Goal: Task Accomplishment & Management: Contribute content

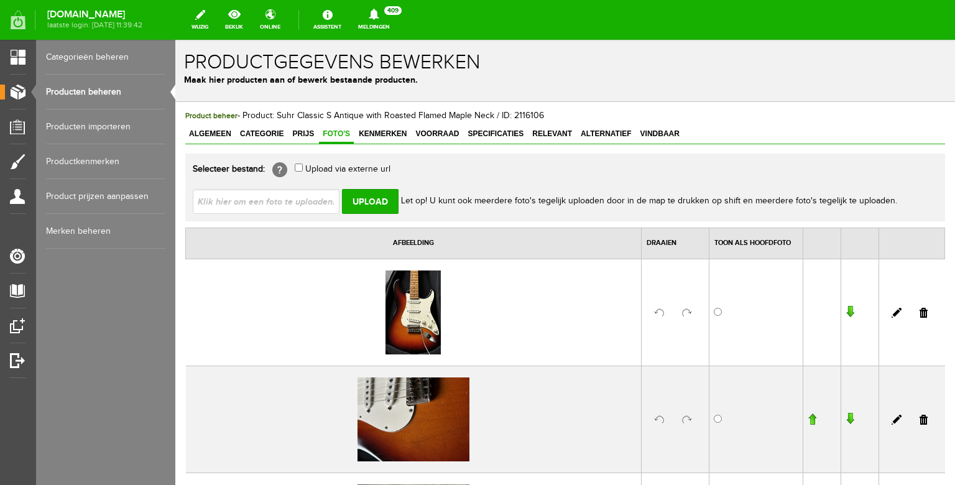
click at [305, 206] on input "file" at bounding box center [271, 201] width 157 height 24
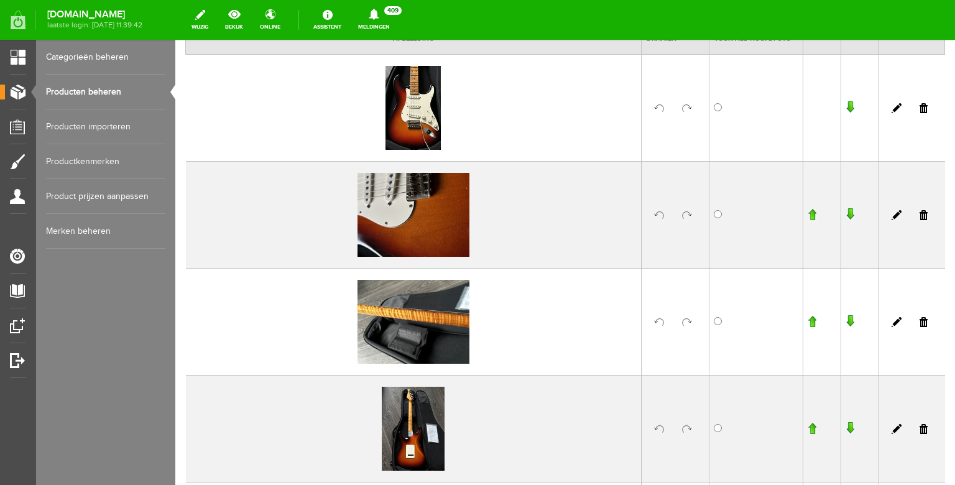
scroll to position [50, 0]
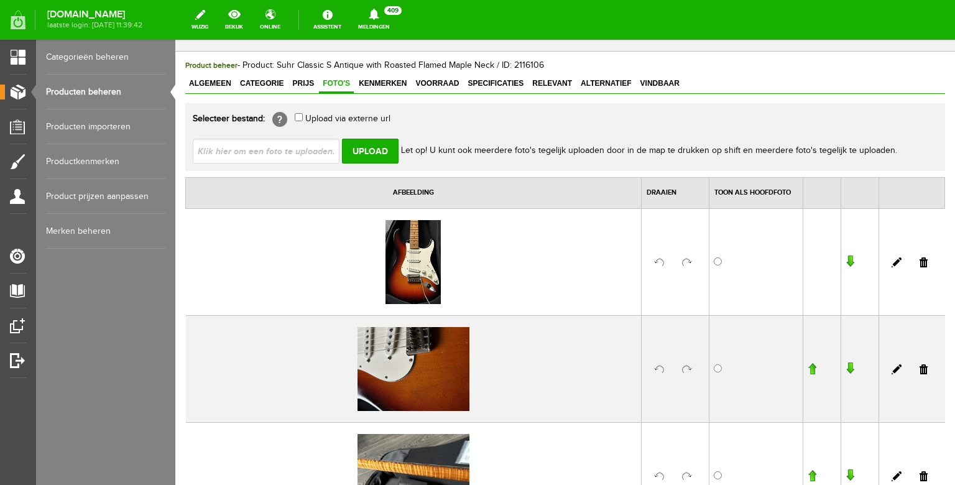
click at [277, 147] on input "file" at bounding box center [271, 151] width 157 height 24
type input "C:\fakepath\image00024.jpeg"
type input "image00024.jpeg; image00031.jpeg; image00032.jpeg; image00035.jpeg; image00020.…"
click at [368, 147] on input "Upload" at bounding box center [370, 151] width 57 height 25
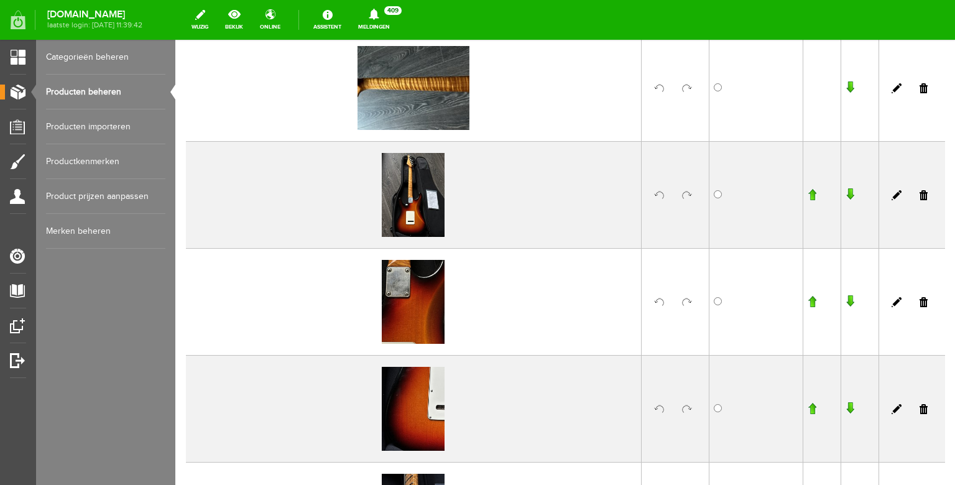
scroll to position [0, 0]
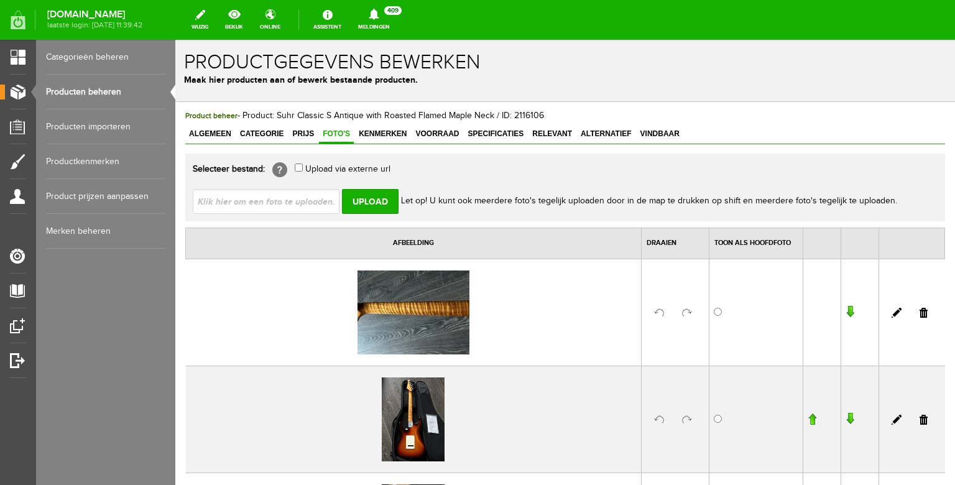
click at [270, 215] on div "Selecteer bestand: [?] Upload via externe url Upload Let op! U kunt ook meerder…" at bounding box center [565, 188] width 760 height 68
click at [271, 203] on input "file" at bounding box center [271, 201] width 157 height 24
click at [267, 201] on input "file" at bounding box center [271, 201] width 157 height 24
type input "C:\fakepath\image00008.jpeg"
type input "image00008.jpeg; image00009.jpeg; image00012.jpeg; image00015.jpeg; image00018.…"
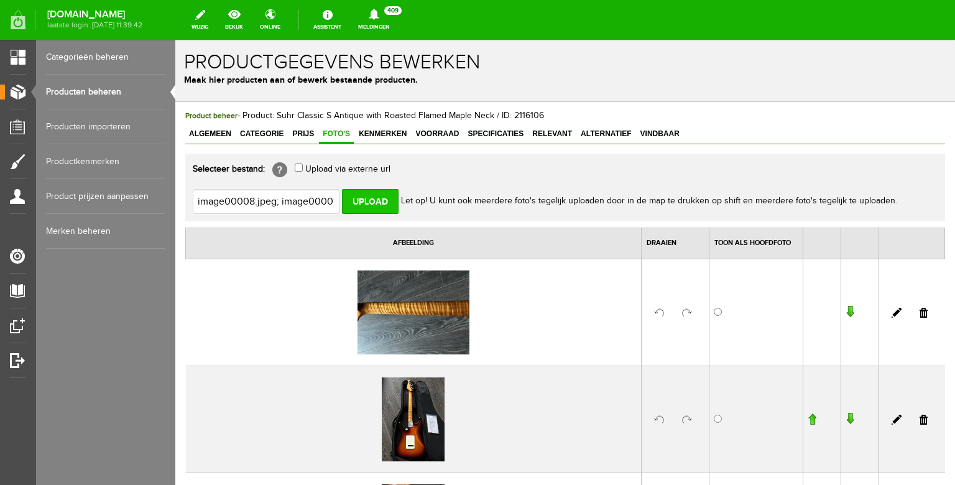
click at [364, 199] on input "Upload" at bounding box center [370, 201] width 57 height 25
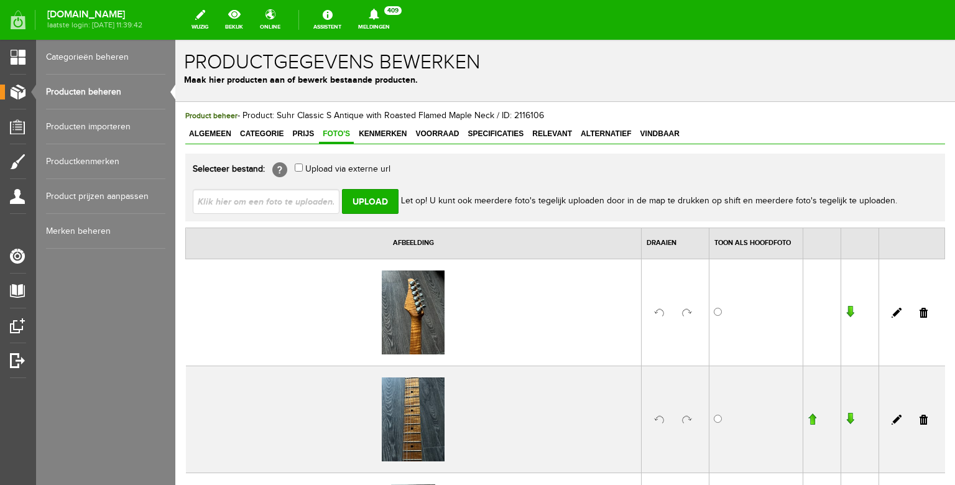
click at [315, 200] on input "file" at bounding box center [271, 201] width 157 height 24
type input "C:\fakepath\image00004.jpeg"
type input "image00004.jpeg; image00005.jpeg; image00006.jpeg; image00007.jpeg"
click at [369, 197] on input "Upload" at bounding box center [370, 201] width 57 height 25
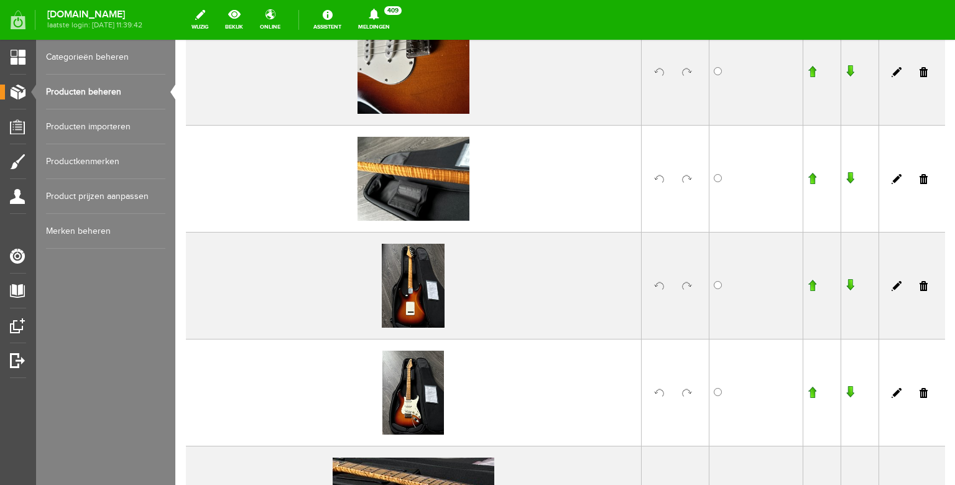
scroll to position [1417, 0]
click at [925, 179] on link at bounding box center [924, 180] width 8 height 10
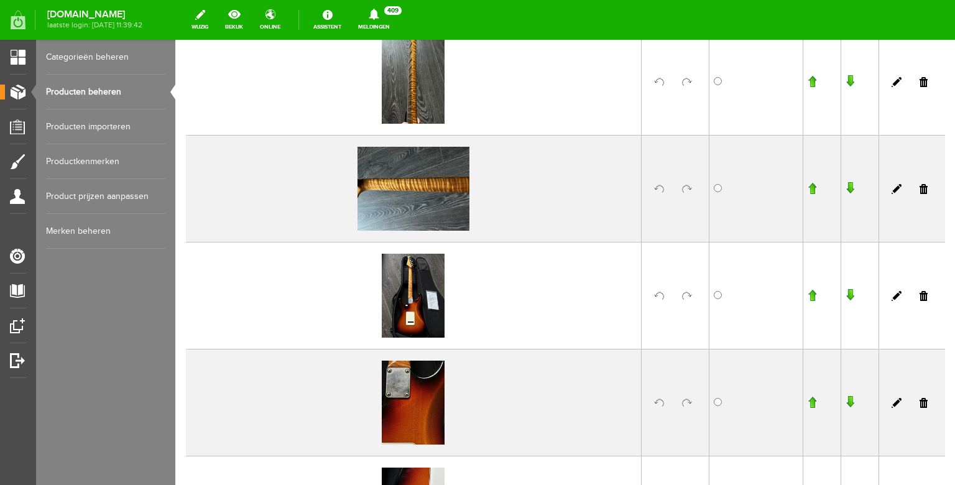
scroll to position [1102, 0]
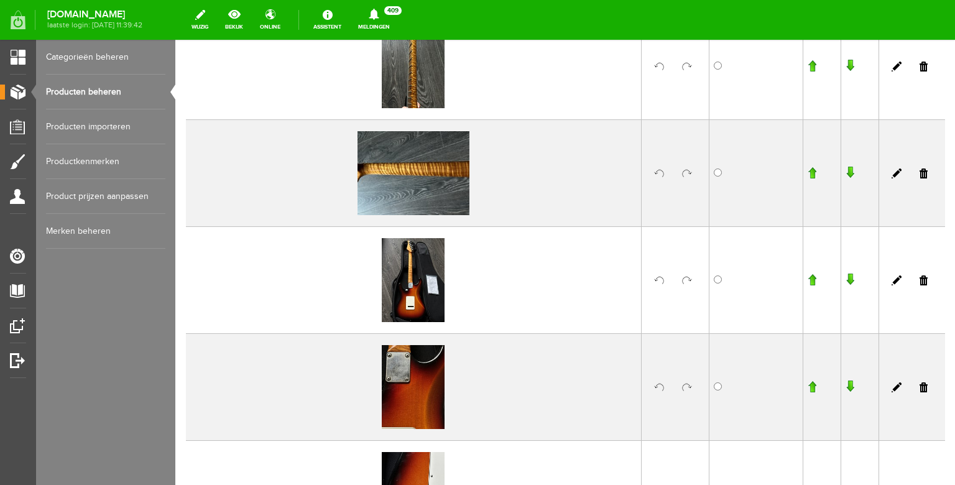
click at [686, 172] on link at bounding box center [687, 174] width 10 height 10
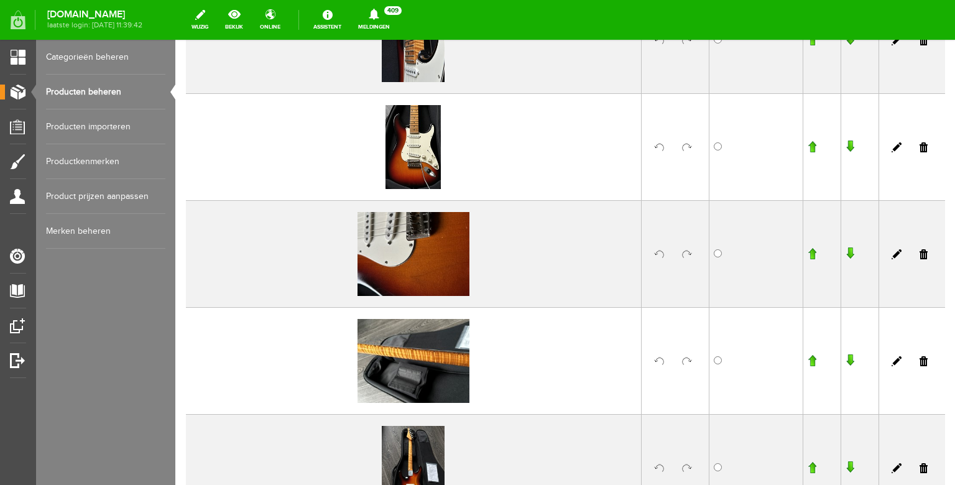
scroll to position [1665, 0]
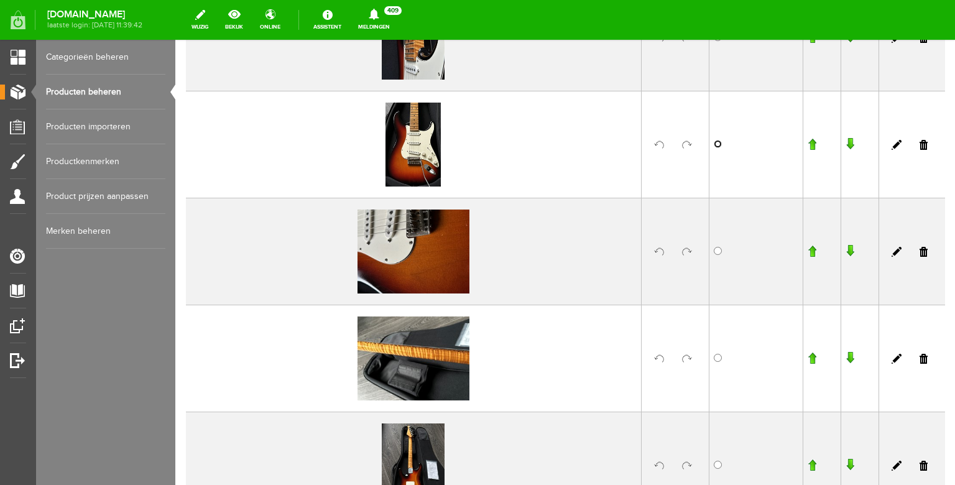
click at [716, 144] on input "radio" at bounding box center [718, 144] width 8 height 8
radio input "true"
click at [682, 250] on link at bounding box center [687, 251] width 10 height 10
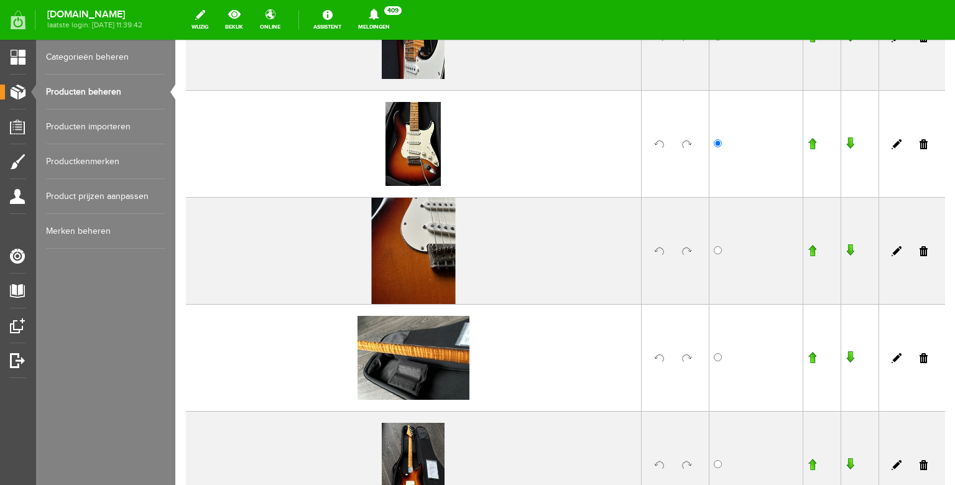
click at [927, 358] on link at bounding box center [924, 358] width 8 height 10
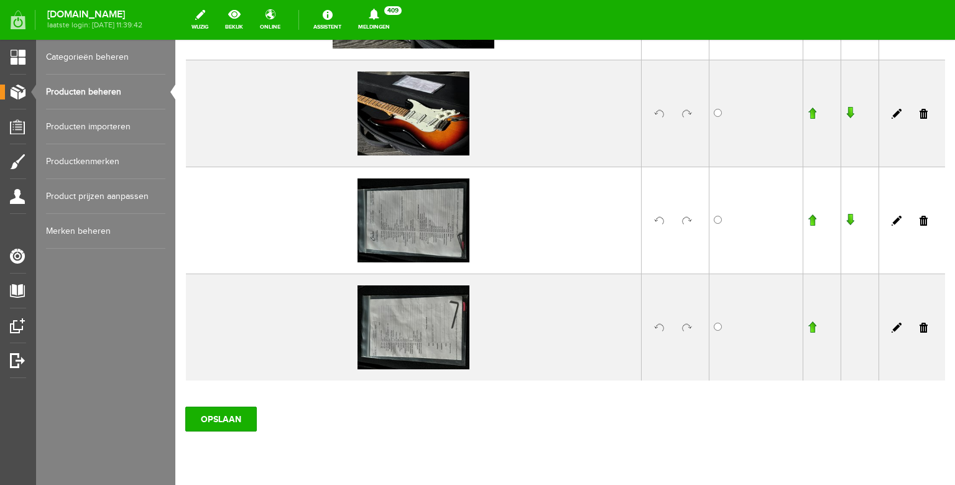
scroll to position [2229, 0]
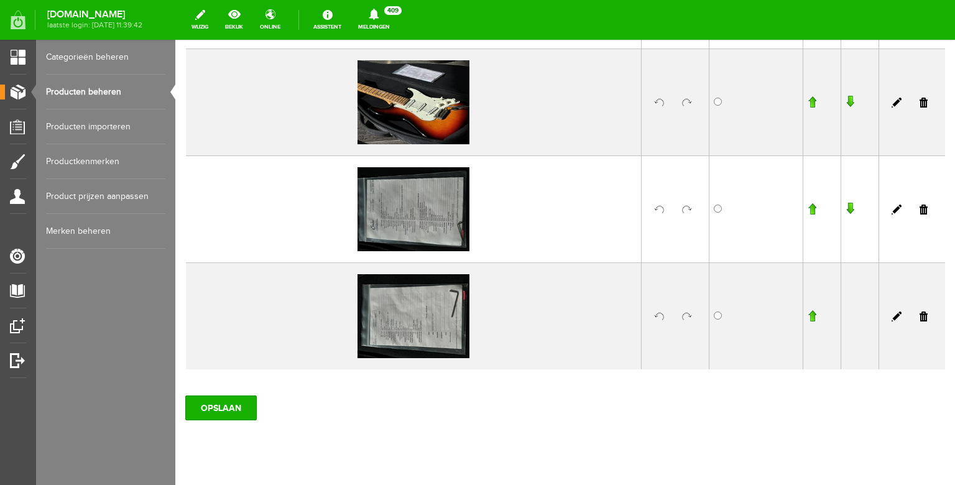
click at [686, 210] on link at bounding box center [687, 210] width 10 height 10
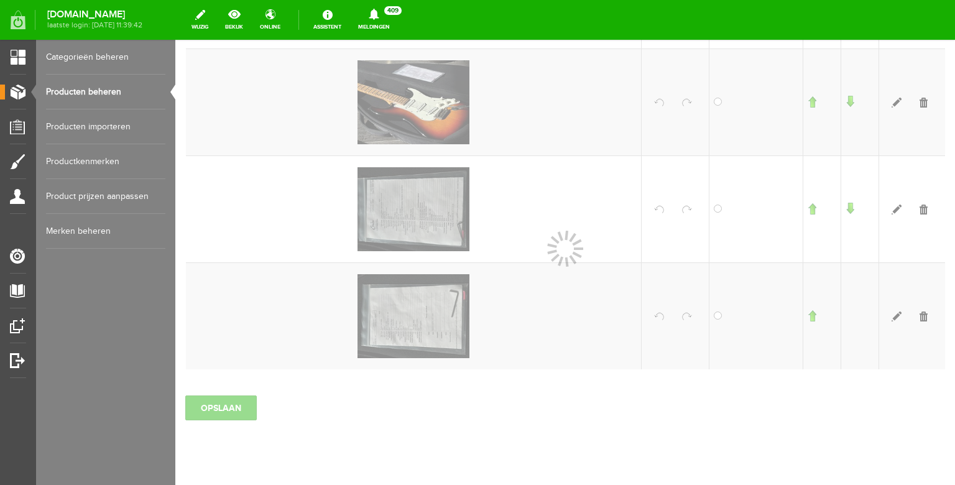
scroll to position [2229, 0]
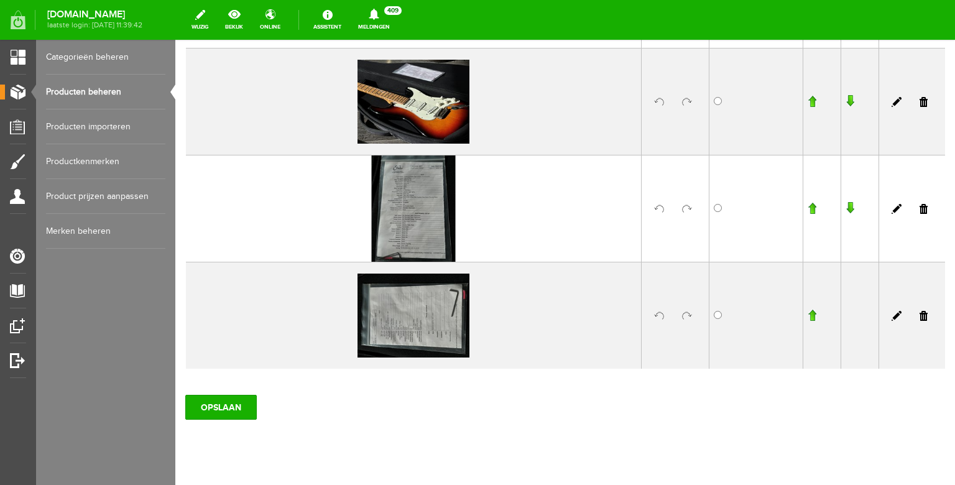
click at [688, 314] on link at bounding box center [687, 316] width 10 height 10
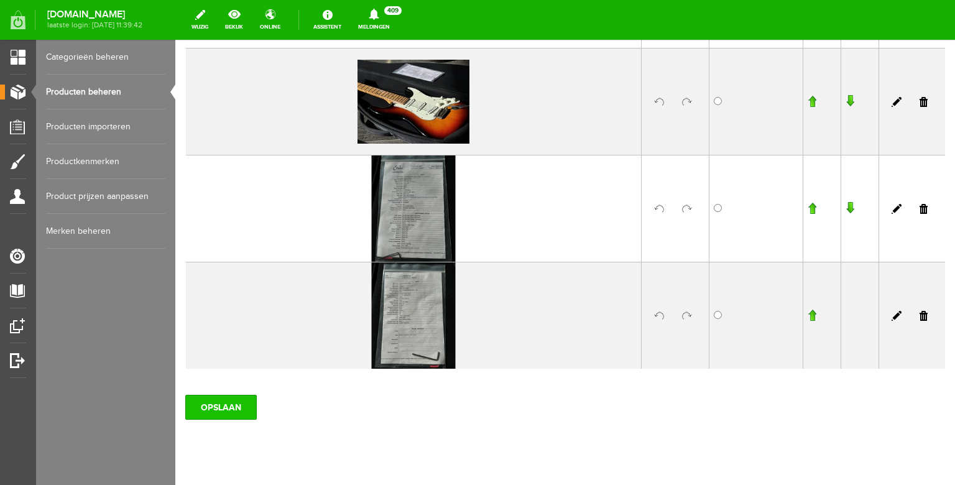
click at [224, 399] on input "OPSLAAN" at bounding box center [221, 407] width 72 height 25
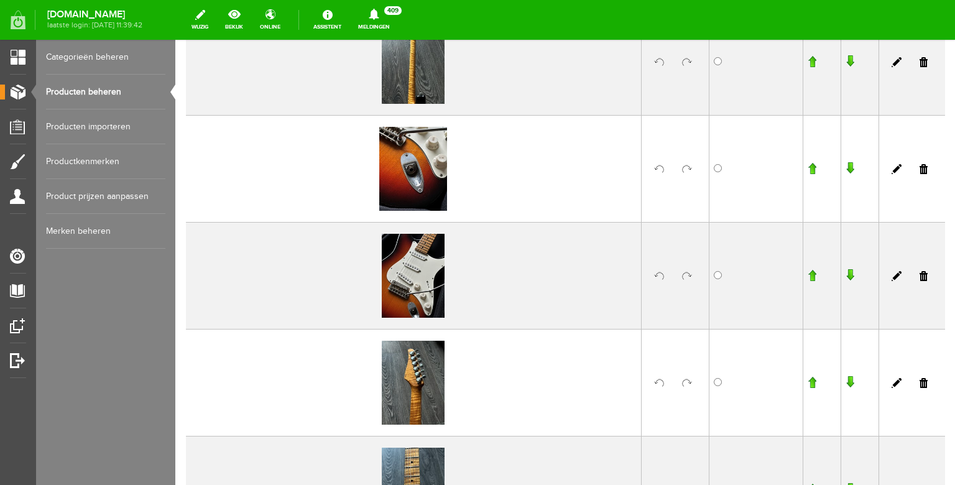
scroll to position [372, 0]
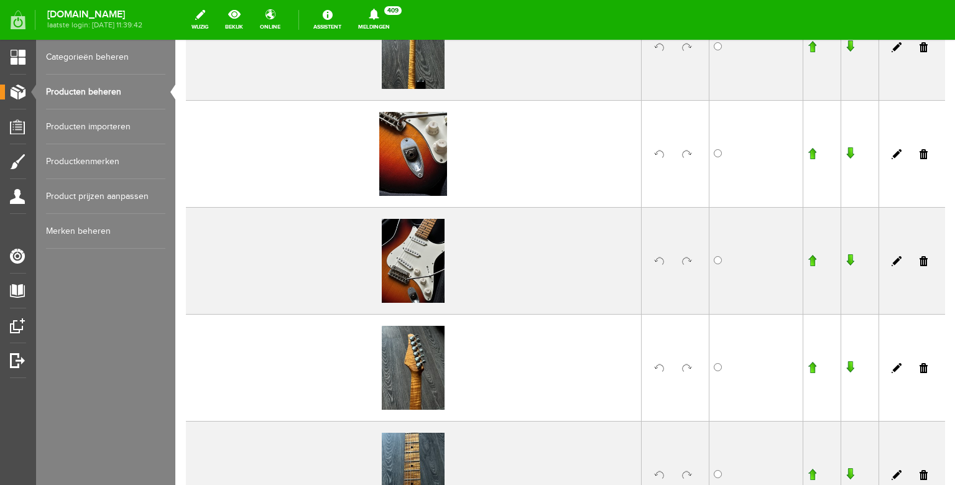
click at [815, 368] on input "button" at bounding box center [812, 367] width 9 height 12
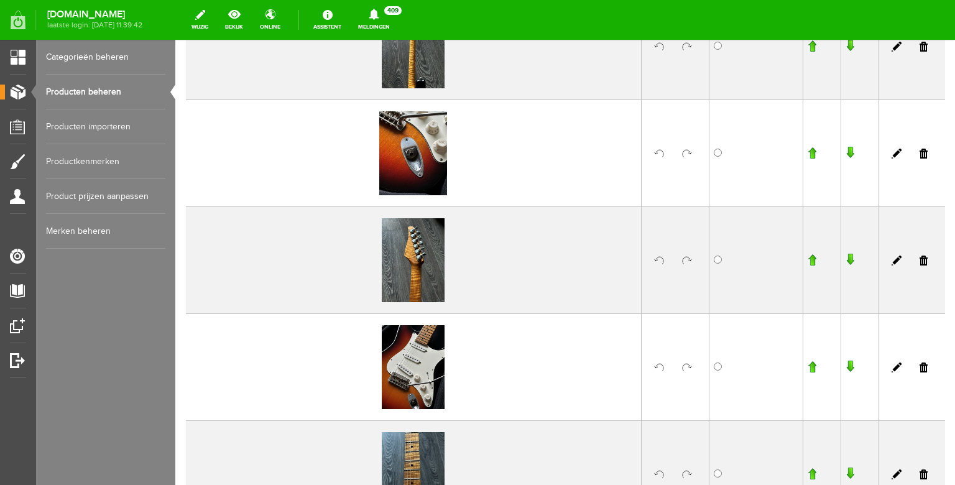
click at [815, 262] on input "button" at bounding box center [812, 260] width 9 height 12
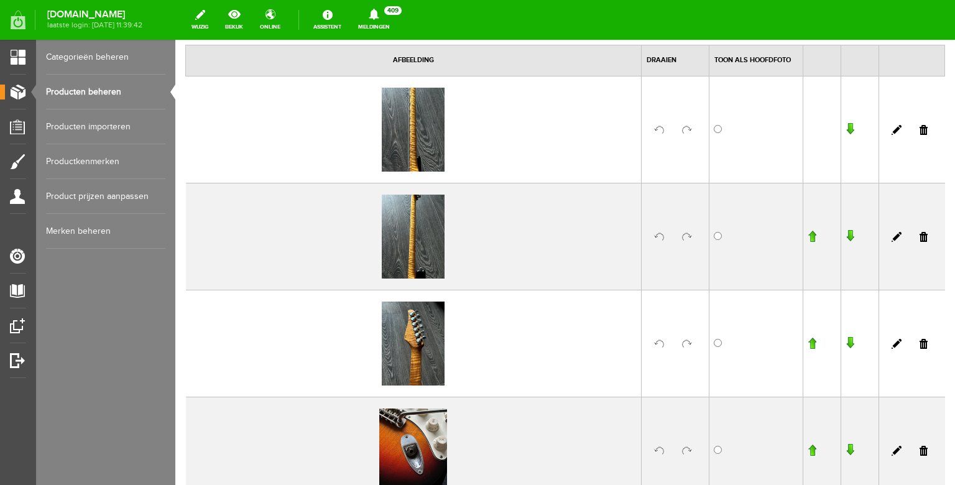
scroll to position [125, 0]
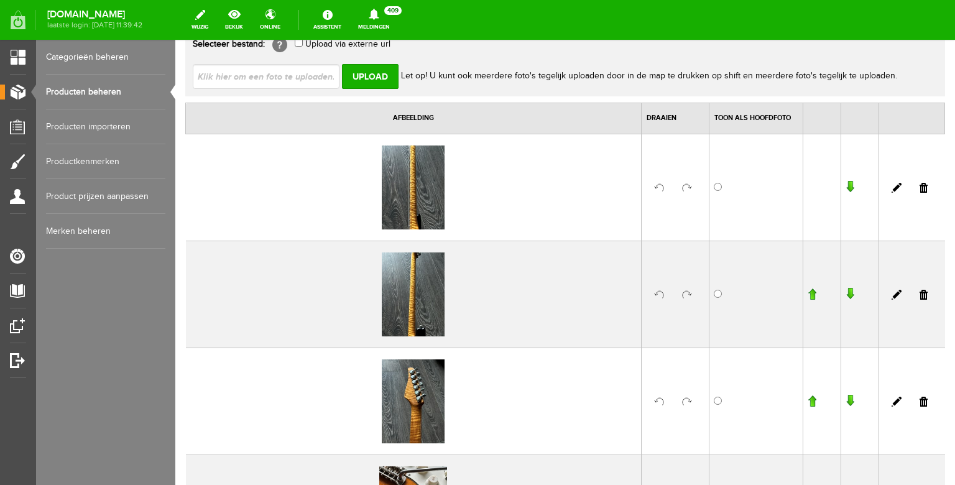
click at [813, 400] on input "button" at bounding box center [812, 401] width 9 height 12
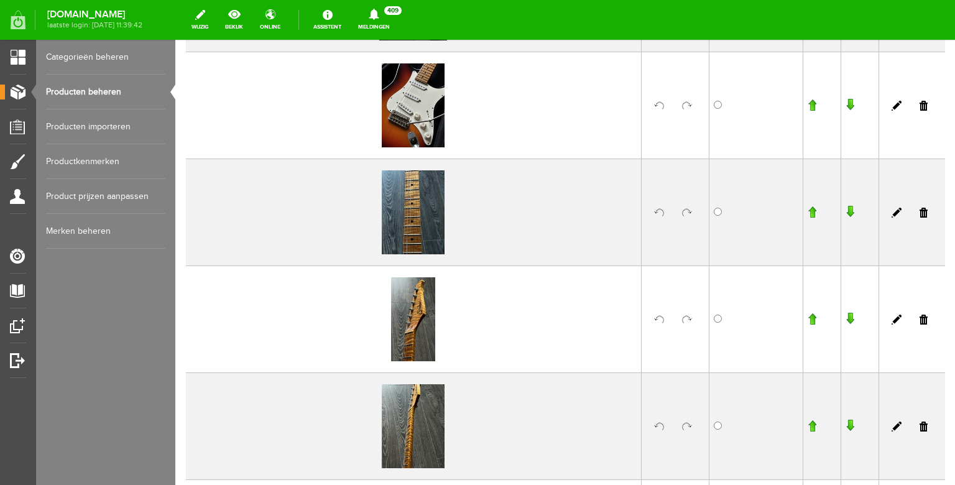
scroll to position [624, 0]
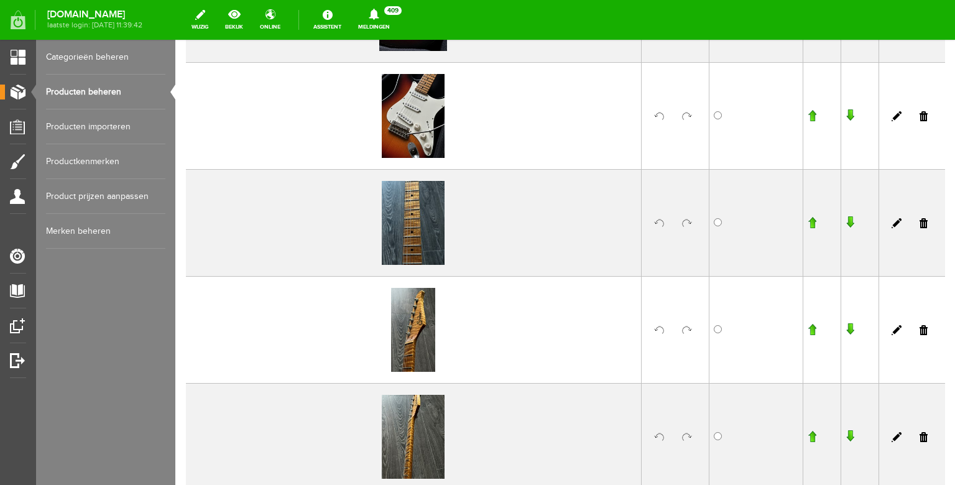
click at [813, 327] on input "button" at bounding box center [812, 329] width 9 height 12
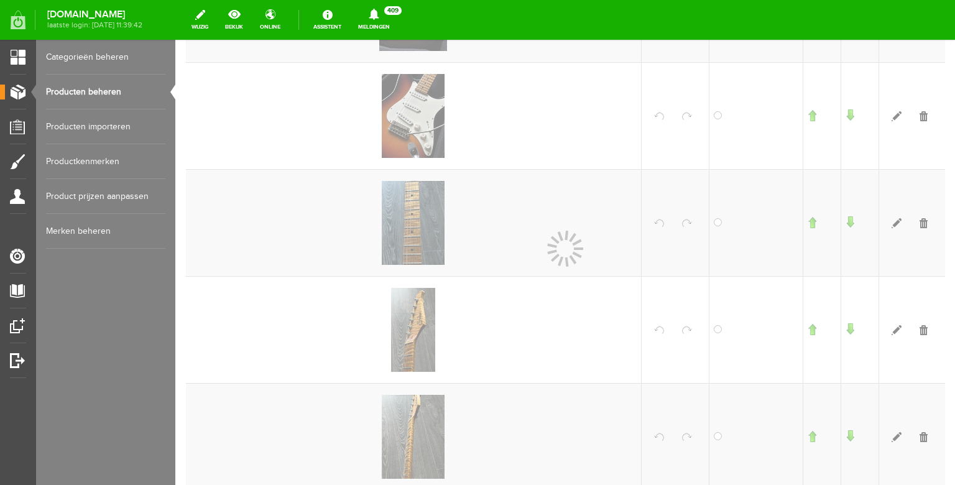
scroll to position [625, 0]
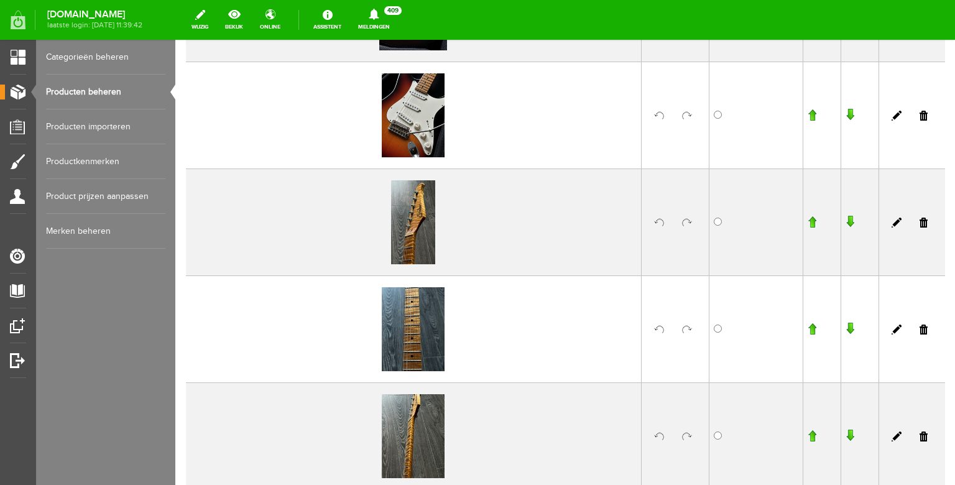
click at [813, 218] on input "button" at bounding box center [812, 222] width 9 height 12
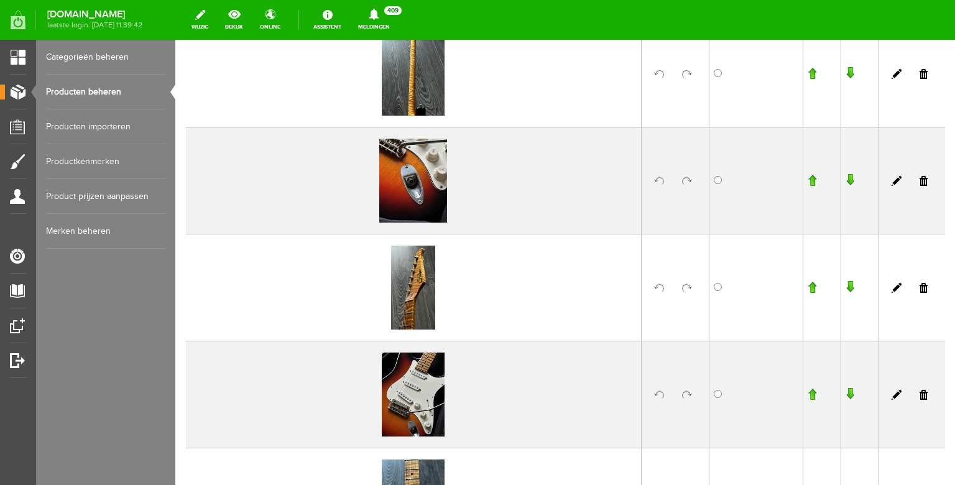
scroll to position [409, 0]
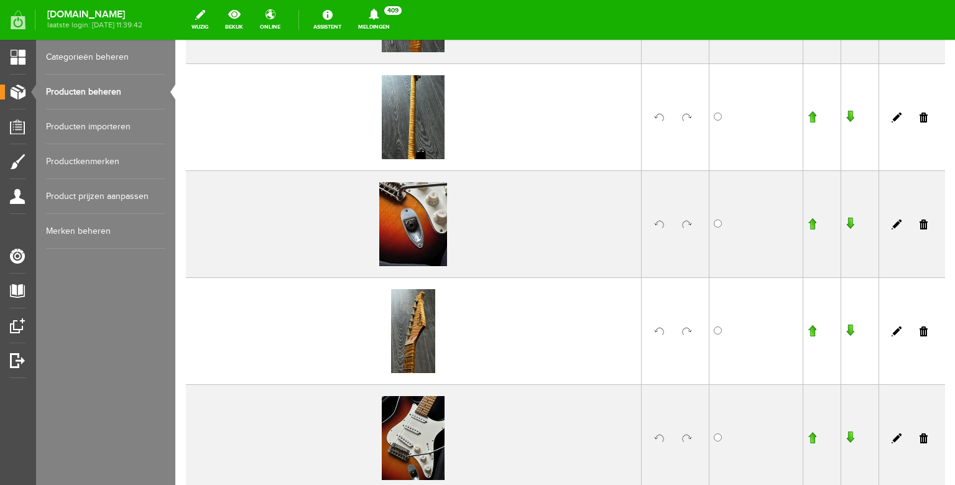
click at [811, 328] on input "button" at bounding box center [812, 331] width 9 height 12
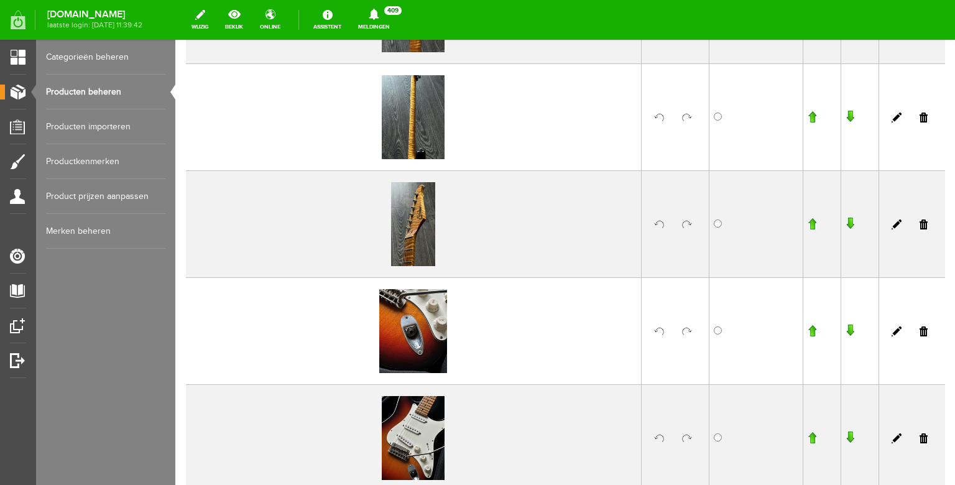
scroll to position [410, 0]
click at [809, 215] on td at bounding box center [822, 223] width 38 height 107
click at [812, 226] on input "button" at bounding box center [812, 223] width 9 height 12
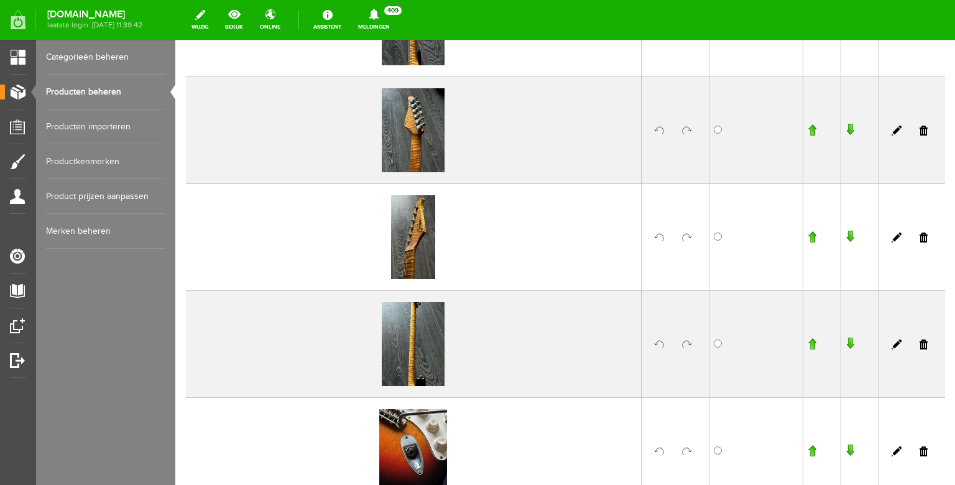
scroll to position [276, 0]
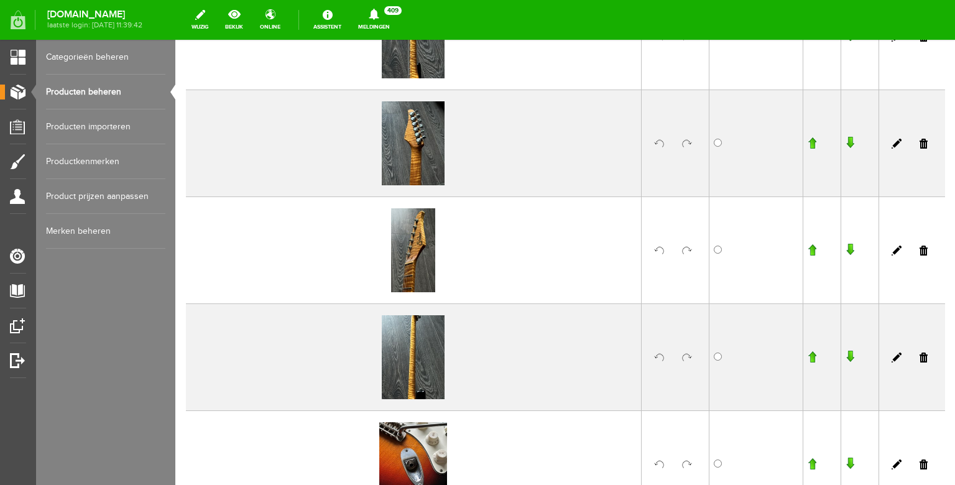
click at [814, 253] on input "button" at bounding box center [812, 250] width 9 height 12
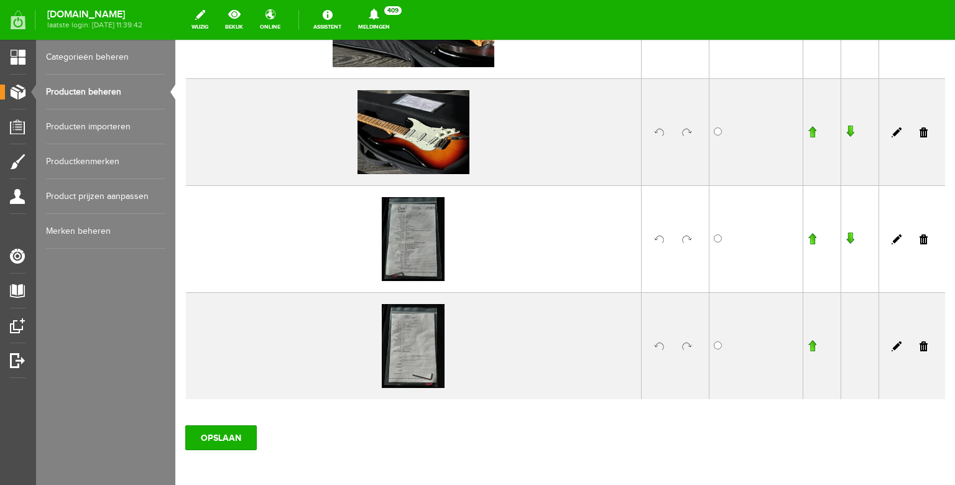
scroll to position [2256, 0]
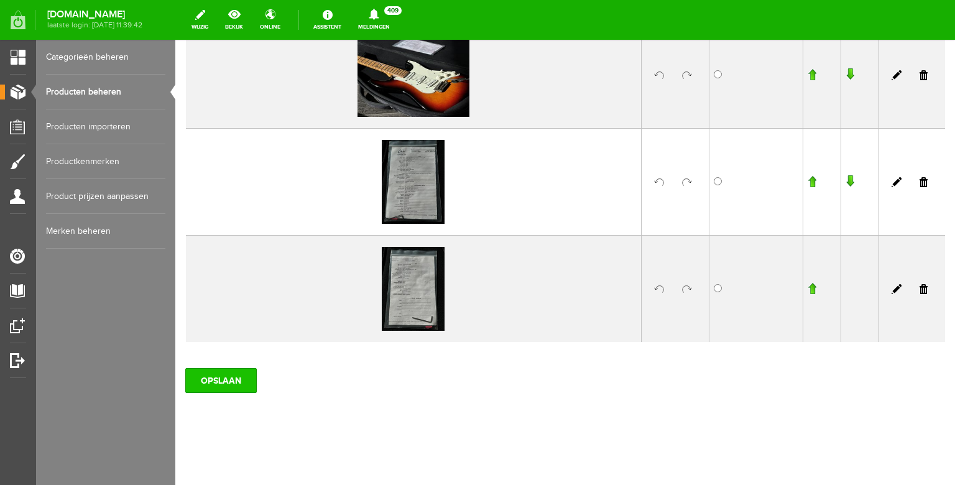
click at [238, 372] on input "OPSLAAN" at bounding box center [221, 380] width 72 height 25
click at [118, 94] on link "Producten beheren" at bounding box center [105, 92] width 119 height 35
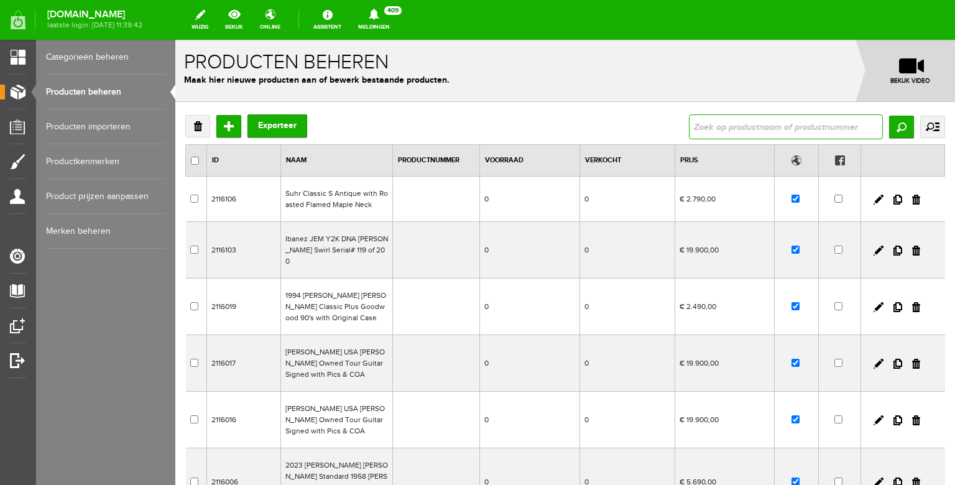
click at [709, 129] on input "text" at bounding box center [786, 126] width 194 height 25
type input "1968"
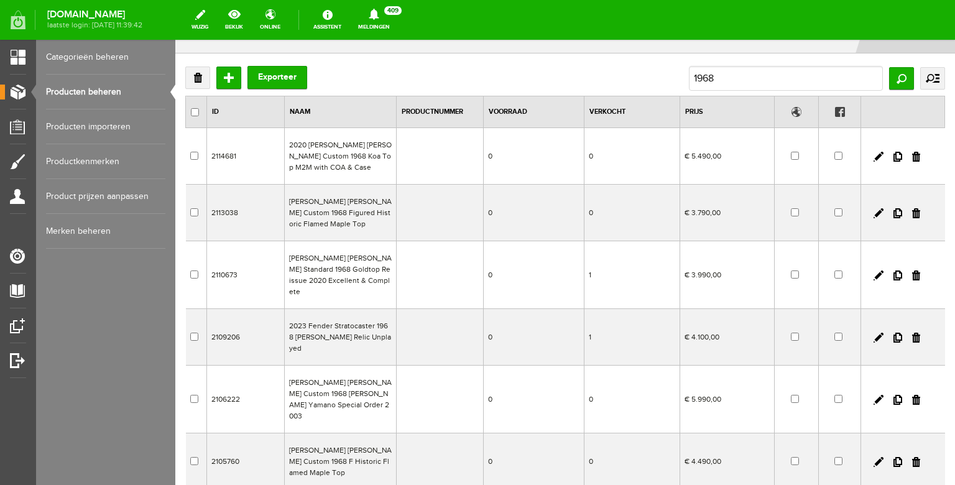
scroll to position [47, 0]
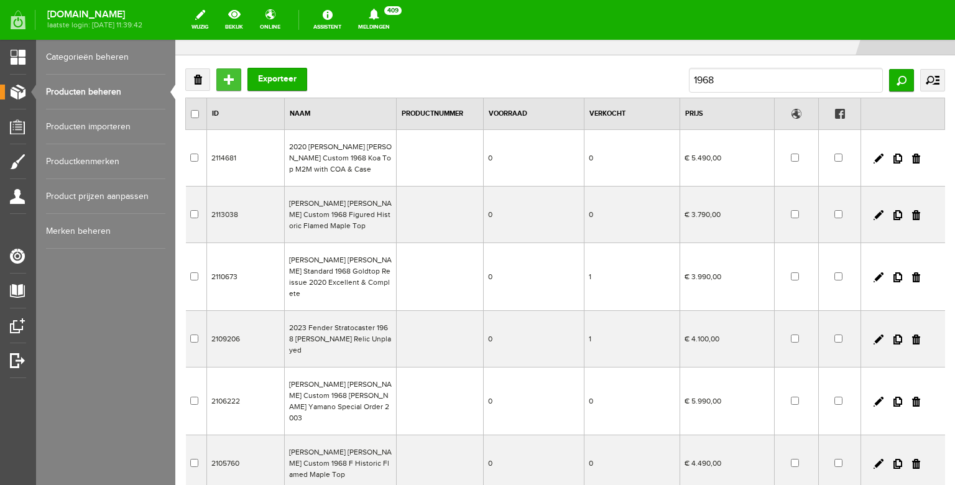
click at [225, 79] on input "Toevoegen" at bounding box center [228, 79] width 25 height 22
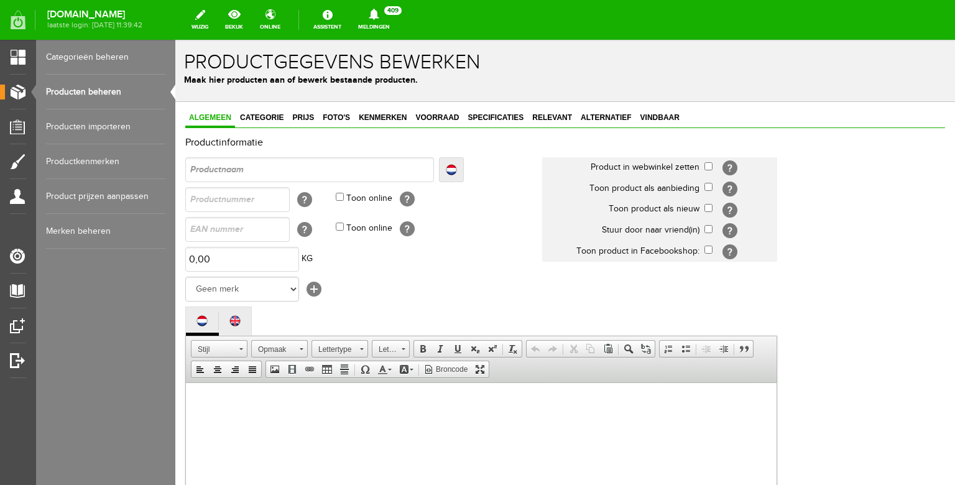
click at [295, 172] on input "text" at bounding box center [309, 169] width 249 height 25
type input "Fender Stratocaster 1969 Relic Olympic White with AY Pickups Custom Shop"
click at [204, 170] on input "Fender Stratocaster 1969 Relic Olympic White with AY Pickups Custom Shop" at bounding box center [309, 169] width 249 height 25
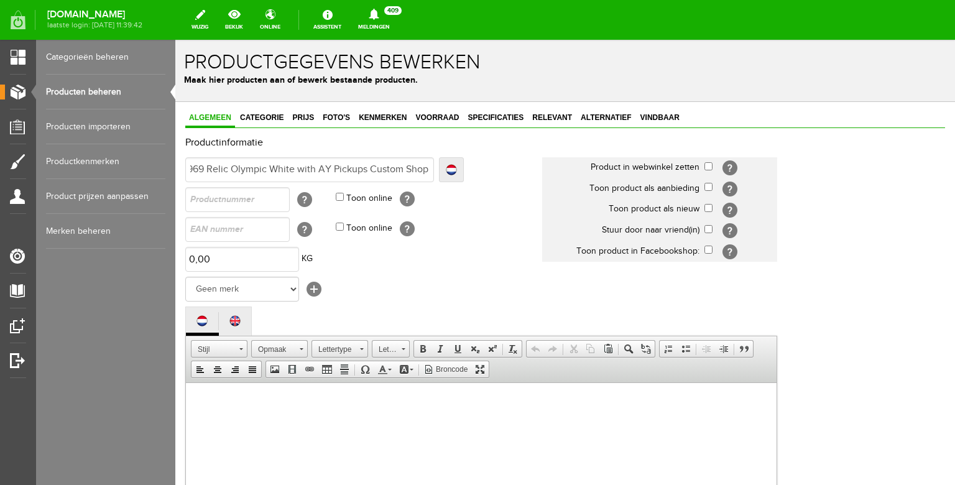
type input "Fender Stratocaster 196 Relic Olympic White with AY Pickups Custom Shop"
type input "Fender Stratocaster 1968 Relic Olympic White with AY Pickups Custom Shop"
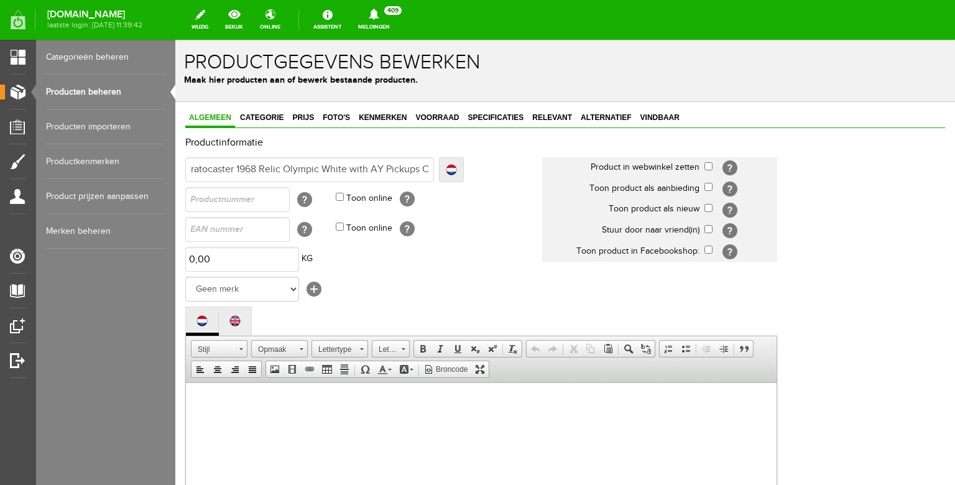
scroll to position [0, 0]
drag, startPoint x: 212, startPoint y: 166, endPoint x: 153, endPoint y: 165, distance: 59.1
click at [185, 165] on input "Fender Stratocaster 1968 Relic Olympic White with AY Pickups Custom Shop" at bounding box center [309, 169] width 249 height 25
click at [321, 172] on input "Fender Stratocaster 1968 Relic Olympic White with AY Pickups Custom Shop" at bounding box center [309, 169] width 249 height 25
drag, startPoint x: 388, startPoint y: 170, endPoint x: 325, endPoint y: 169, distance: 62.8
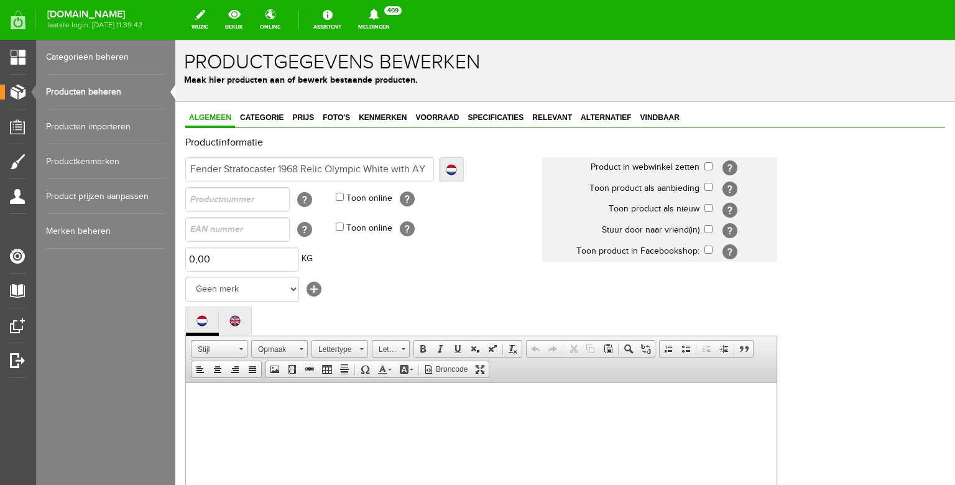
click at [325, 169] on input "Fender Stratocaster 1968 Relic Olympic White with AY Pickups Custom Shop" at bounding box center [309, 169] width 249 height 25
type input "Fender Stratocaster 1968 Relic with AY Pickups Custom Shop"
click at [400, 170] on input "Fender Stratocaster 1968 Relic with AY Pickups Custom Shop" at bounding box center [309, 169] width 249 height 25
type input "Fender Stratocaster 1968 Relic with AY Pickups DCustom Shop"
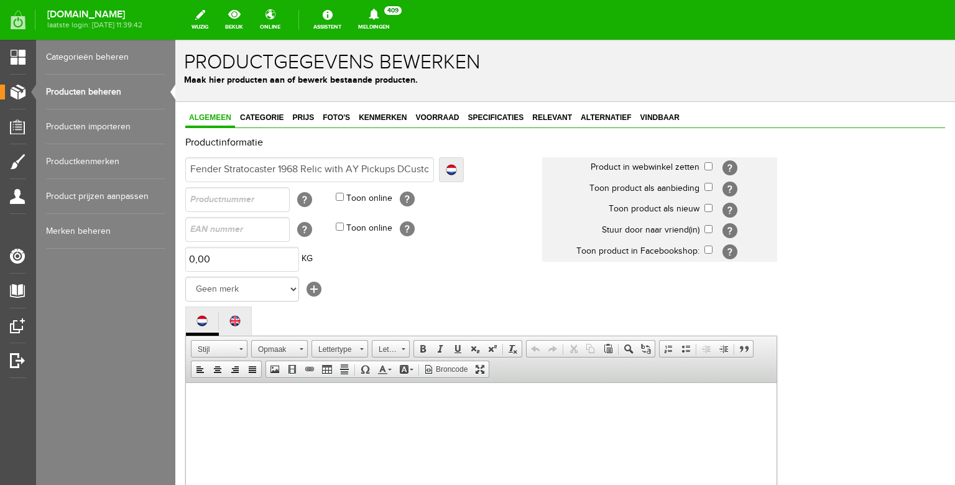
type input "Fender Stratocaster 1968 Relic with AY Pickups DCustom Shop"
type input "Fender Stratocaster 1968 Relic with AY Pickups DaCustom Shop"
type input "Fender Stratocaster 1968 Relic with AY Pickups DakCustom Shop"
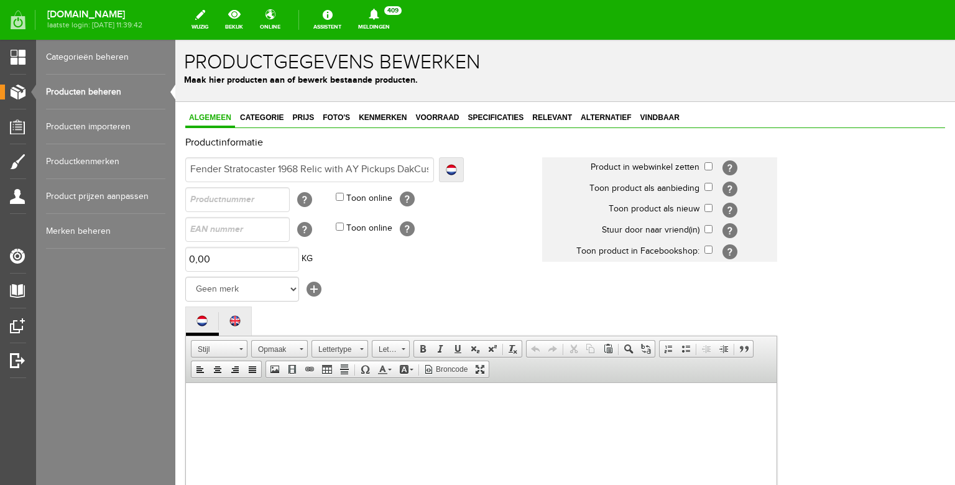
type input "Fender Stratocaster 1968 Relic with AY Pickups DakoCustom Shop"
type input "Fender Stratocaster 1968 Relic with AY Pickups DakotCustom Shop"
type input "Fender Stratocaster 1968 Relic with AY Pickups DakotaCustom Shop"
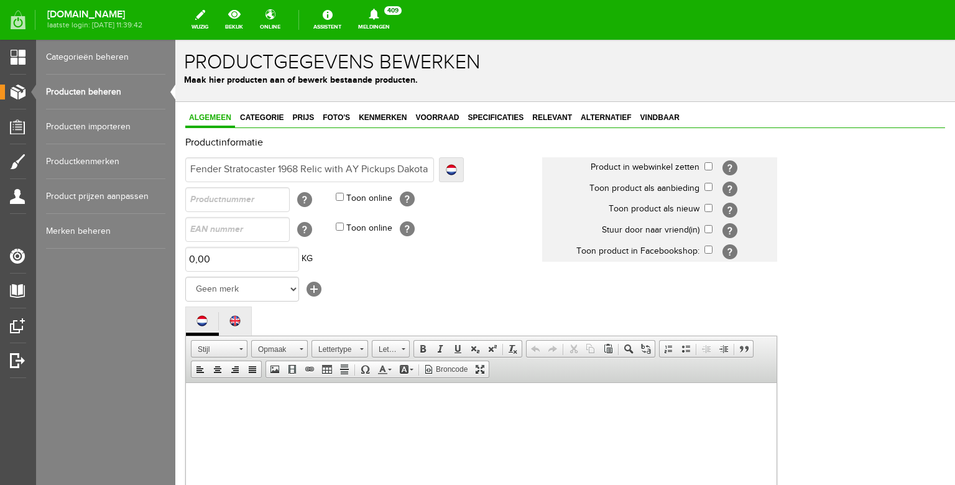
type input "Fender Stratocaster 1968 Relic with AY Pickups DakotaCustom Shop"
type input "Fender Stratocaster 1968 Relic with AY Pickups Dakota Custom Shop"
type input "Fender Stratocaster 1968 Relic with AY Pickups Dakota RCustom Shop"
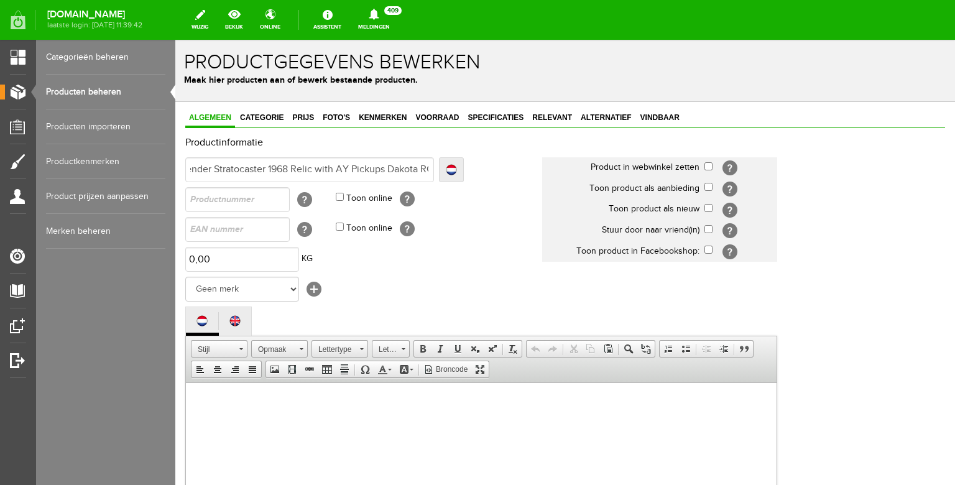
type input "Fender Stratocaster 1968 Relic with AY Pickups Dakota ReCustom Shop"
type input "Fender Stratocaster 1968 Relic with AY Pickups Dakota RedCustom Shop"
type input "Fender Stratocaster 1968 Relic with AY Pickups Dakota Red Custom Shop"
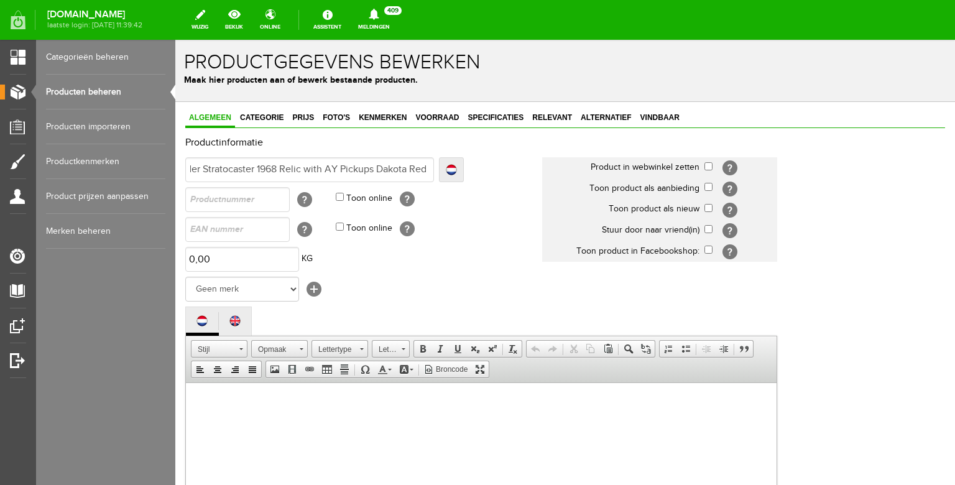
type input "Fender Stratocaster 1968 Relic with AY Pickups Dakota Red Custom Shop"
click at [710, 168] on input "checkbox" at bounding box center [709, 166] width 8 height 8
checkbox input "true"
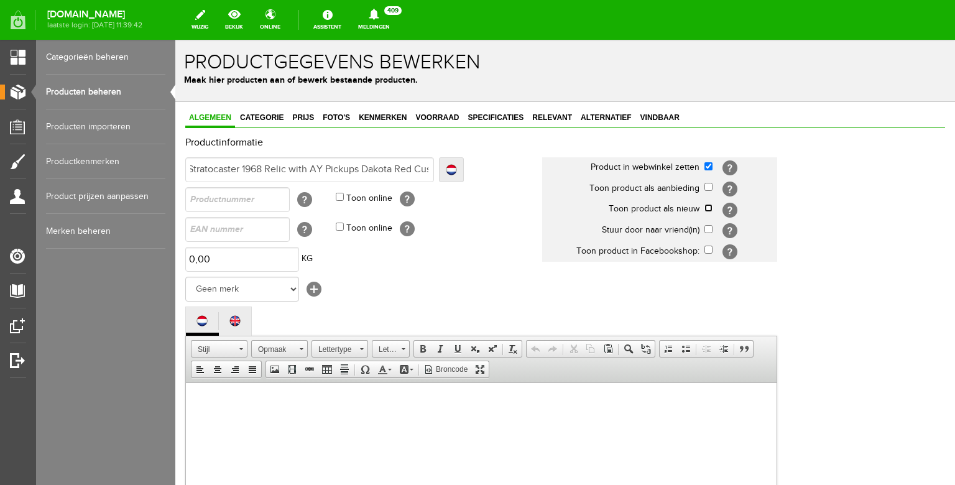
click at [708, 206] on input "checkbox" at bounding box center [709, 208] width 8 height 8
checkbox input "true"
click at [185, 277] on select "Geen merk Hymn Peavey Vox Rickenbacker [PERSON_NAME] [PERSON_NAME] [PERSON_NAME…" at bounding box center [242, 289] width 114 height 25
select select "124516"
click option "Fender" at bounding box center [175, 40] width 0 height 0
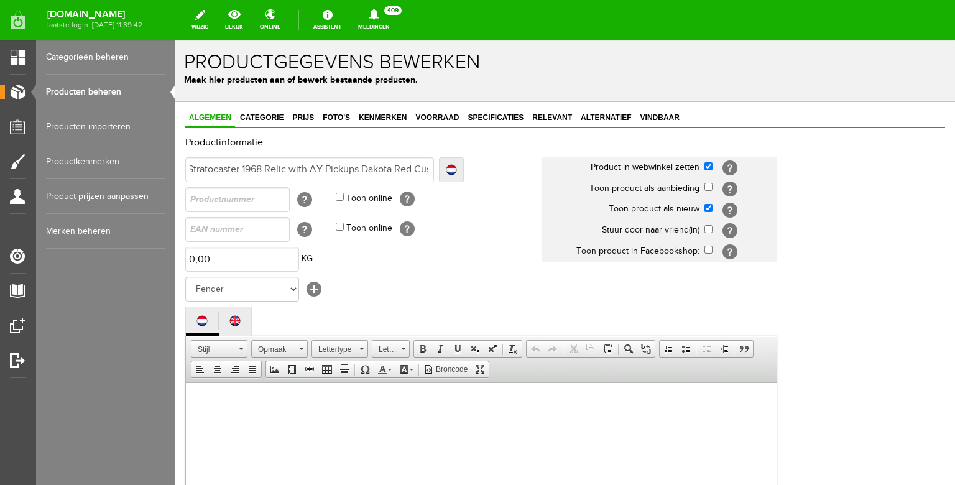
click at [412, 274] on td "0,00 KG" at bounding box center [363, 259] width 357 height 30
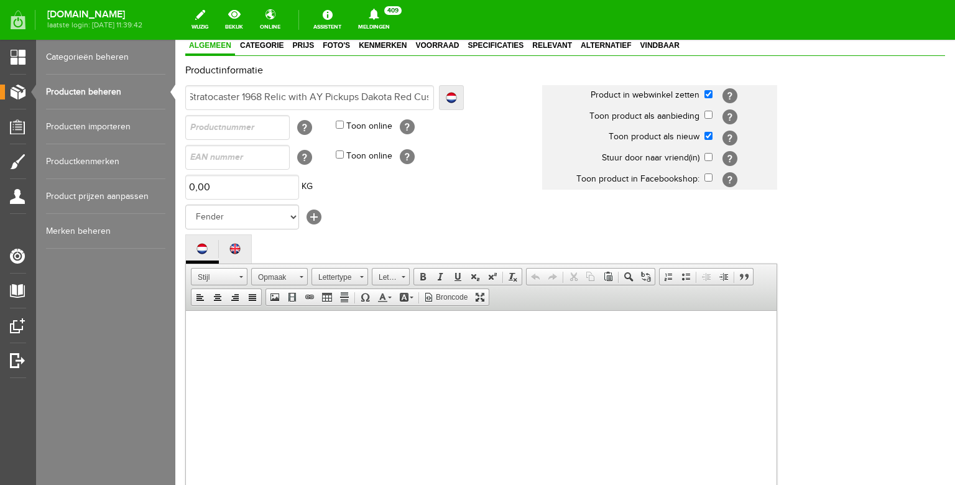
scroll to position [127, 0]
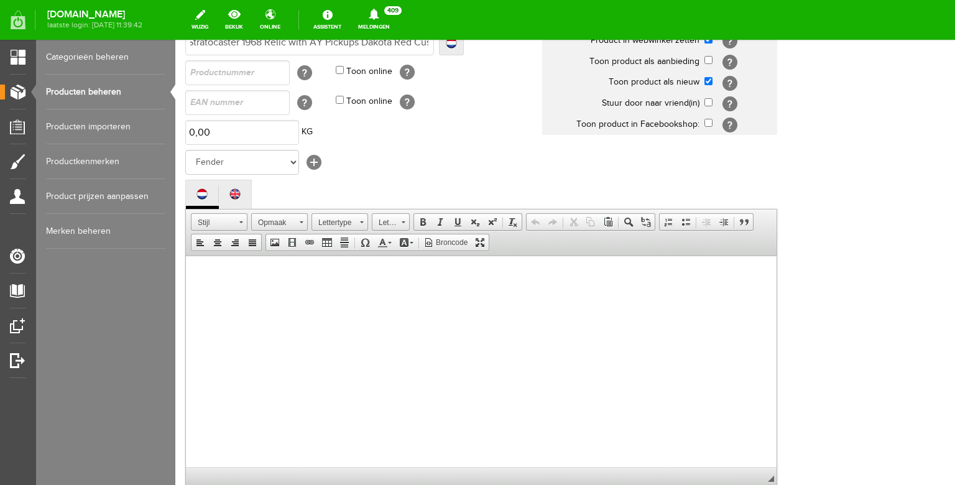
click at [397, 318] on body at bounding box center [481, 373] width 566 height 211
click at [251, 363] on body at bounding box center [481, 373] width 566 height 211
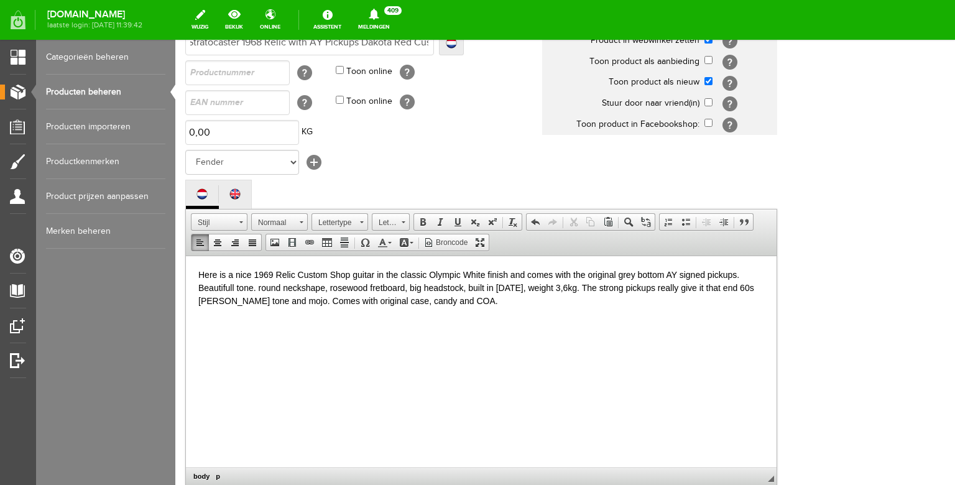
scroll to position [133, 0]
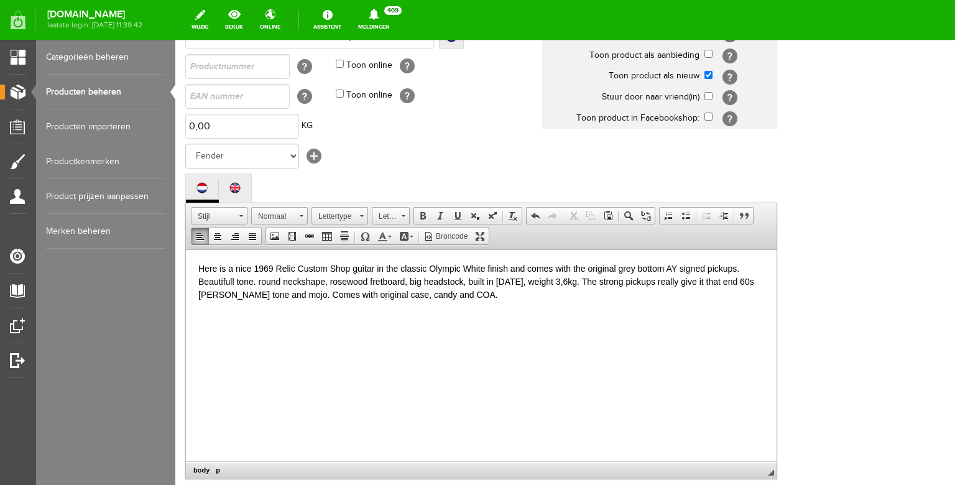
click at [273, 269] on p "Here is a nice 1969 Relic Custom Shop guitar in the classic Olympic White finis…" at bounding box center [481, 281] width 566 height 39
drag, startPoint x: 486, startPoint y: 267, endPoint x: 401, endPoint y: 270, distance: 84.6
click at [401, 270] on p "Here is a nice 1968 Relic Custom Shop guitar in the classic Olympic White finis…" at bounding box center [481, 281] width 566 height 39
drag, startPoint x: 227, startPoint y: 284, endPoint x: 198, endPoint y: 279, distance: 29.8
click at [198, 279] on html "Here is a nice 1968 Relic Custom Shop guitar in the beautiful deep red custom c…" at bounding box center [481, 354] width 591 height 211
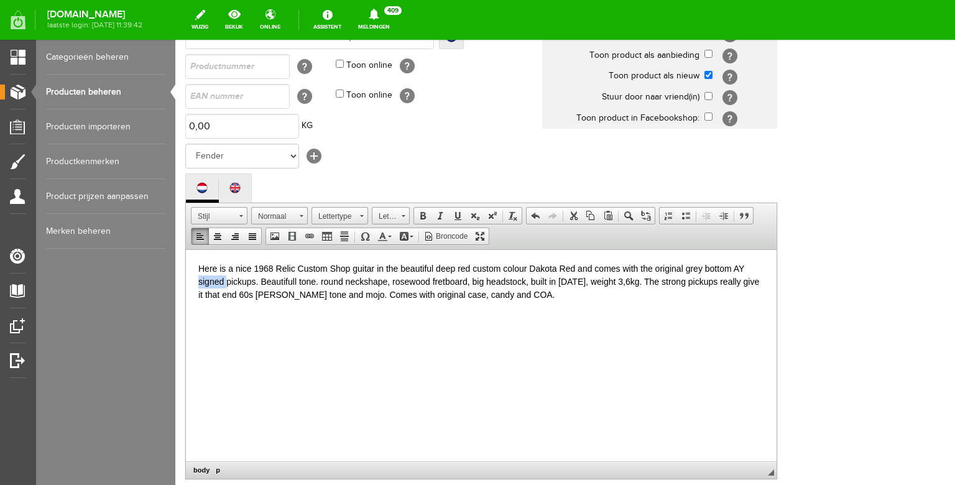
copy p "signed"
click at [228, 282] on p "Here is a nice 1968 Relic Custom Shop guitar in the beautiful deep red custom c…" at bounding box center [481, 281] width 566 height 39
click at [685, 282] on p "Here is a nice 1968 Relic Custom Shop guitar in the beautiful deep red custom c…" at bounding box center [481, 281] width 566 height 39
click at [688, 282] on p "Here is a nice 1968 Relic Custom Shop guitar in the beautiful deep red custom c…" at bounding box center [481, 281] width 566 height 39
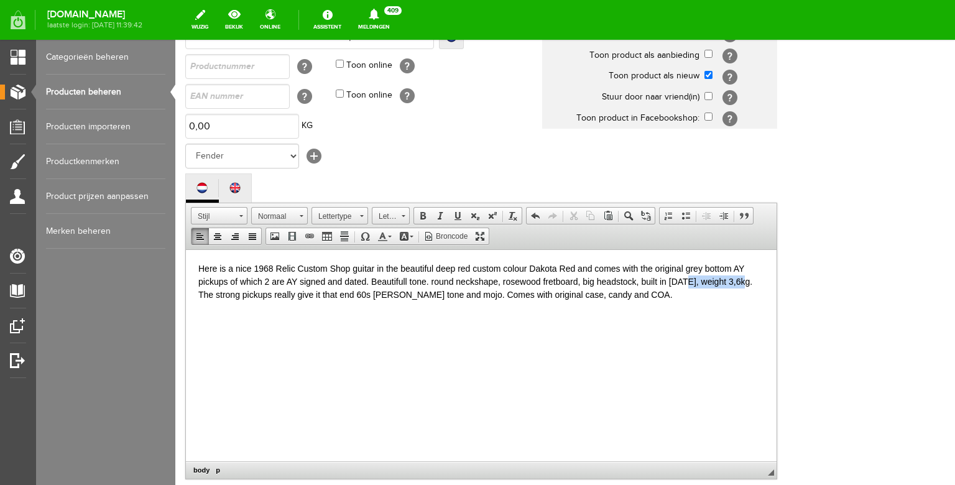
drag, startPoint x: 746, startPoint y: 280, endPoint x: 689, endPoint y: 281, distance: 57.2
click at [689, 281] on p "Here is a nice 1968 Relic Custom Shop guitar in the beautiful deep red custom c…" at bounding box center [481, 281] width 566 height 39
drag, startPoint x: 547, startPoint y: 294, endPoint x: 522, endPoint y: 294, distance: 24.9
click at [522, 294] on p "Here is a nice 1968 Relic Custom Shop guitar in the beautiful deep red custom c…" at bounding box center [481, 281] width 566 height 39
click at [501, 293] on p "Here is a nice 1968 Relic Custom Shop guitar in the beautiful deep red custom c…" at bounding box center [481, 281] width 566 height 39
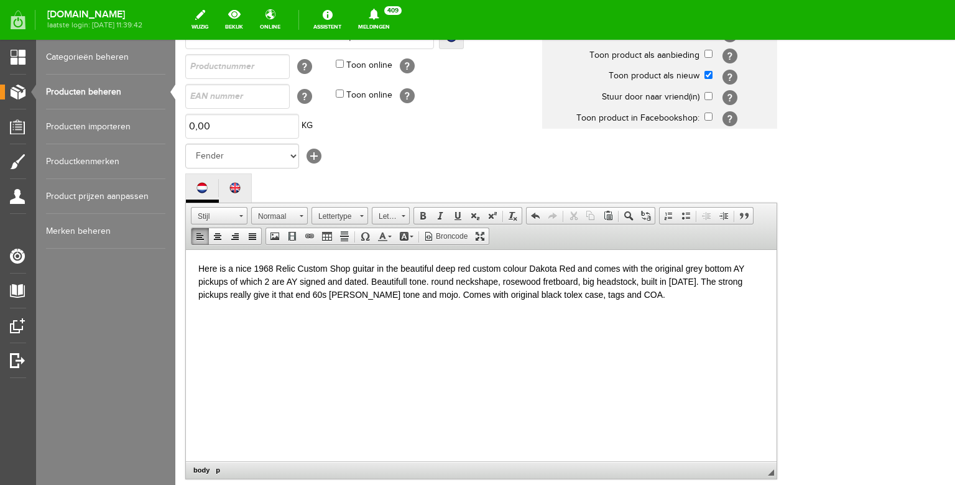
click at [645, 297] on p "Here is a nice 1968 Relic Custom Shop guitar in the beautiful deep red custom c…" at bounding box center [481, 281] width 566 height 39
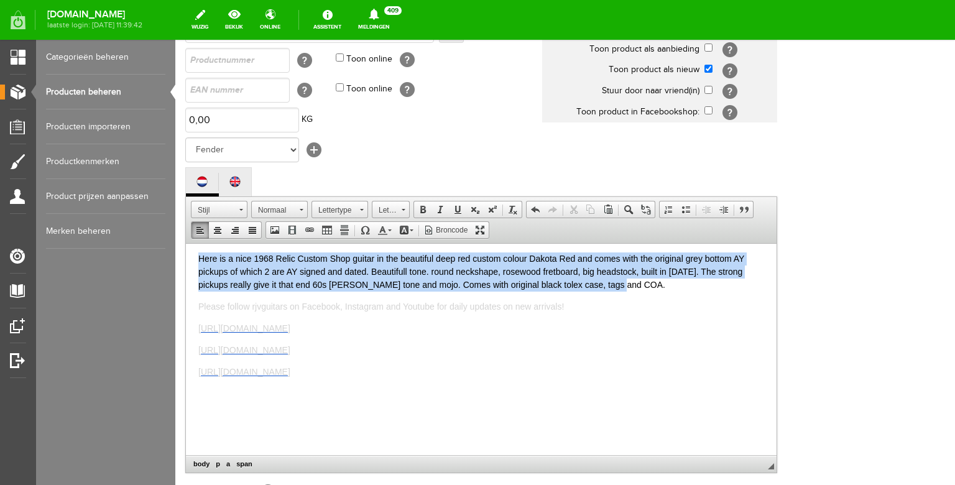
scroll to position [0, 0]
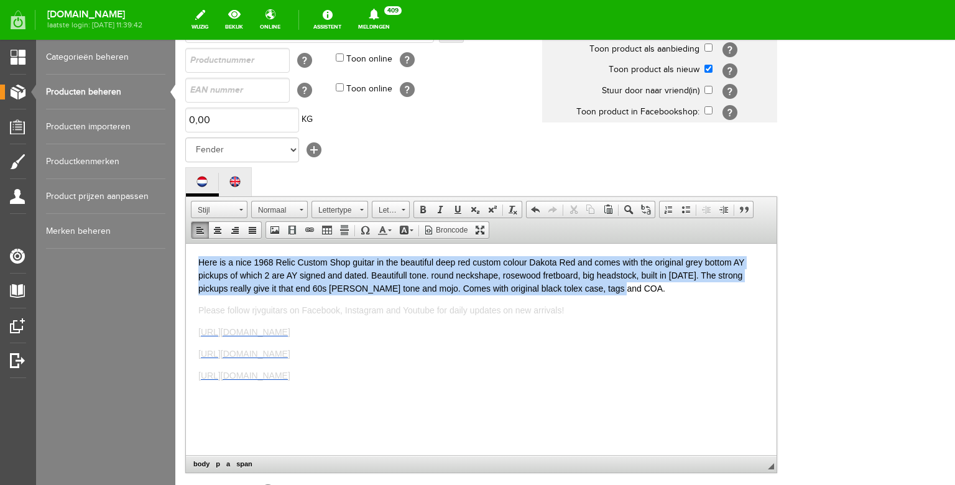
drag, startPoint x: 652, startPoint y: 287, endPoint x: 157, endPoint y: 182, distance: 505.4
click at [186, 243] on html "Here is a nice 1968 Relic Custom Shop guitar in the beautiful deep red custom c…" at bounding box center [481, 348] width 591 height 211
click at [387, 235] on span at bounding box center [382, 230] width 10 height 10
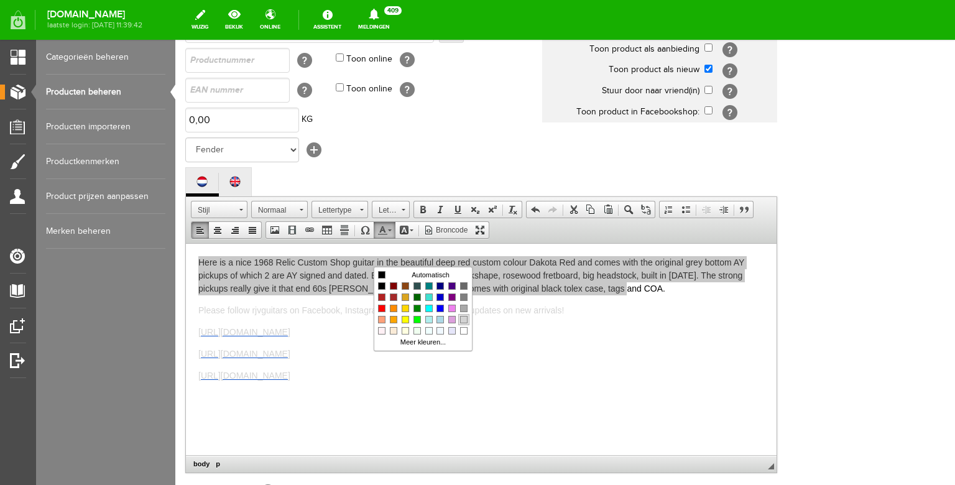
click at [463, 320] on span "Kleuren" at bounding box center [463, 319] width 7 height 7
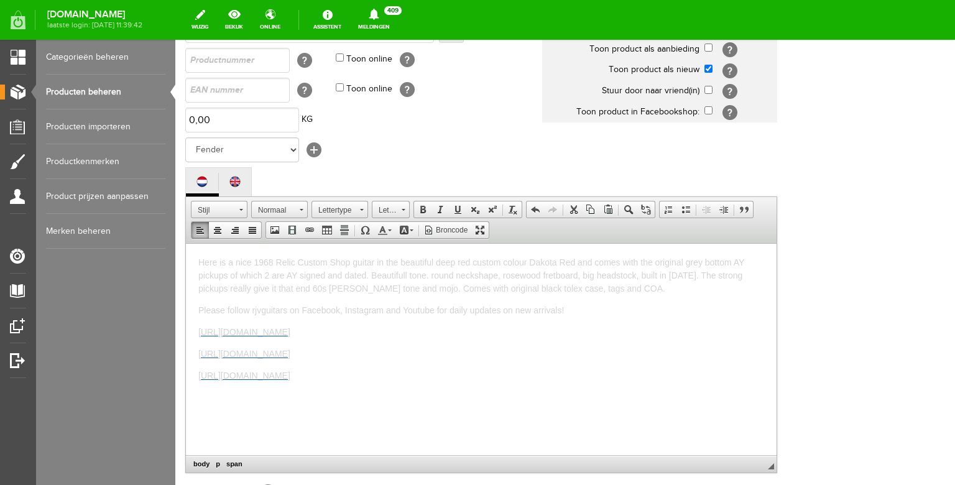
click at [411, 280] on span "Here is a nice 1968 Relic Custom Shop guitar in the beautiful deep red custom c…" at bounding box center [471, 275] width 546 height 36
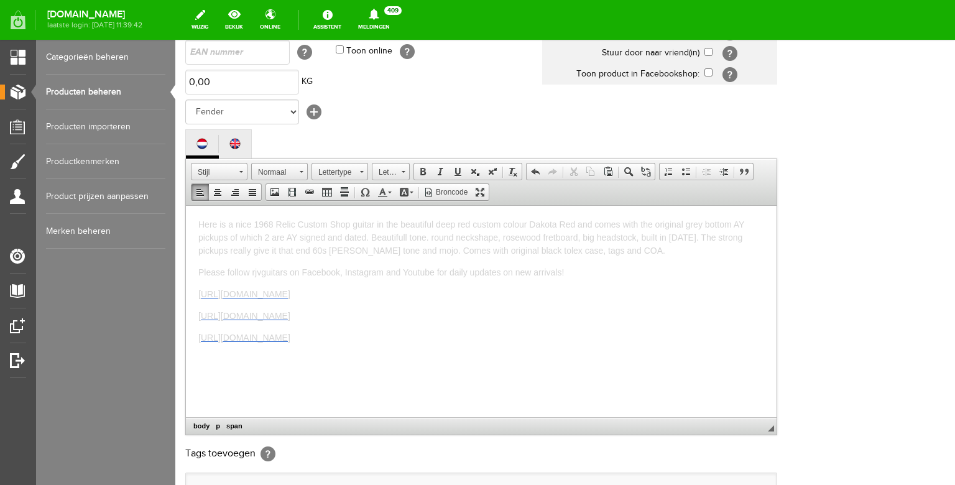
scroll to position [371, 0]
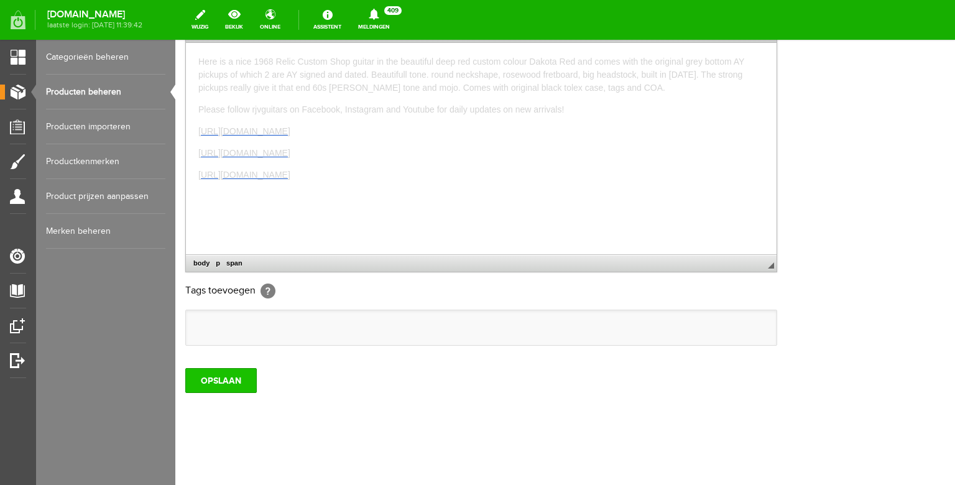
click at [215, 377] on input "OPSLAAN" at bounding box center [221, 380] width 72 height 25
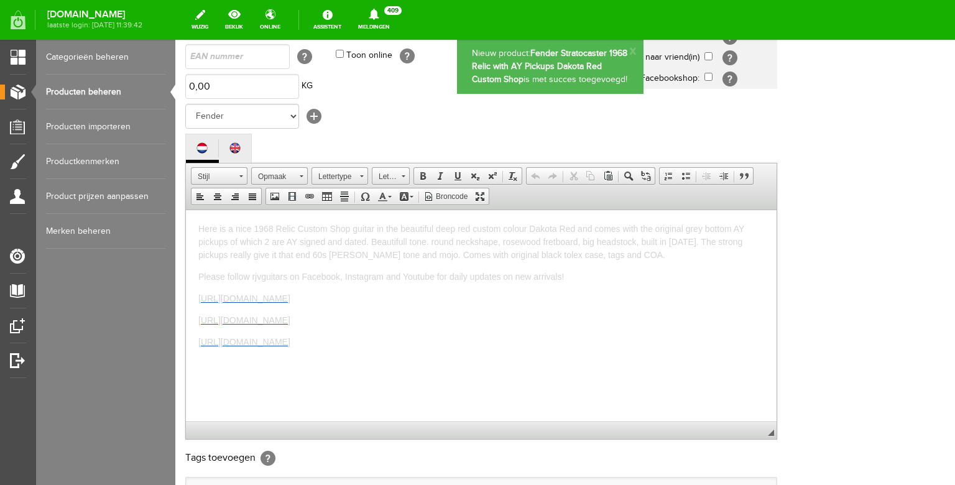
scroll to position [0, 0]
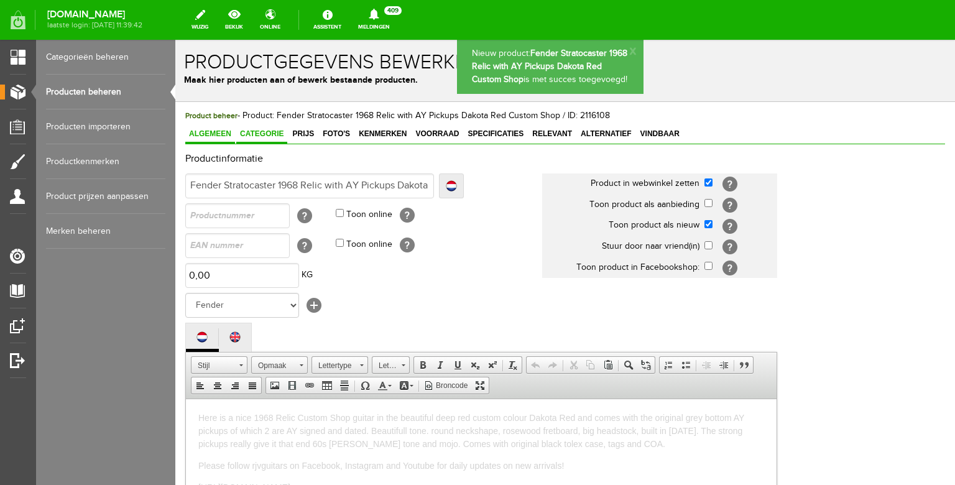
click at [267, 138] on span "Categorie" at bounding box center [261, 133] width 51 height 9
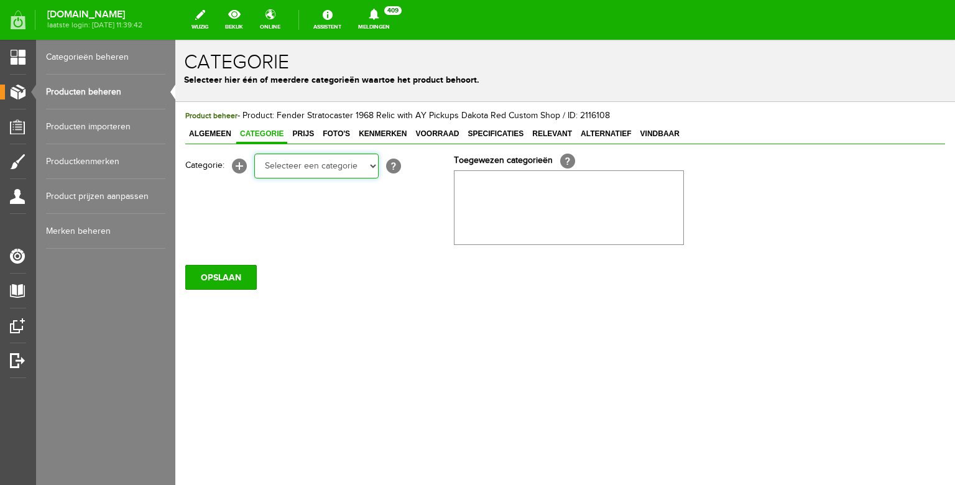
select select "87687"
click option "Electric guitars" at bounding box center [175, 40] width 0 height 0
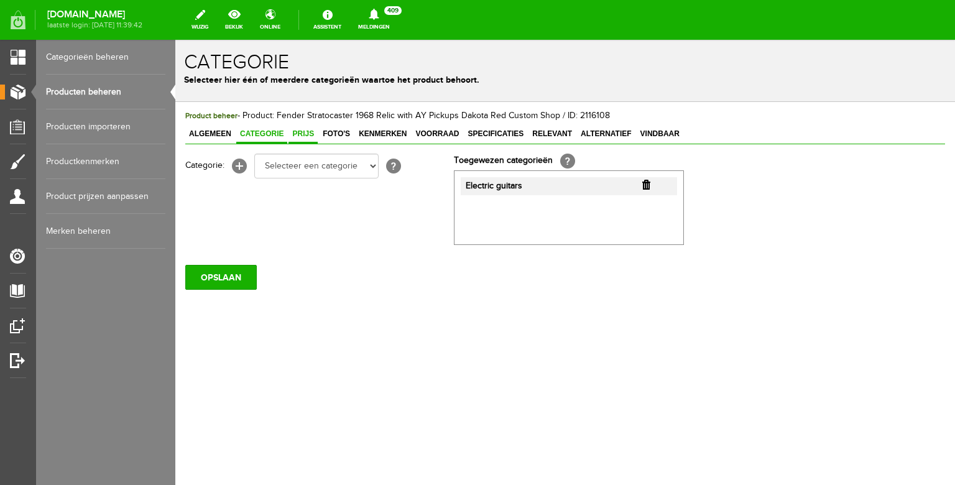
click at [305, 135] on span "Prijs" at bounding box center [303, 133] width 29 height 9
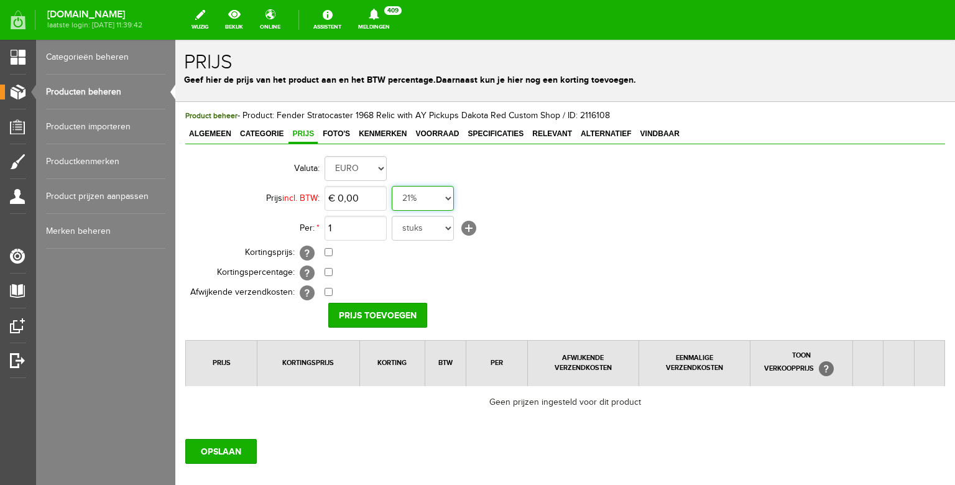
select select "0,00"
click option "0%" at bounding box center [175, 40] width 0 height 0
click at [358, 205] on input "0" at bounding box center [356, 198] width 62 height 25
click at [351, 200] on input "0" at bounding box center [356, 198] width 62 height 25
drag, startPoint x: 365, startPoint y: 200, endPoint x: 310, endPoint y: 196, distance: 55.4
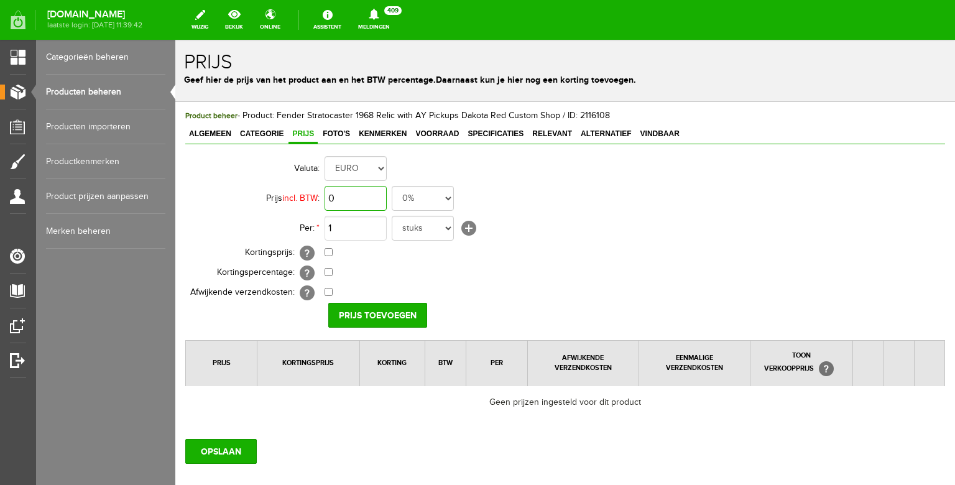
click at [325, 196] on input "0" at bounding box center [356, 198] width 62 height 25
drag, startPoint x: 354, startPoint y: 196, endPoint x: 326, endPoint y: 194, distance: 28.1
click at [326, 194] on input "2990" at bounding box center [356, 198] width 62 height 25
type input "€ 3.290,00"
click at [375, 313] on input "Prijs toevoegen" at bounding box center [377, 315] width 99 height 25
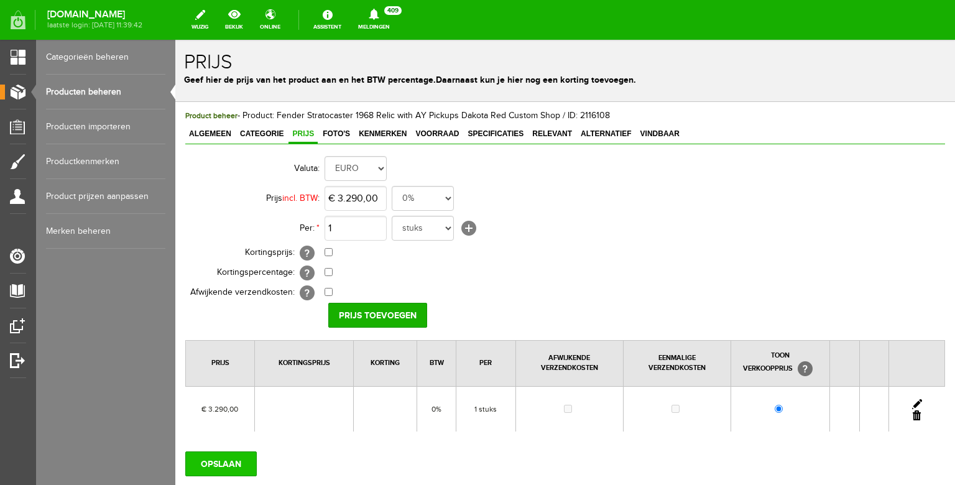
click at [214, 461] on input "OPSLAAN" at bounding box center [221, 463] width 72 height 25
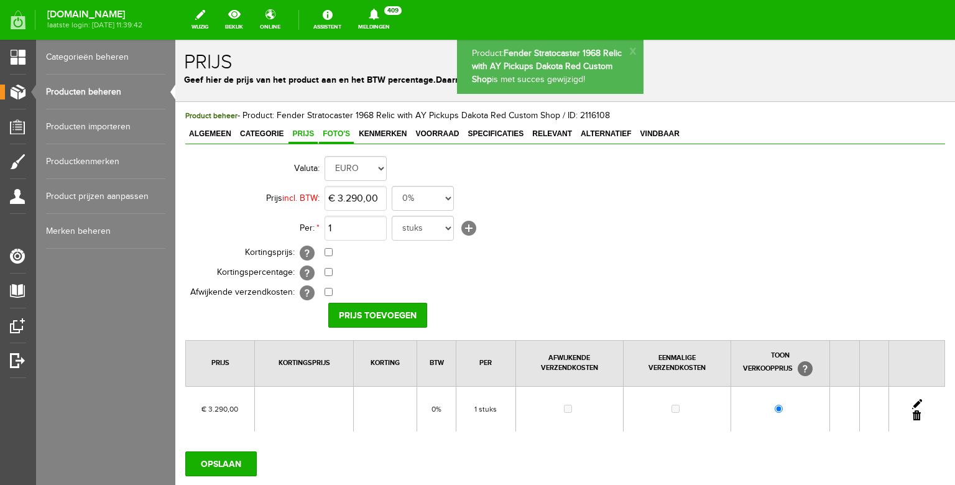
click at [335, 134] on span "Foto's" at bounding box center [336, 133] width 35 height 9
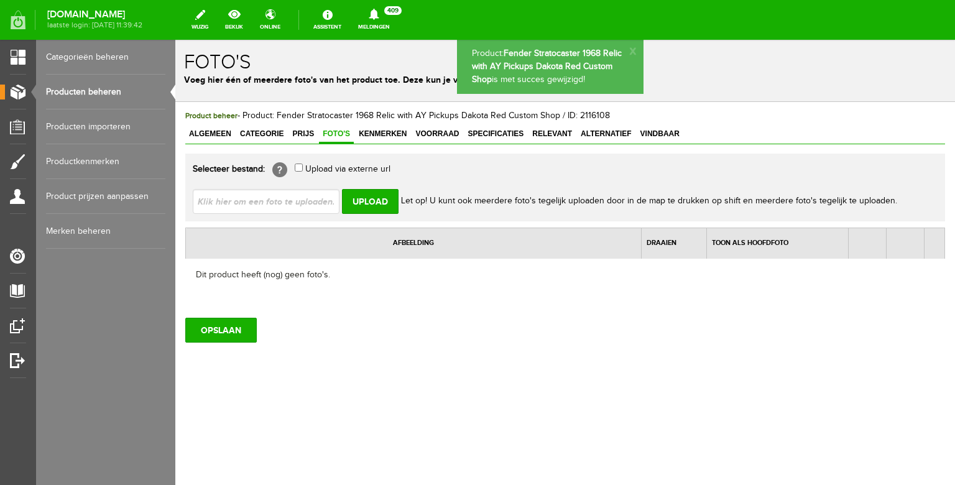
click at [311, 193] on input "file" at bounding box center [271, 201] width 157 height 24
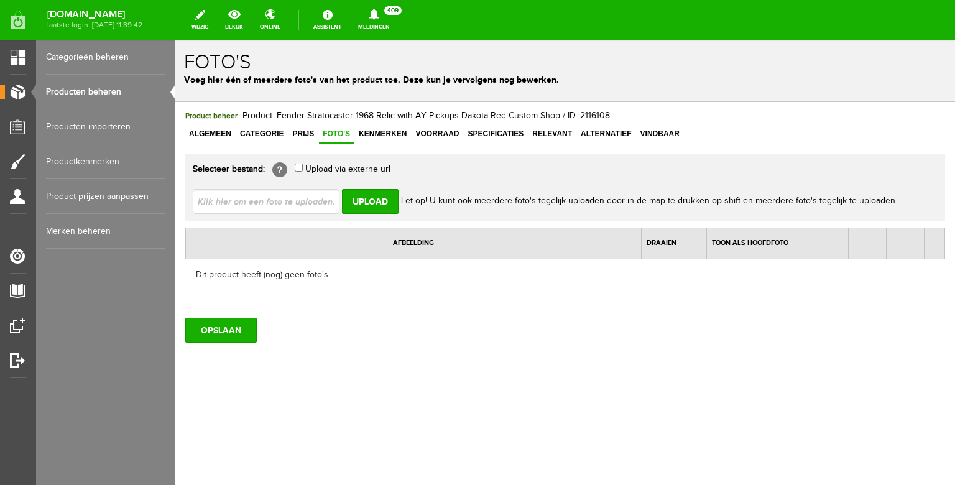
type input "C:\fakepath\image00142.jpeg"
type input "image00142.jpeg; image00143.jpeg; image00145.jpeg; image00146.jpeg; image00147.…"
click at [374, 199] on input "Upload" at bounding box center [370, 201] width 57 height 25
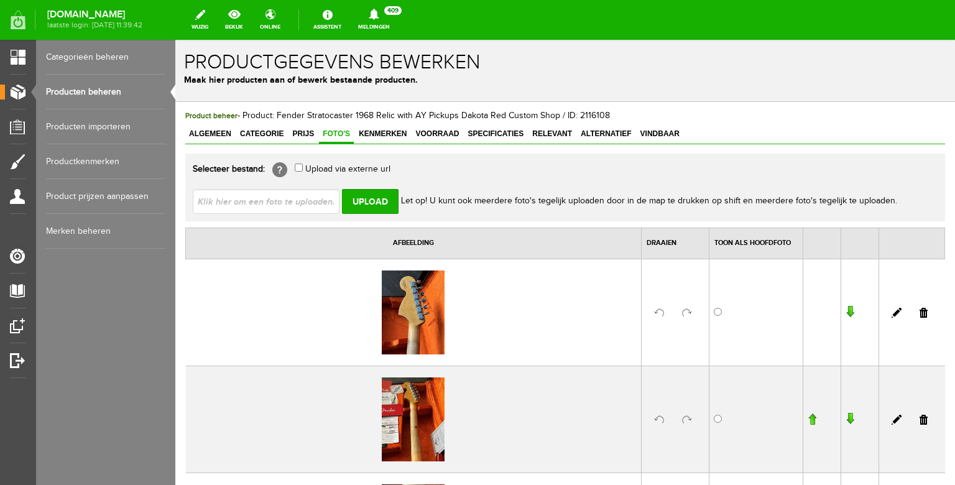
click at [308, 195] on input "file" at bounding box center [271, 201] width 157 height 24
type input "C:\fakepath\image00150.jpeg"
type input "image00150.jpeg; image00151.jpeg; image00153.jpeg; image00155.jpeg; image00156.…"
click at [369, 198] on input "Upload" at bounding box center [370, 201] width 57 height 25
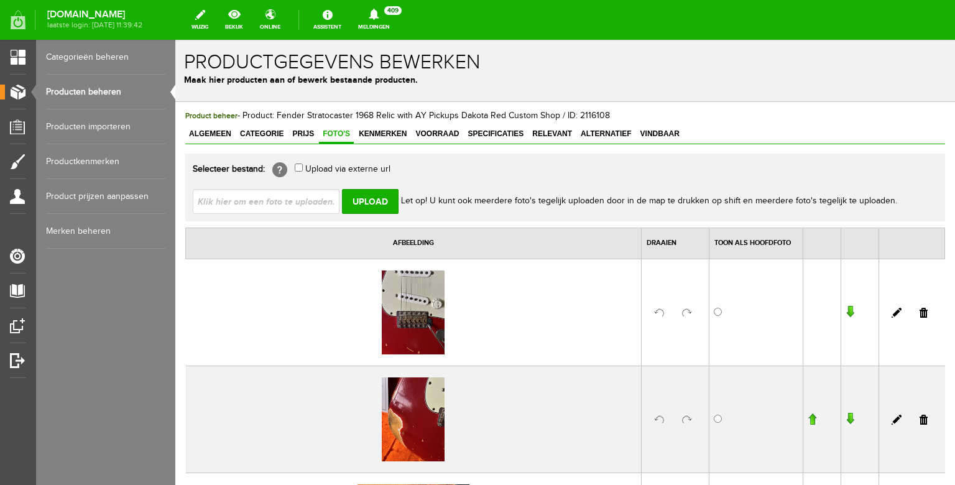
click at [290, 197] on input "file" at bounding box center [271, 201] width 157 height 24
type input "C:\fakepath\image00157.jpeg"
type input "image00157.jpeg; image00159.jpeg; image00162.jpeg; image00164.jpeg; image00166.…"
click at [377, 195] on input "Upload" at bounding box center [370, 201] width 57 height 25
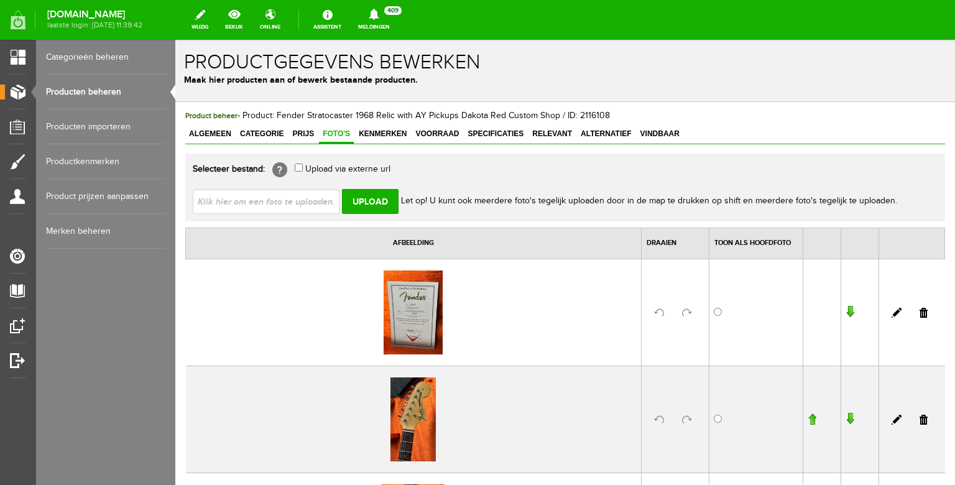
click at [292, 197] on input "file" at bounding box center [271, 201] width 157 height 24
type input "C:\fakepath\image00168.jpeg"
type input "image00168.jpeg; image00169.jpeg; image00172.jpeg; image00173.jpeg"
click at [365, 195] on input "Upload" at bounding box center [370, 201] width 57 height 25
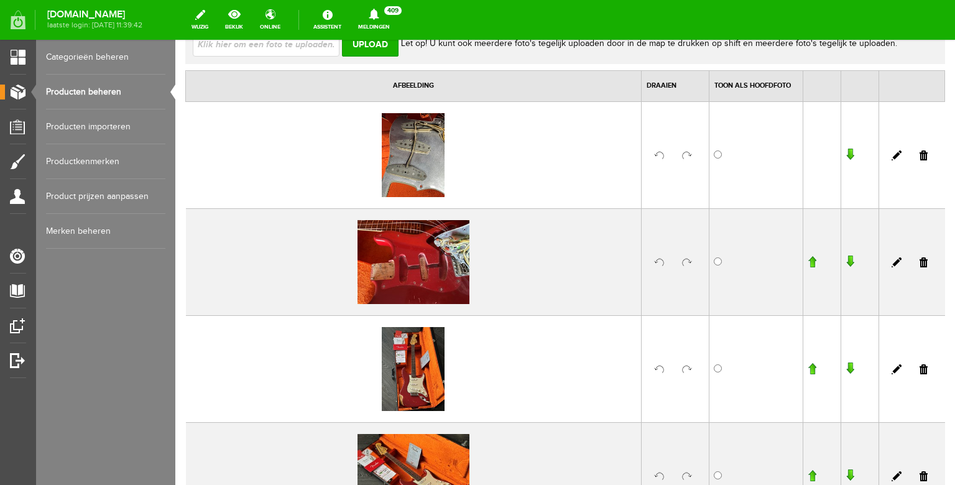
scroll to position [186, 0]
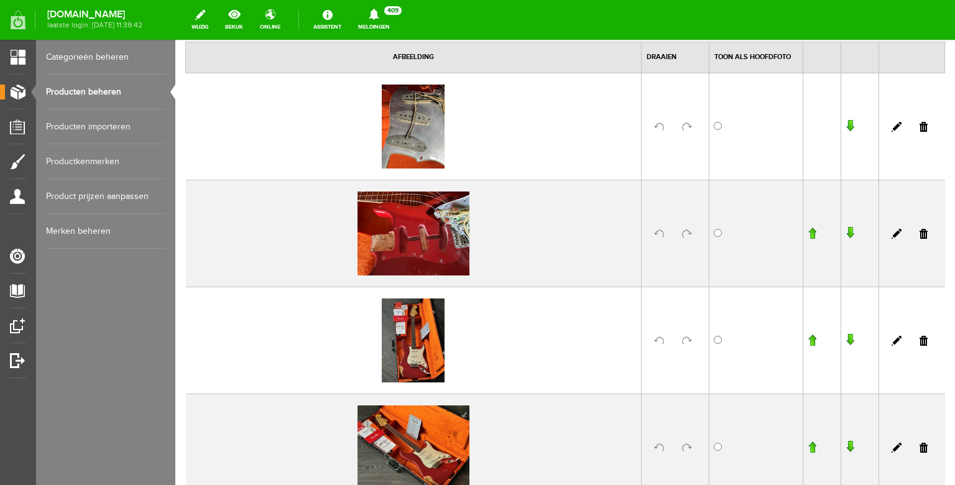
click at [688, 340] on link at bounding box center [687, 341] width 10 height 10
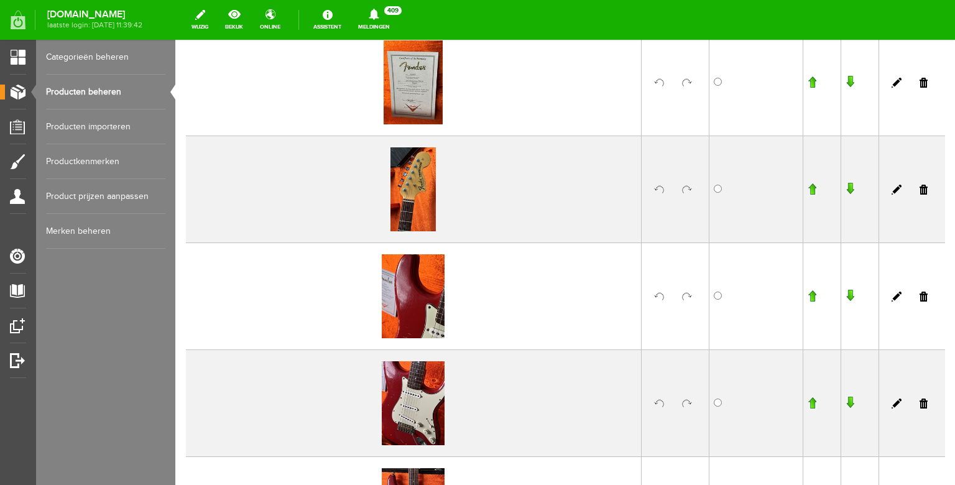
scroll to position [688, 0]
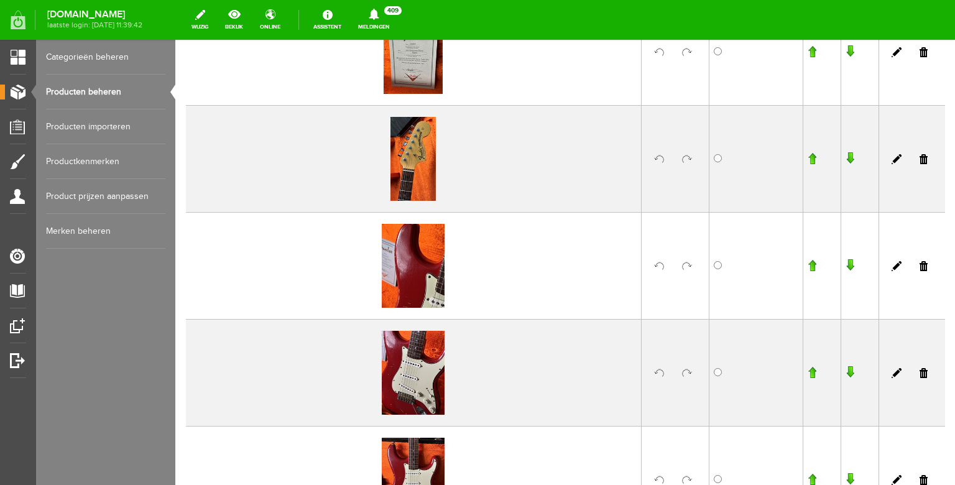
click at [690, 261] on td at bounding box center [675, 265] width 68 height 107
click at [690, 263] on link at bounding box center [687, 266] width 10 height 10
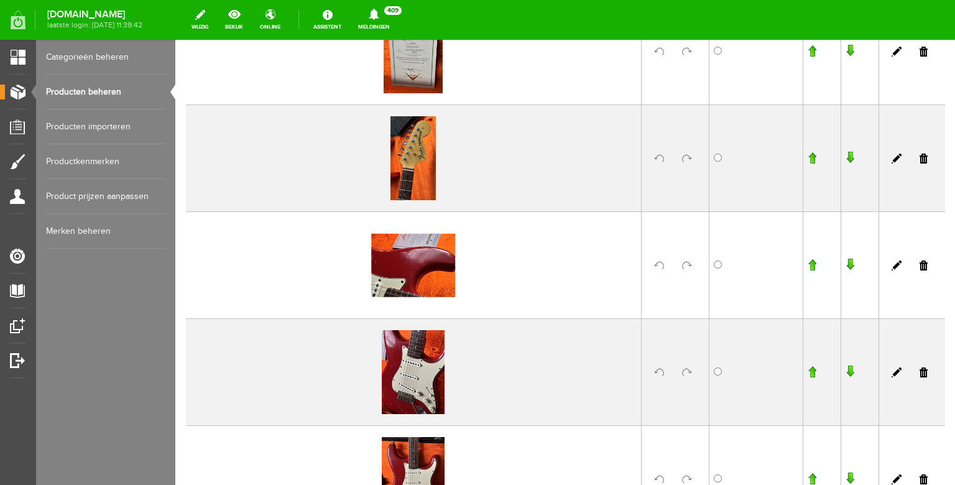
click at [686, 376] on link at bounding box center [687, 372] width 10 height 10
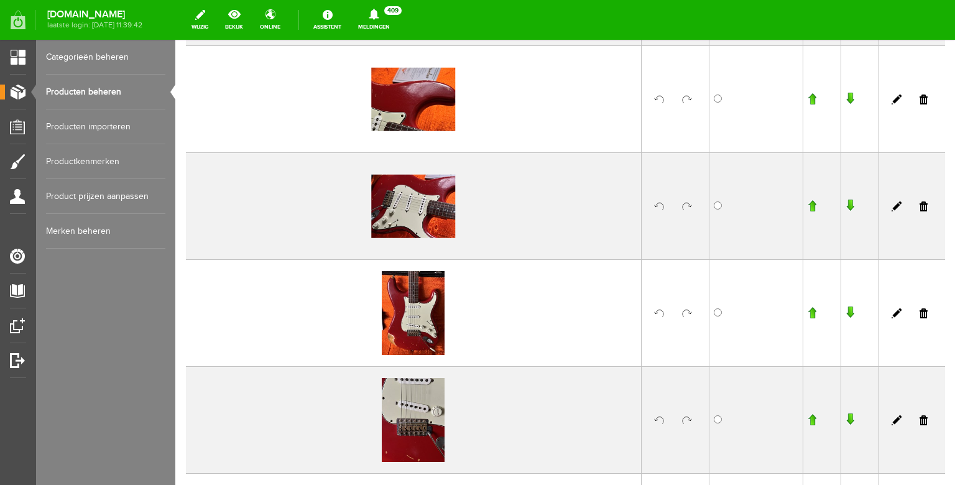
scroll to position [868, 0]
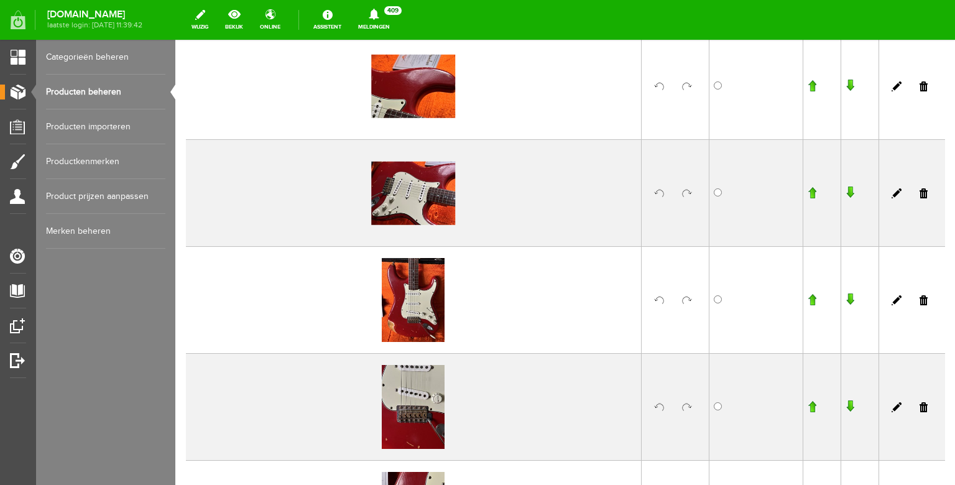
click at [686, 299] on link at bounding box center [687, 300] width 10 height 10
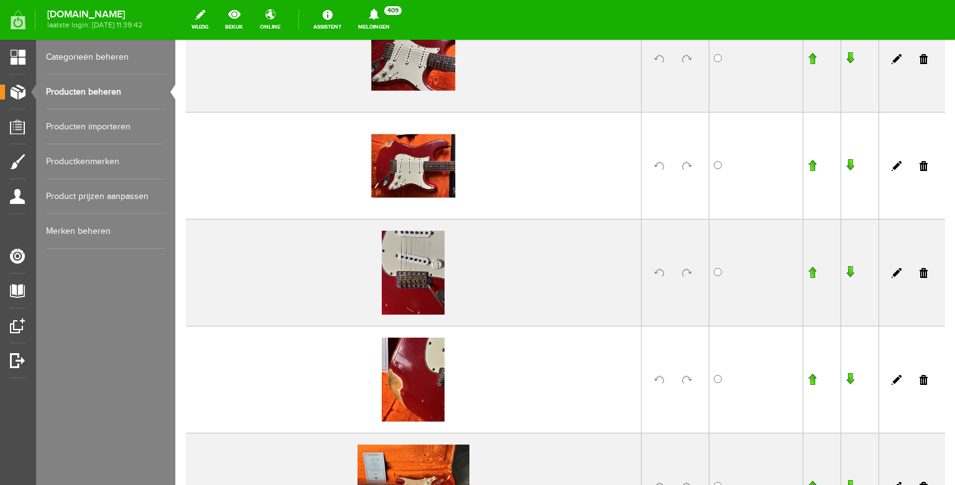
click at [687, 272] on link at bounding box center [687, 273] width 10 height 10
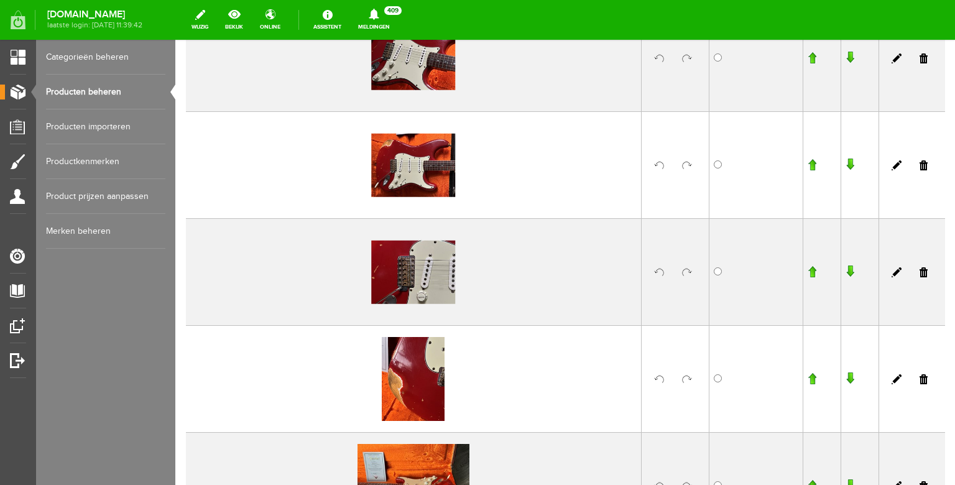
click at [683, 382] on link at bounding box center [687, 379] width 10 height 10
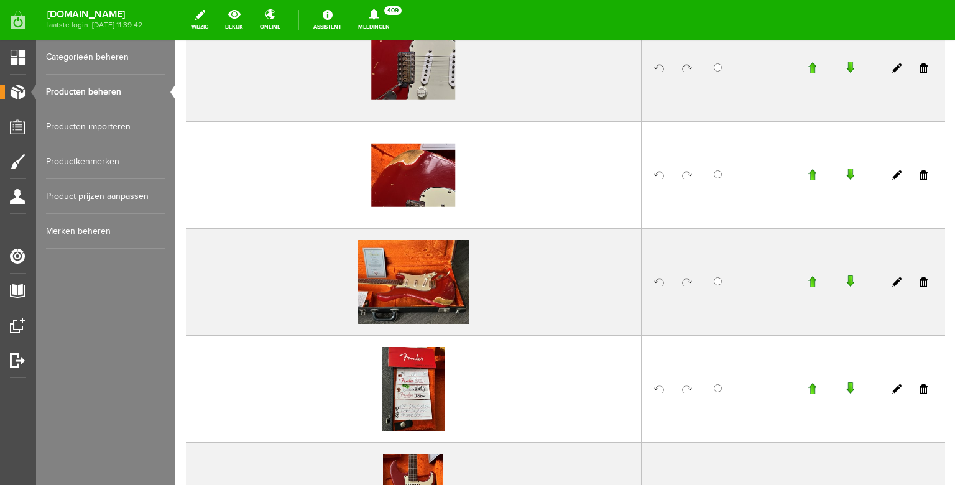
scroll to position [1219, 0]
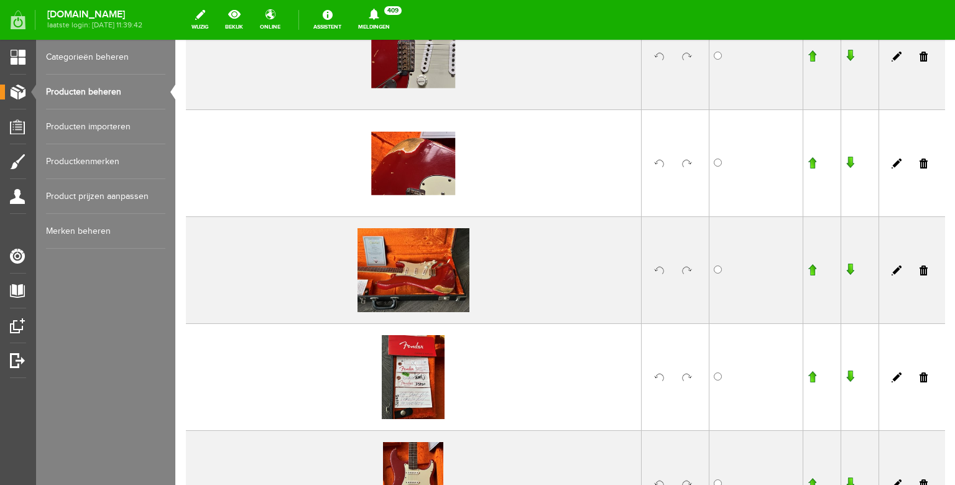
click at [683, 379] on link at bounding box center [687, 377] width 10 height 10
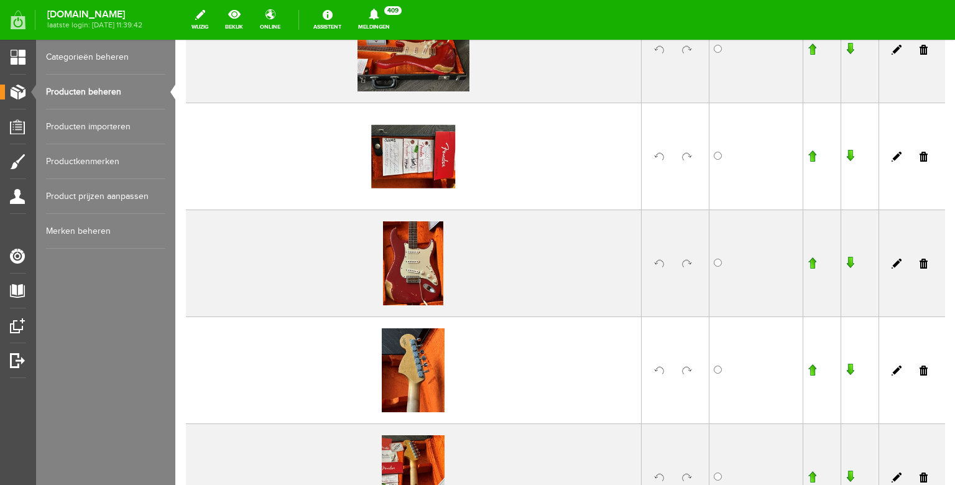
scroll to position [1445, 0]
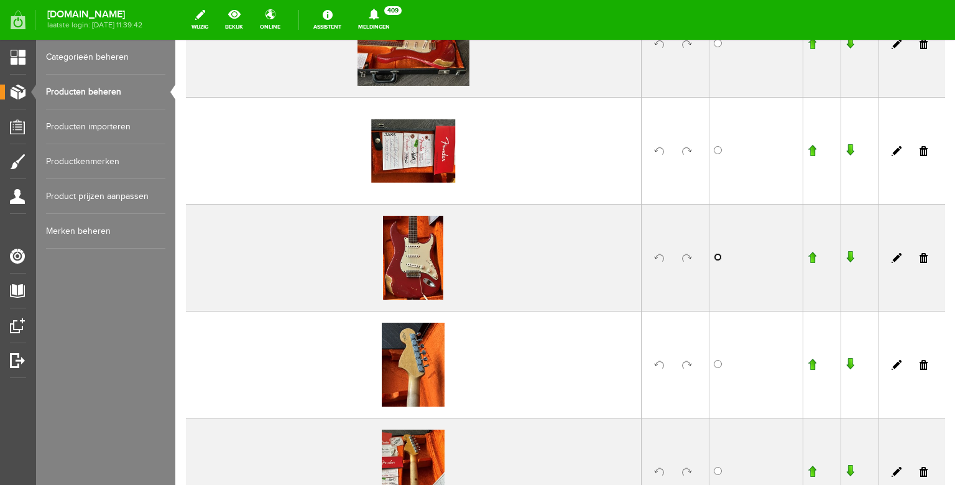
click at [717, 257] on input "radio" at bounding box center [718, 257] width 8 height 8
radio input "true"
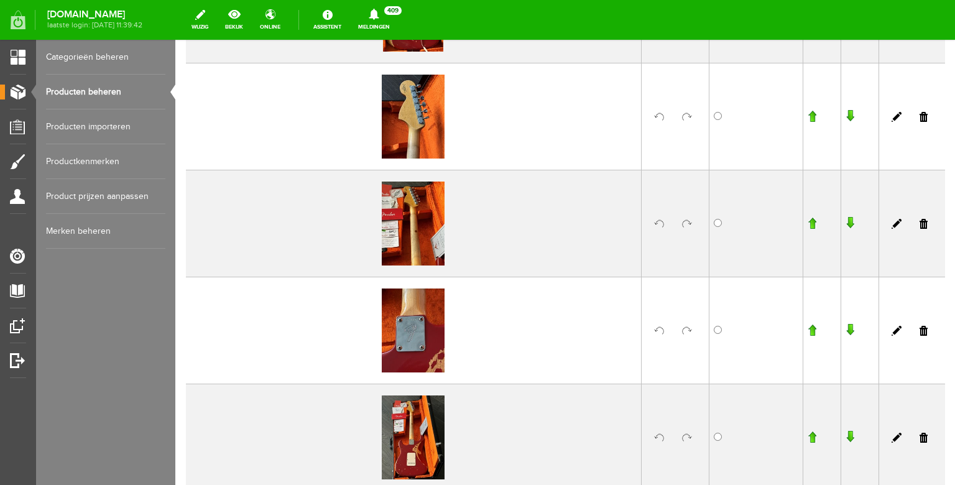
scroll to position [1698, 0]
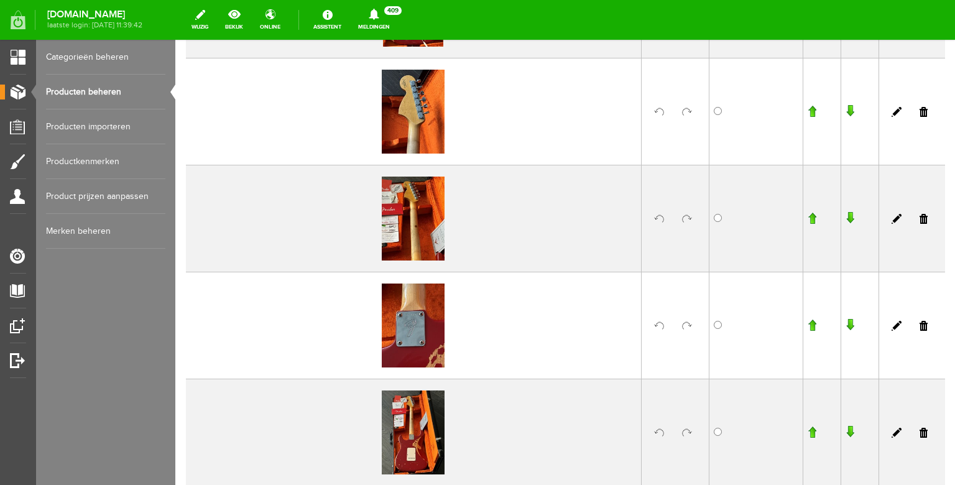
click at [687, 218] on link at bounding box center [687, 219] width 10 height 10
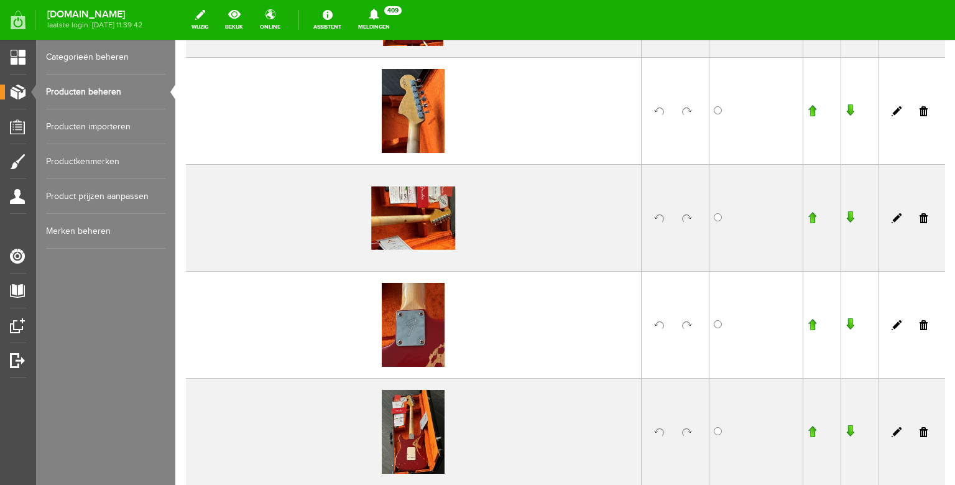
click at [688, 108] on link at bounding box center [687, 111] width 10 height 10
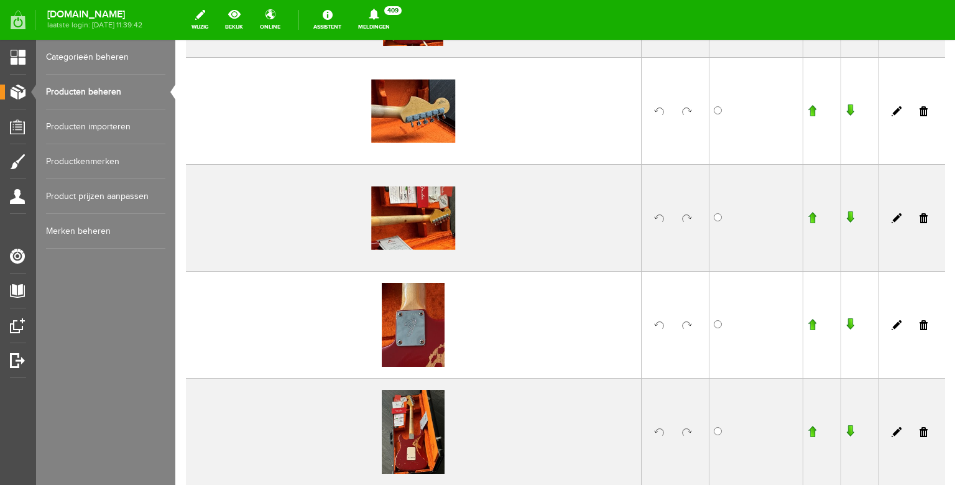
scroll to position [1699, 0]
click at [686, 323] on link at bounding box center [687, 325] width 10 height 10
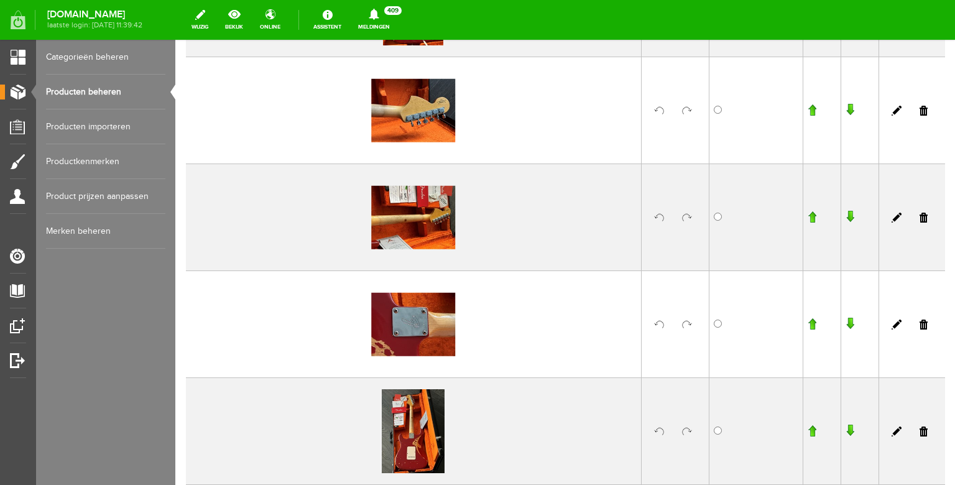
click at [682, 433] on link at bounding box center [687, 432] width 10 height 10
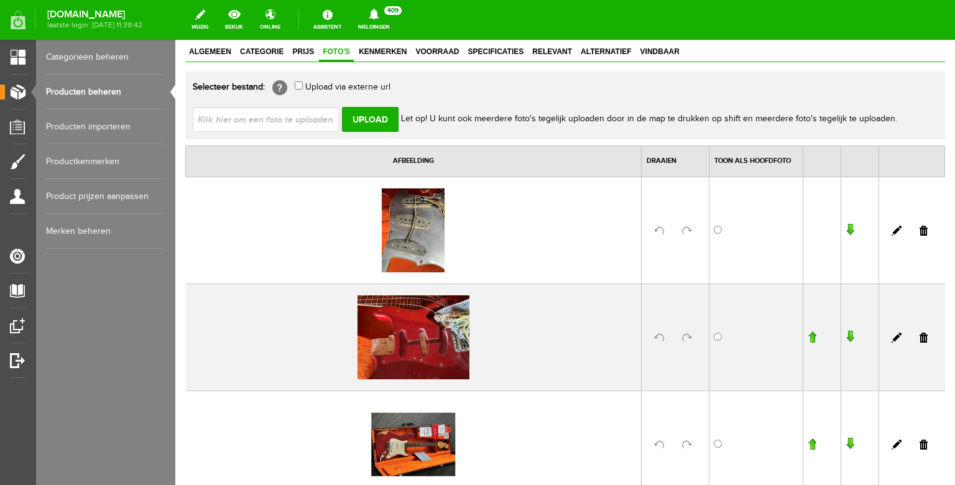
scroll to position [152, 0]
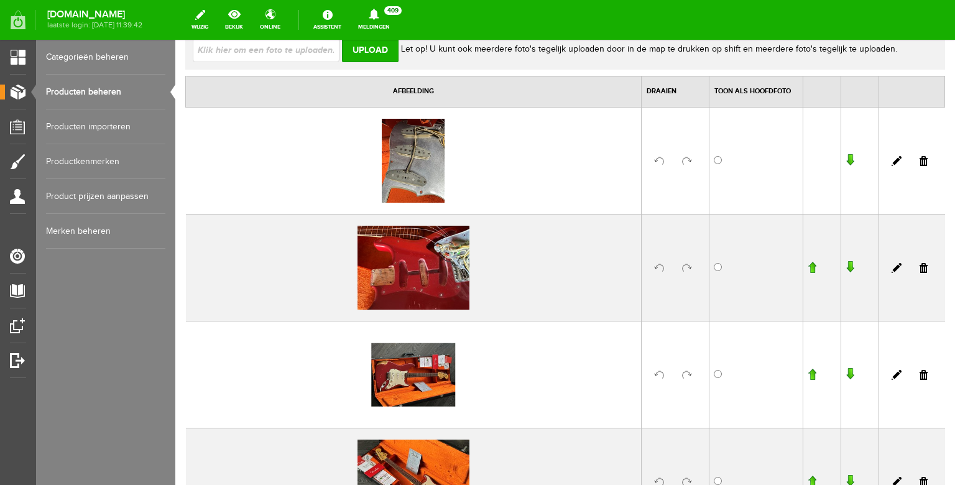
click at [927, 268] on link at bounding box center [924, 268] width 8 height 10
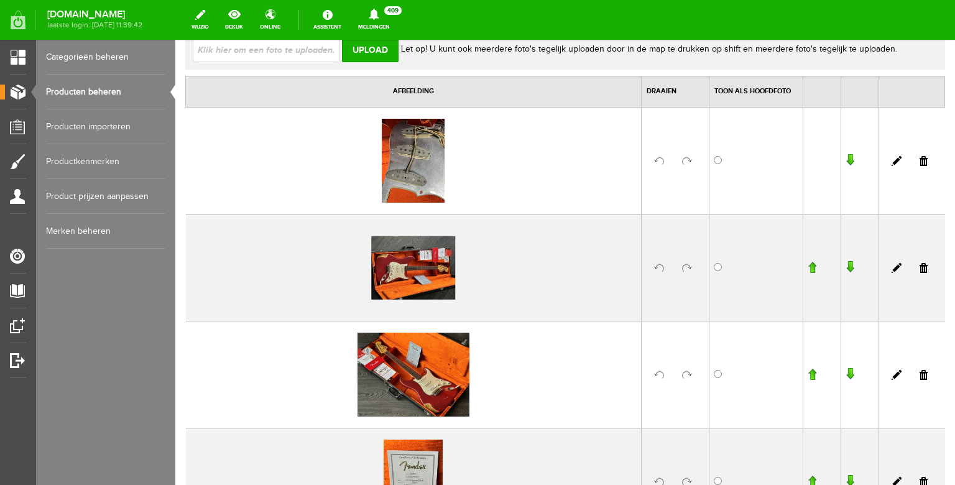
click at [812, 374] on input "button" at bounding box center [812, 374] width 9 height 12
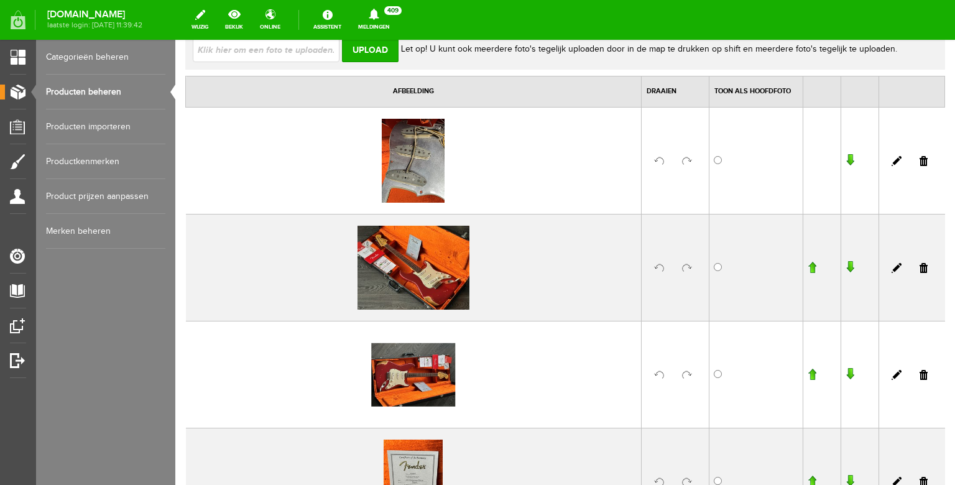
click at [814, 267] on input "button" at bounding box center [812, 267] width 9 height 12
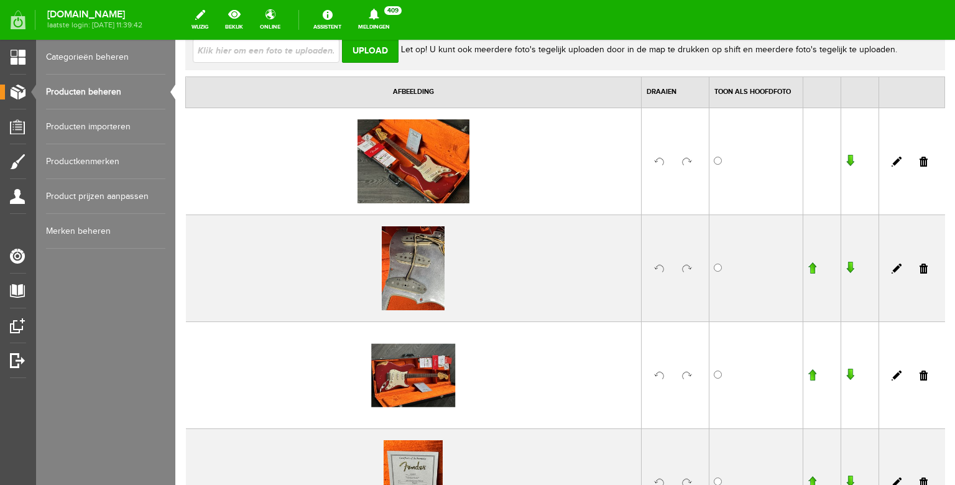
scroll to position [188, 0]
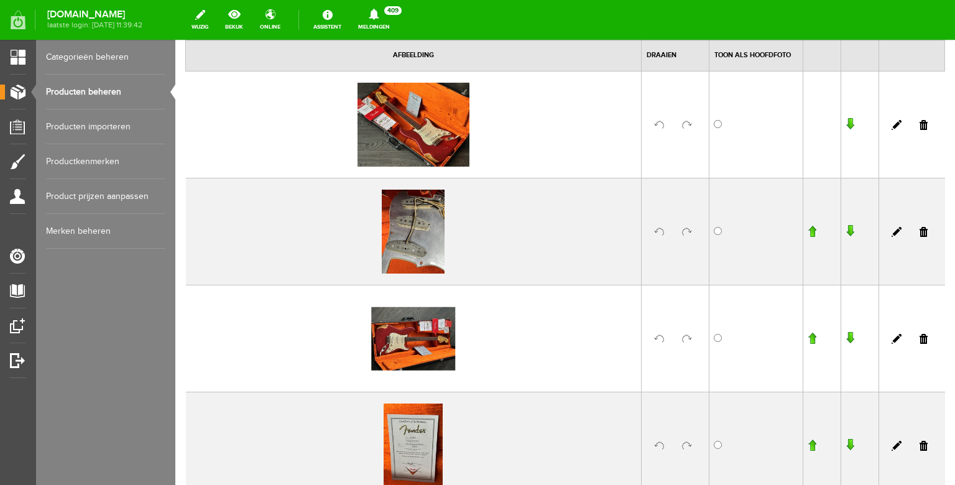
click at [810, 336] on input "button" at bounding box center [812, 338] width 9 height 12
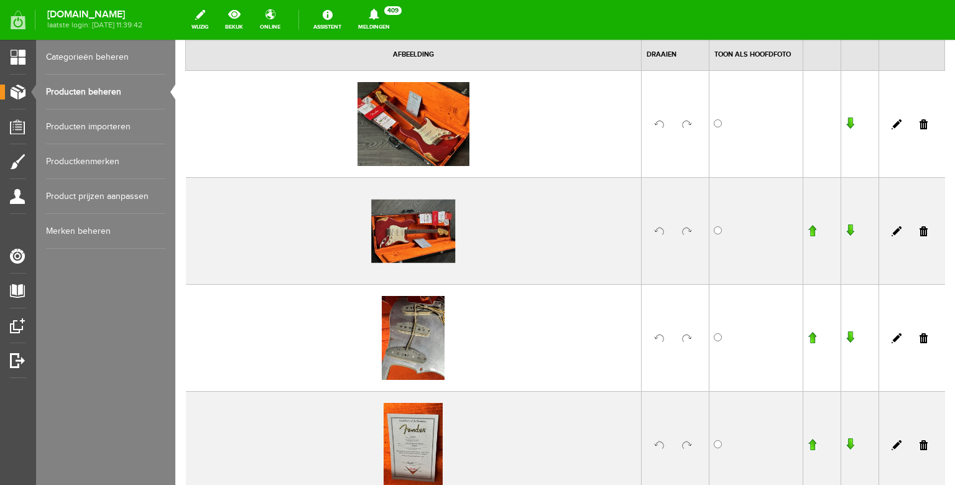
click at [813, 231] on input "button" at bounding box center [812, 230] width 9 height 12
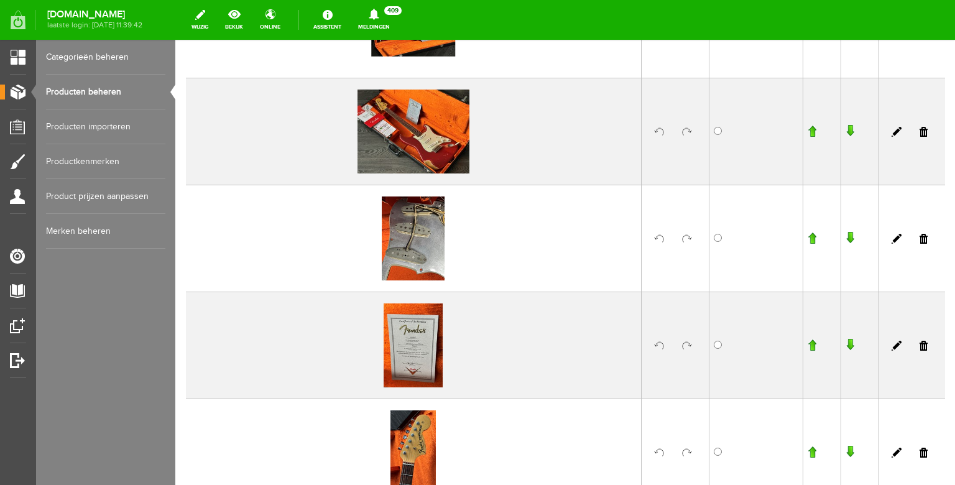
scroll to position [321, 0]
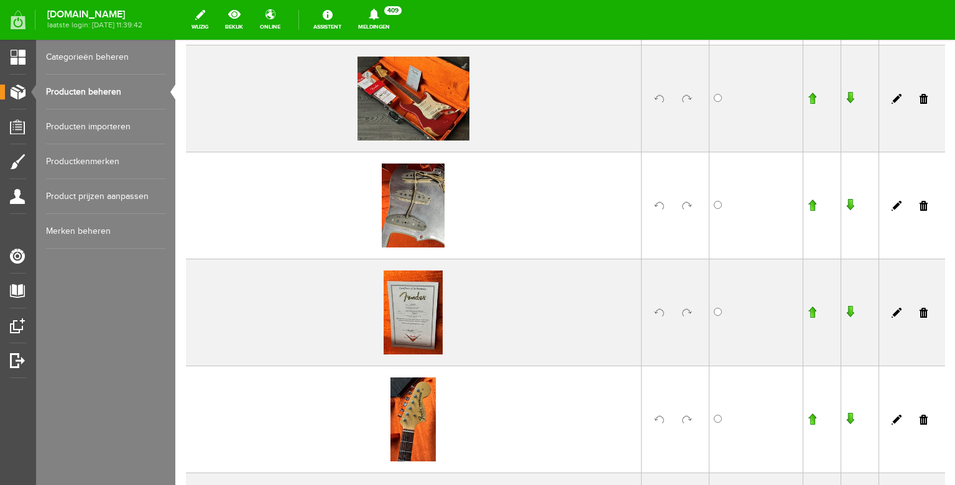
click at [815, 310] on input "button" at bounding box center [812, 312] width 9 height 12
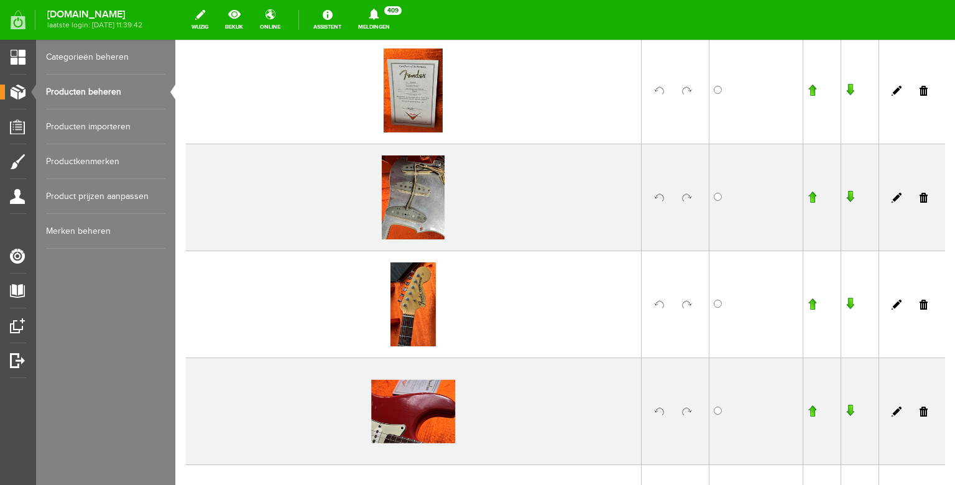
scroll to position [456, 0]
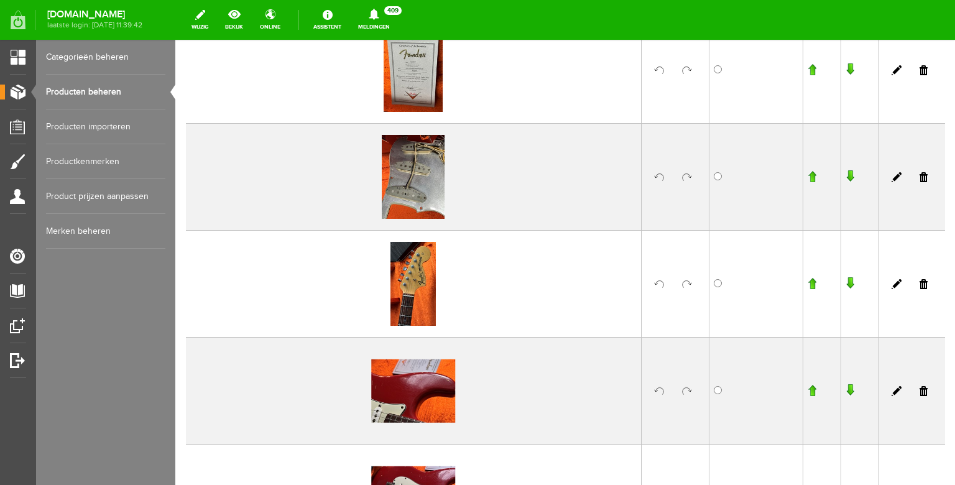
click at [813, 285] on input "button" at bounding box center [812, 283] width 9 height 12
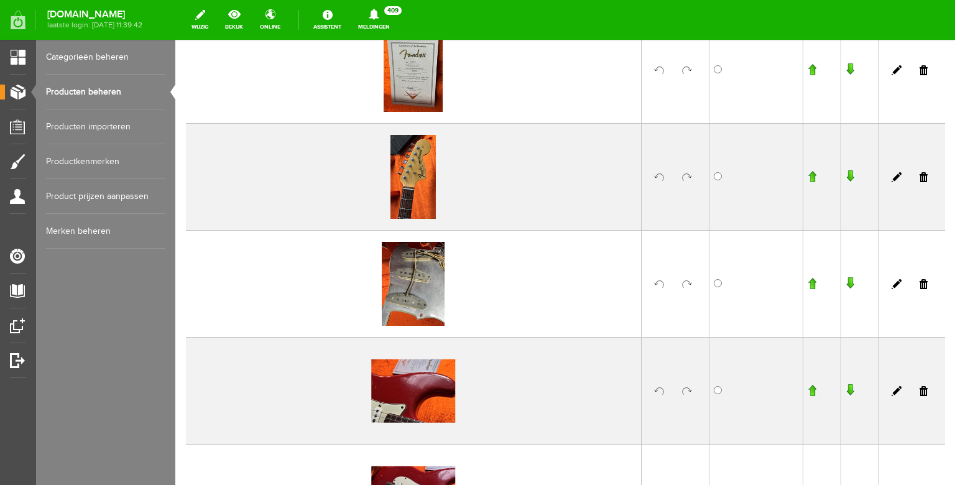
click at [811, 389] on input "button" at bounding box center [812, 390] width 9 height 12
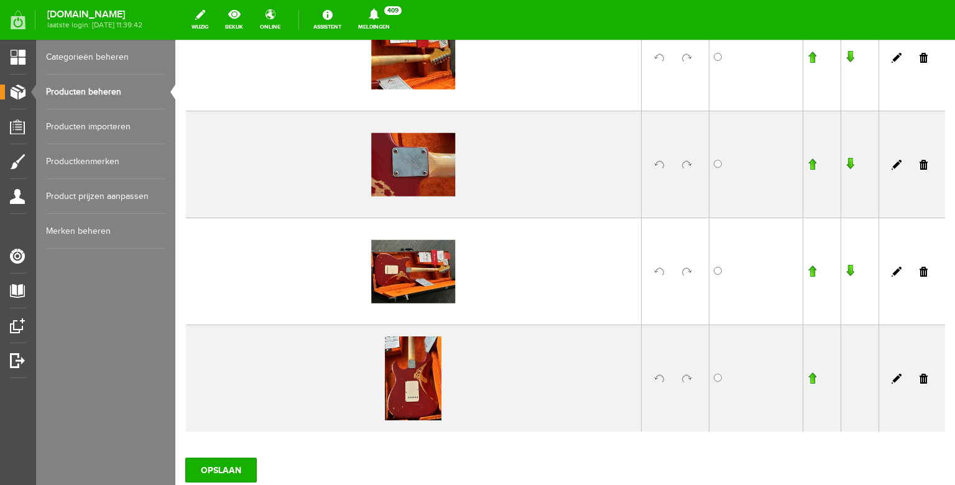
scroll to position [1842, 0]
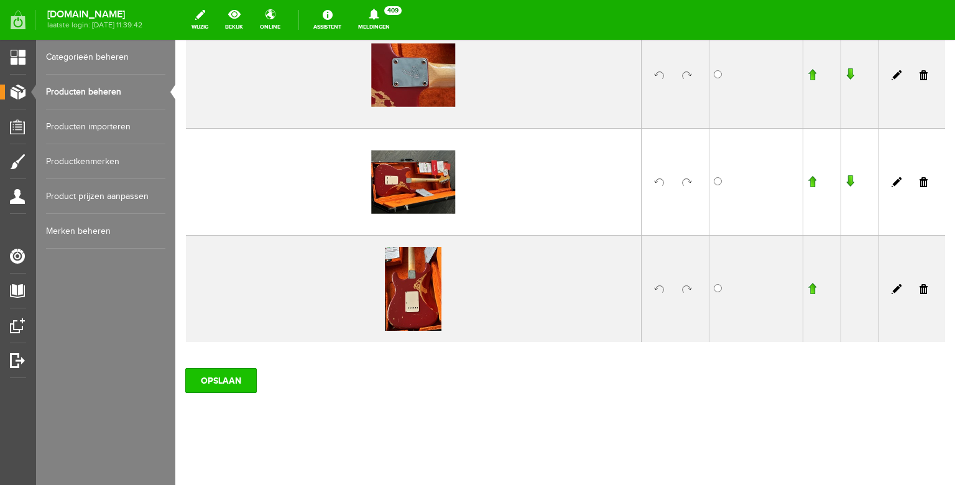
click at [226, 377] on input "OPSLAAN" at bounding box center [221, 380] width 72 height 25
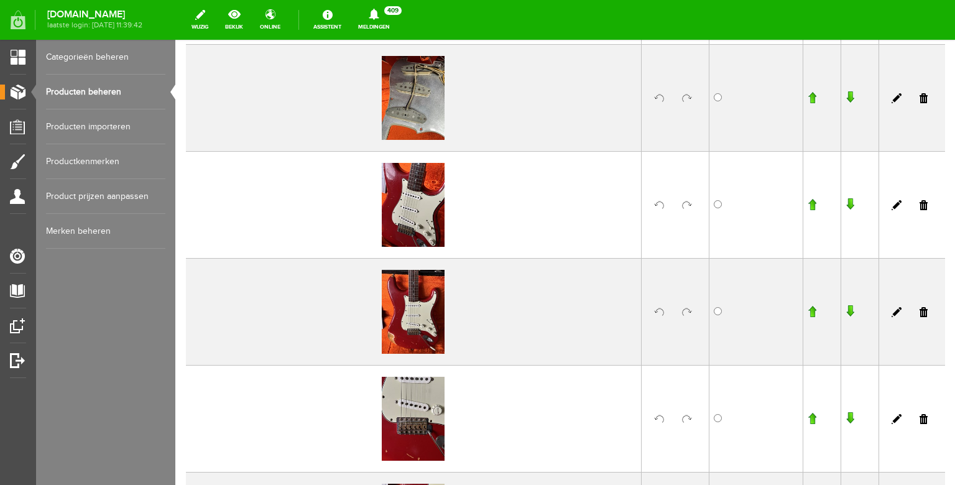
scroll to position [677, 0]
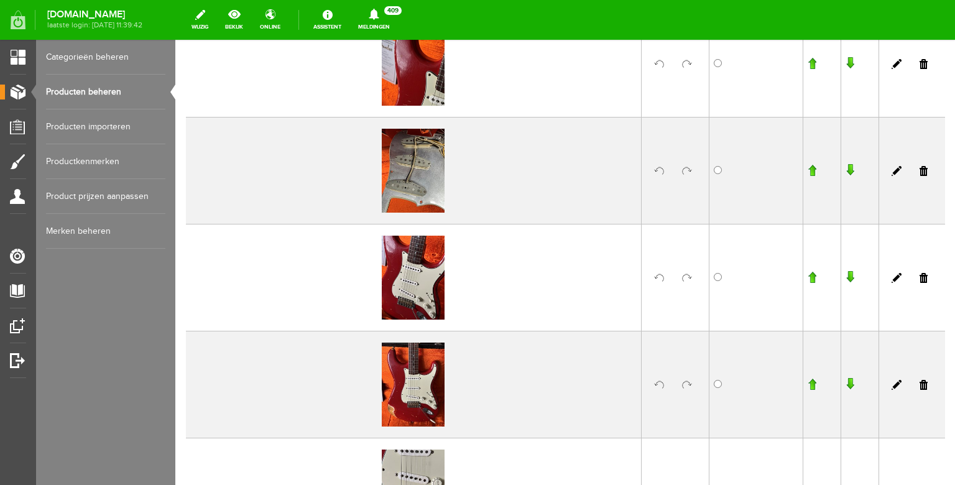
click at [120, 98] on link "Producten beheren" at bounding box center [105, 92] width 119 height 35
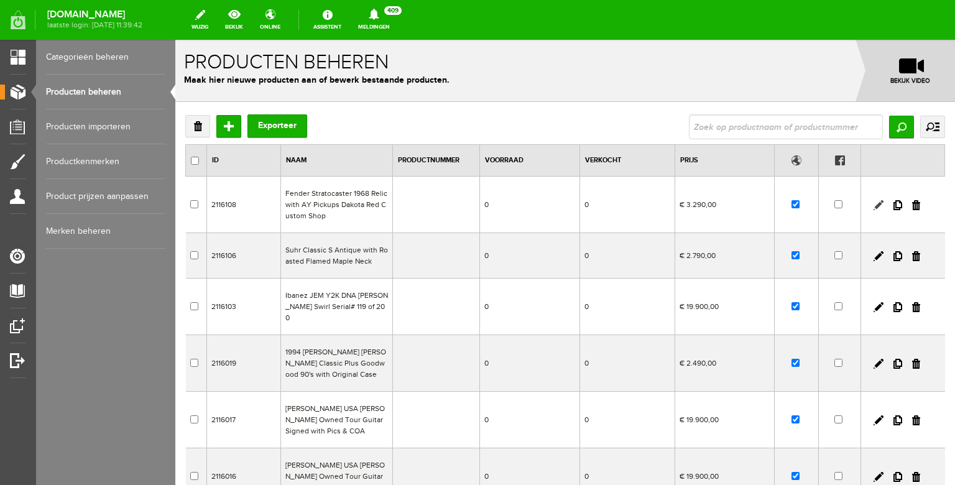
click at [879, 204] on link at bounding box center [879, 205] width 10 height 10
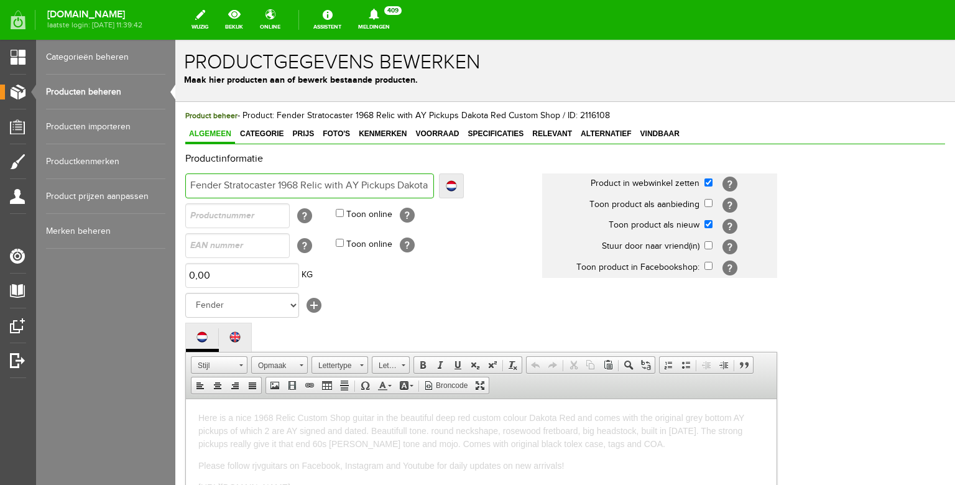
click at [304, 181] on input "Fender Stratocaster 1968 Relic with AY Pickups Dakota Red Custom Shop" at bounding box center [309, 185] width 249 height 25
type input "Fender Stratocaster 1968 HRelic with AY Pickups Dakota Red Custom Shop"
type input "Fender Stratocaster 1968 HeRelic with AY Pickups Dakota Red Custom Shop"
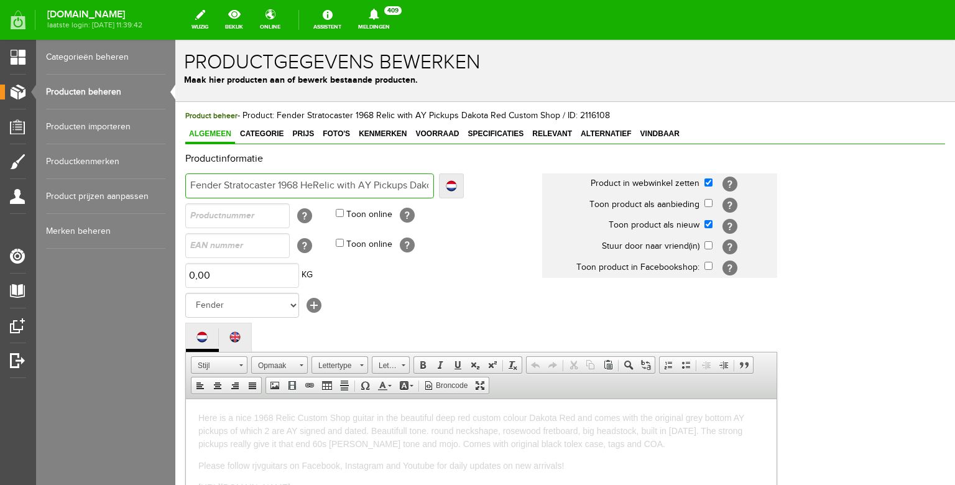
type input "Fender Stratocaster 1968 HeaRelic with AY Pickups Dakota Red Custom Shop"
type input "Fender Stratocaster 1968 HeavRelic with AY Pickups Dakota Red Custom Shop"
type input "Fender Stratocaster 1968 HeavyRelic with AY Pickups Dakota Red Custom Shop"
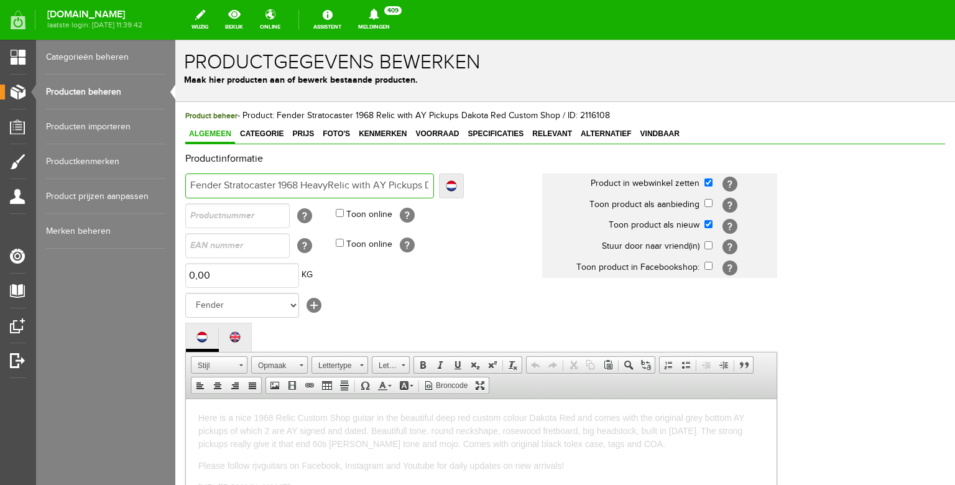
type input "Fender Stratocaster 1968 HeavyRelic with AY Pickups Dakota Red Custom Shop"
type input "Fender Stratocaster 1968 Heavy Relic with AY Pickups Dakota Red Custom Shop"
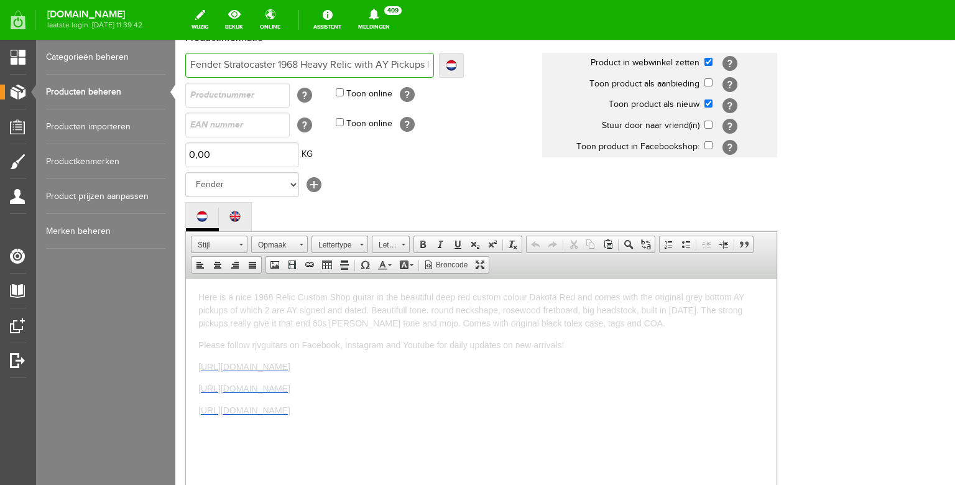
scroll to position [387, 0]
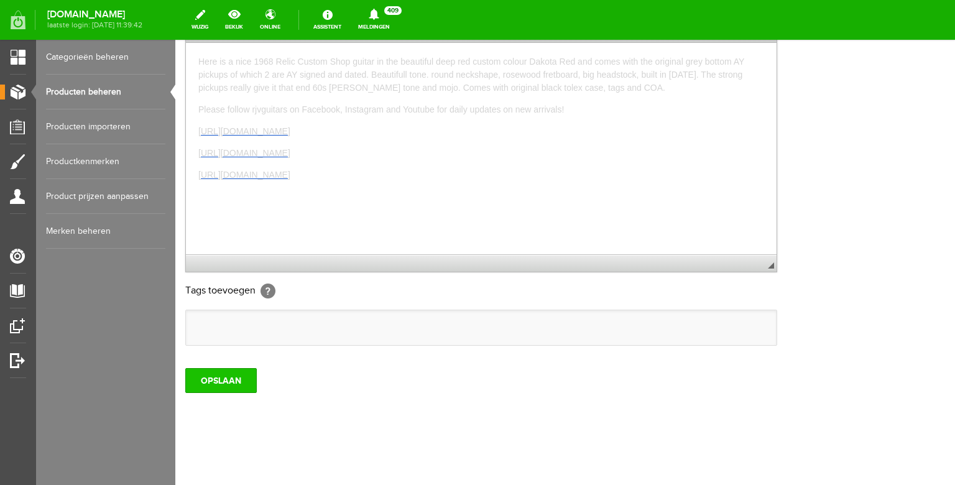
type input "Fender Stratocaster 1968 Heavy Relic with AY Pickups Dakota Red Custom Shop"
click at [228, 372] on input "OPSLAAN" at bounding box center [221, 380] width 72 height 25
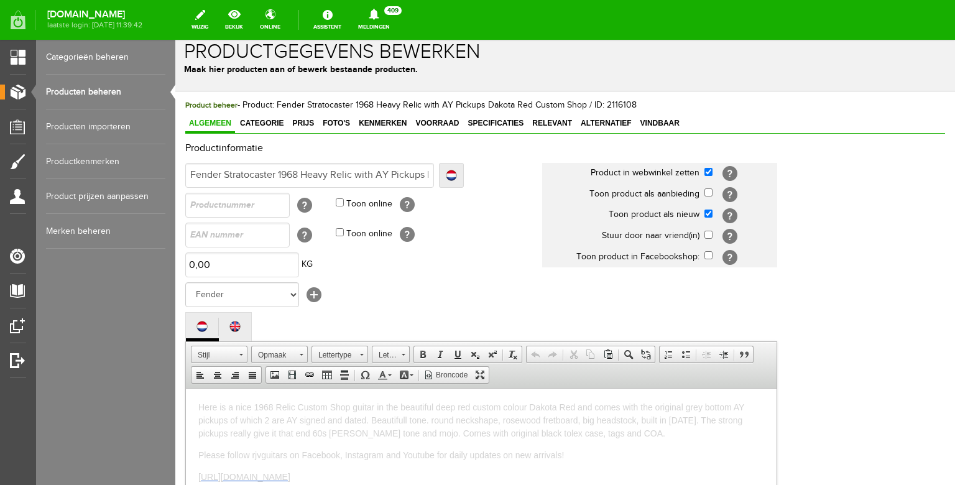
scroll to position [9, 0]
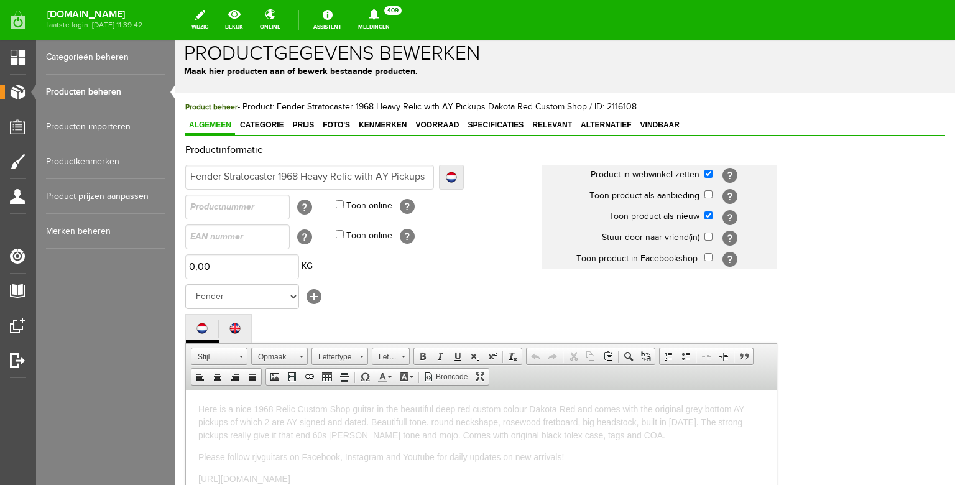
click at [98, 104] on link "Producten beheren" at bounding box center [105, 92] width 119 height 35
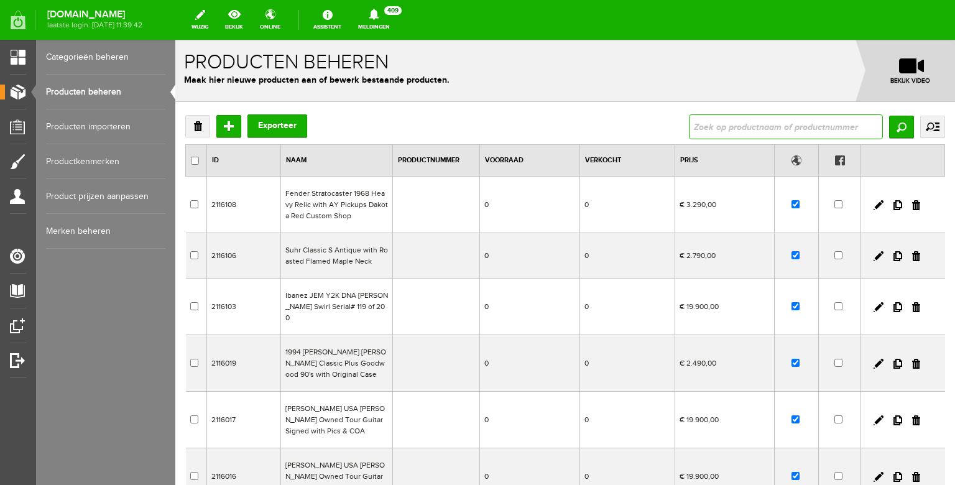
click at [711, 127] on input "text" at bounding box center [786, 126] width 194 height 25
type input "jaguar"
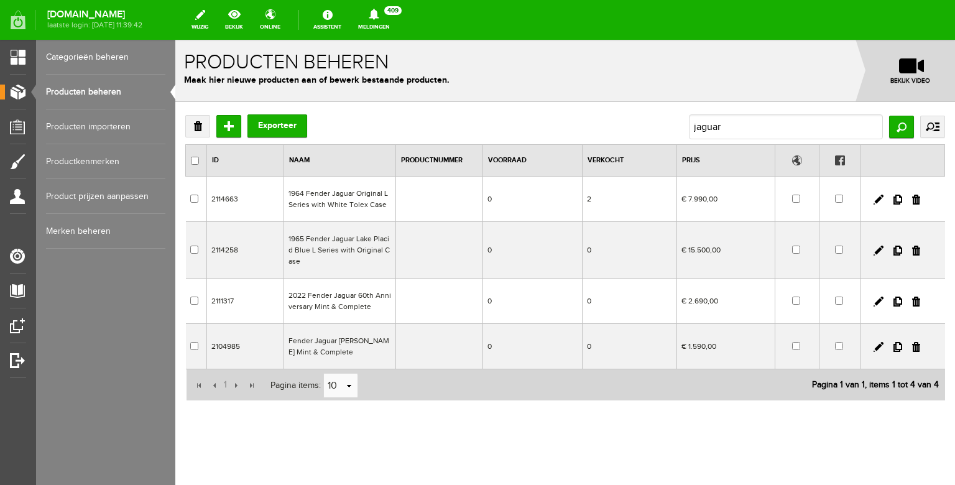
click at [349, 259] on td "1965 Fender Jaguar Lake Placid Blue L Series with Original Case" at bounding box center [340, 250] width 112 height 57
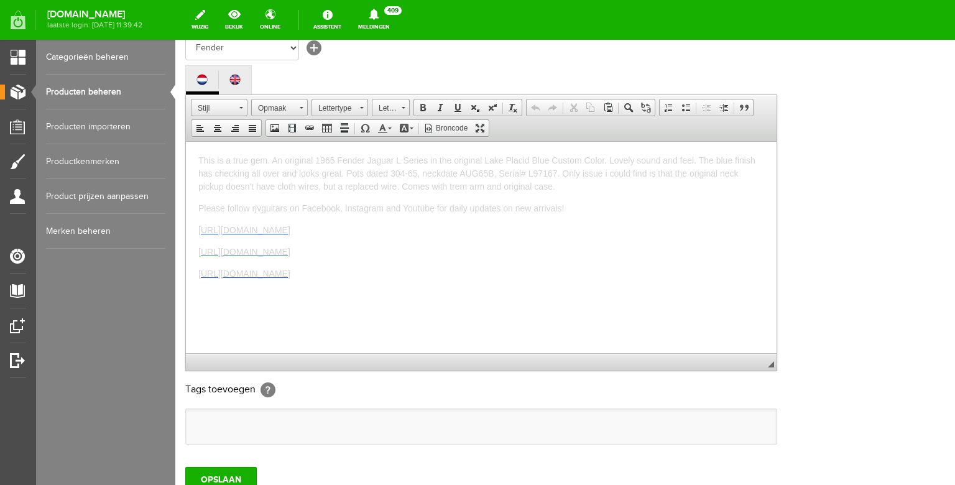
scroll to position [289, 0]
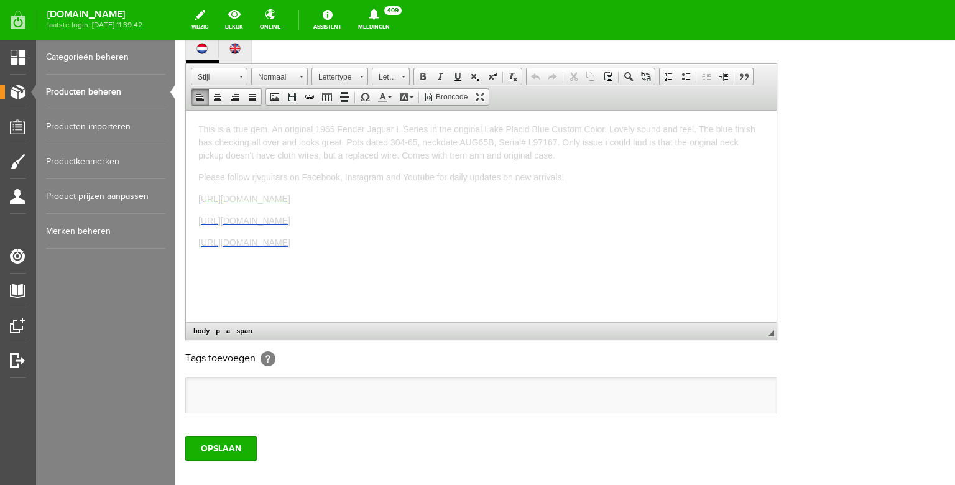
drag, startPoint x: 479, startPoint y: 251, endPoint x: 169, endPoint y: 78, distance: 354.9
click at [186, 110] on html "This is a true gem. An original 1965 Fender Jaguar L Series in the original Lak…" at bounding box center [481, 215] width 591 height 211
copy body "This is a true gem. An original 1965 Fender Jaguar L Series in the original Lak…"
click at [118, 98] on link "Producten beheren" at bounding box center [105, 92] width 119 height 35
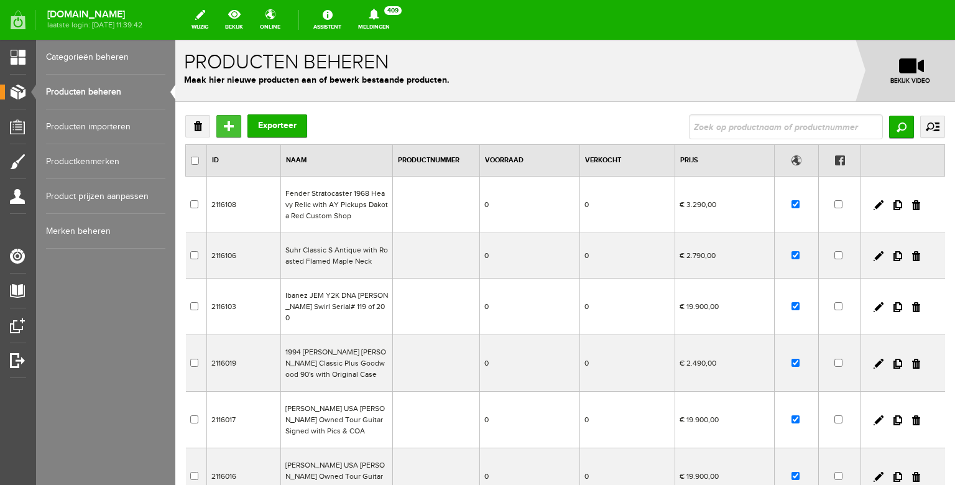
click at [224, 125] on input "Toevoegen" at bounding box center [228, 126] width 25 height 22
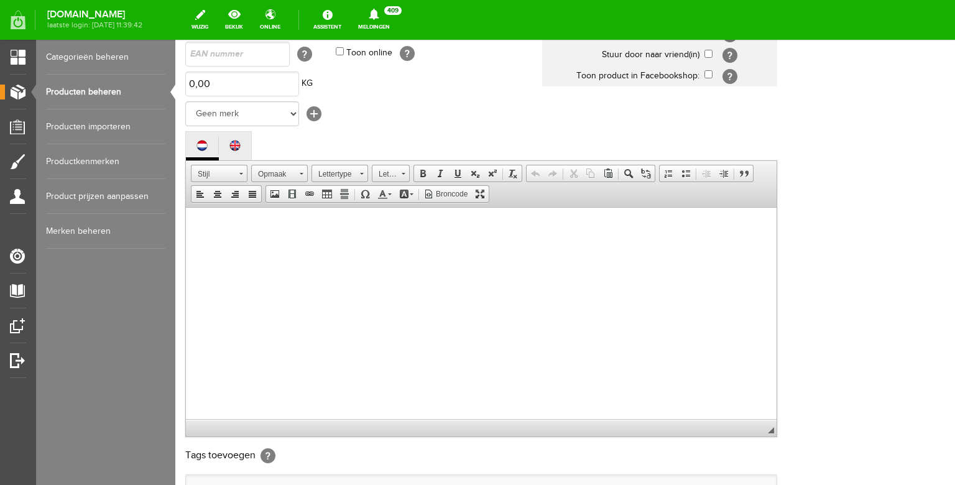
scroll to position [189, 0]
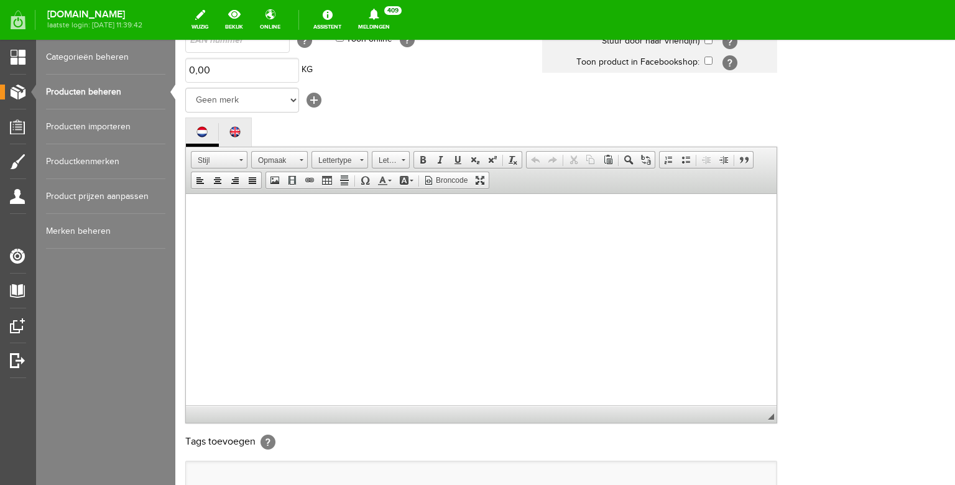
click at [292, 282] on body at bounding box center [481, 311] width 566 height 211
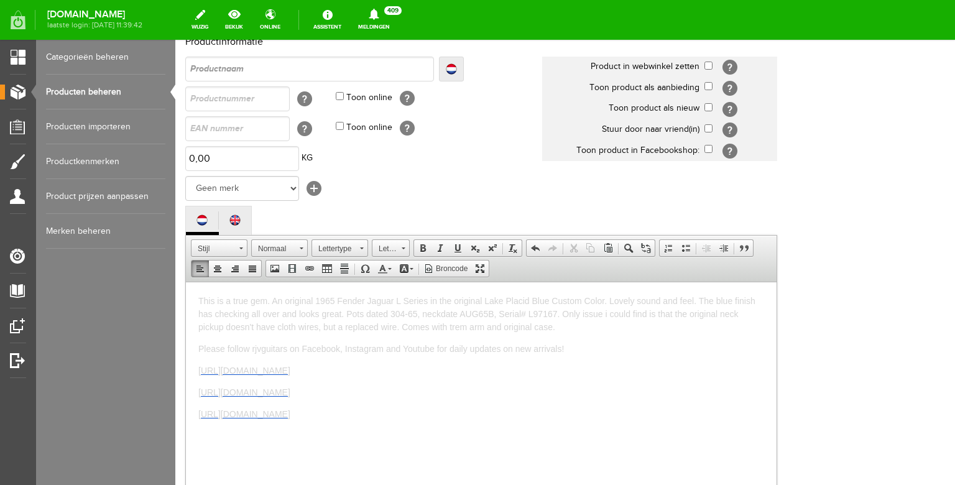
scroll to position [1, 0]
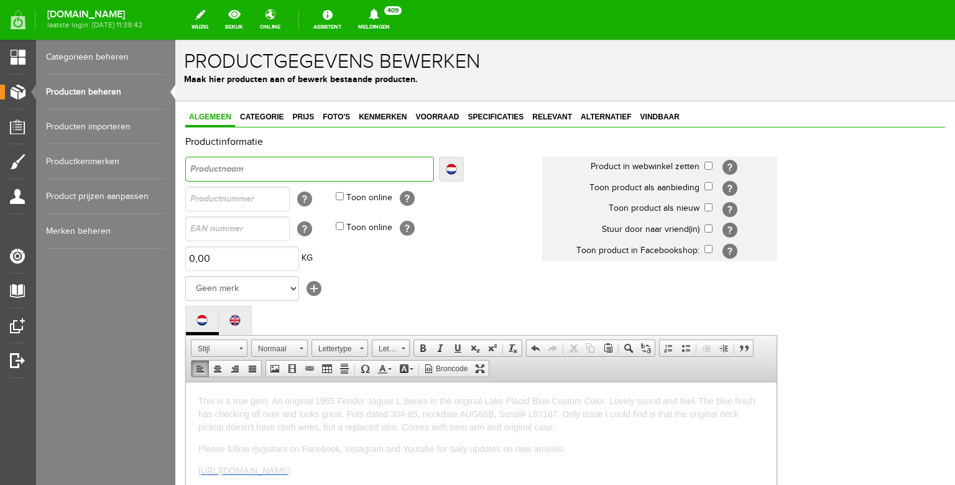
click at [241, 169] on input "text" at bounding box center [309, 169] width 249 height 25
type input "1"
type input "19"
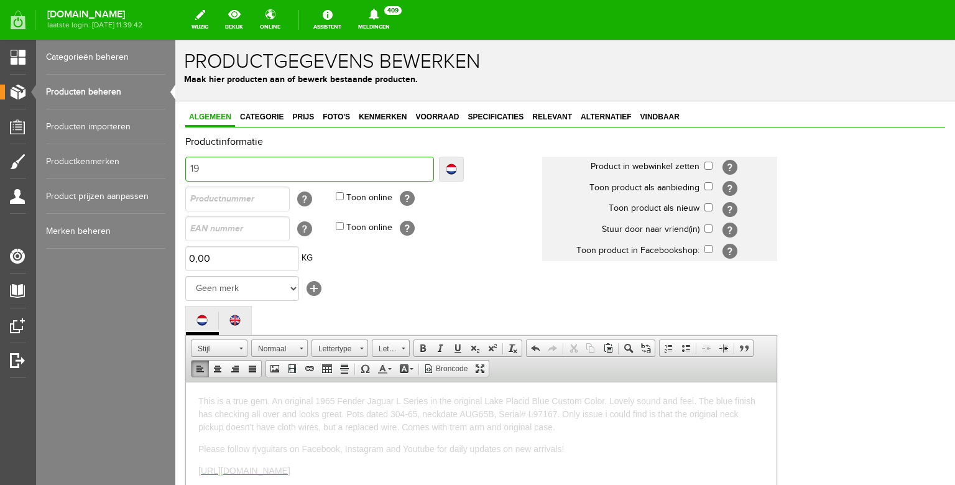
type input "196"
type input "1965"
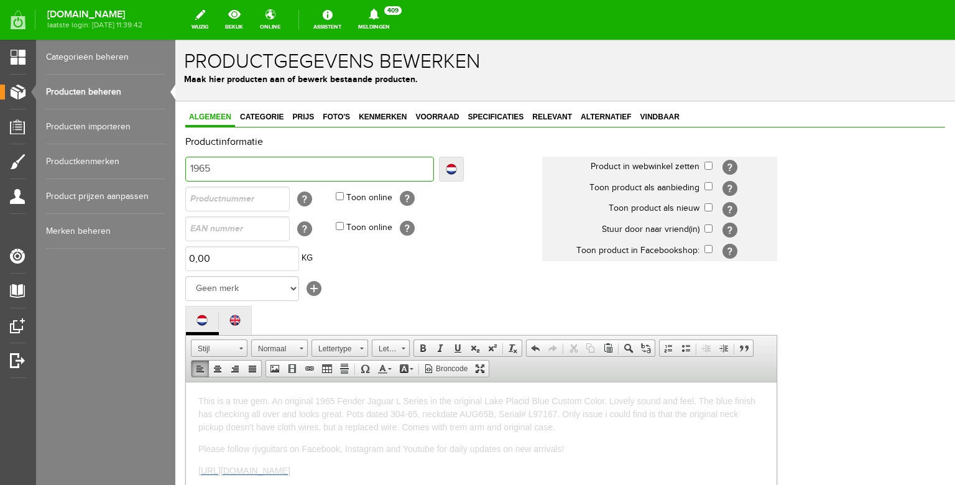
type input "1965"
type input "1965 F"
type input "1965 Fe"
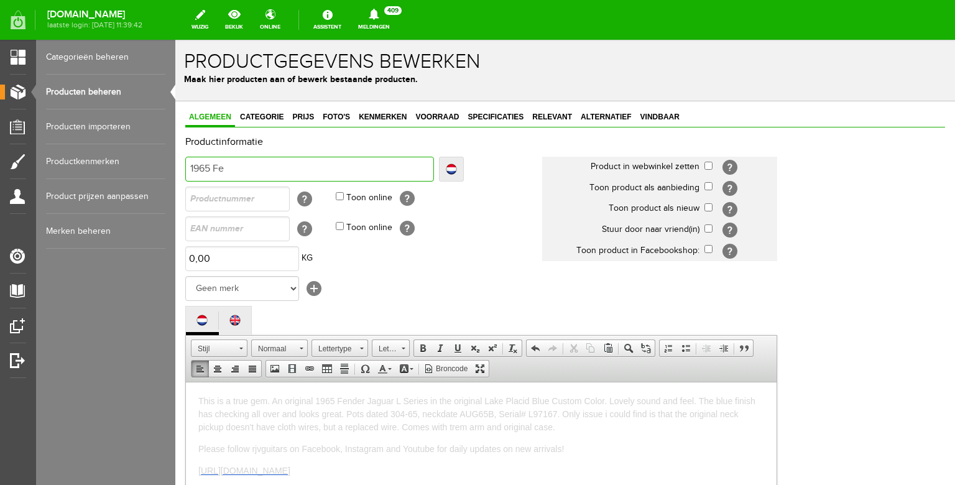
type input "1965 Fen"
type input "1965 Fend"
type input "1965 Fende"
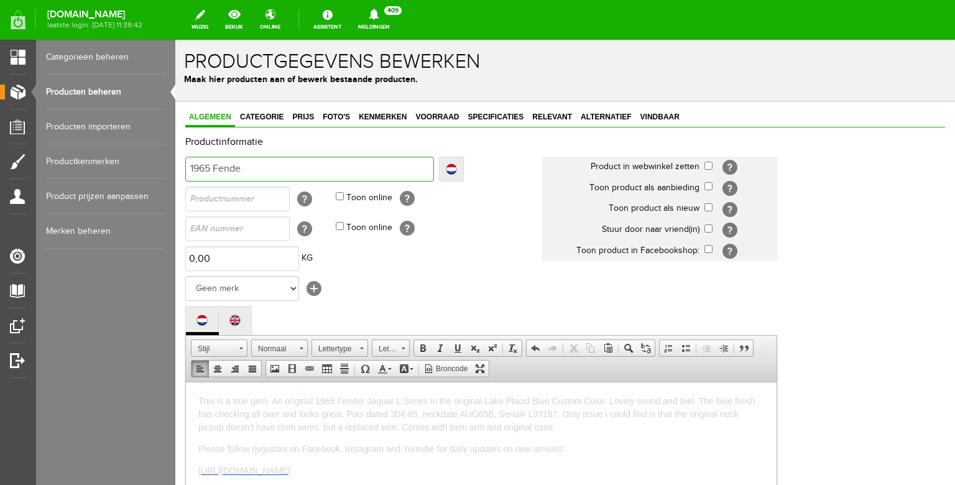
type input "1965 Fende"
type input "1965 Fender"
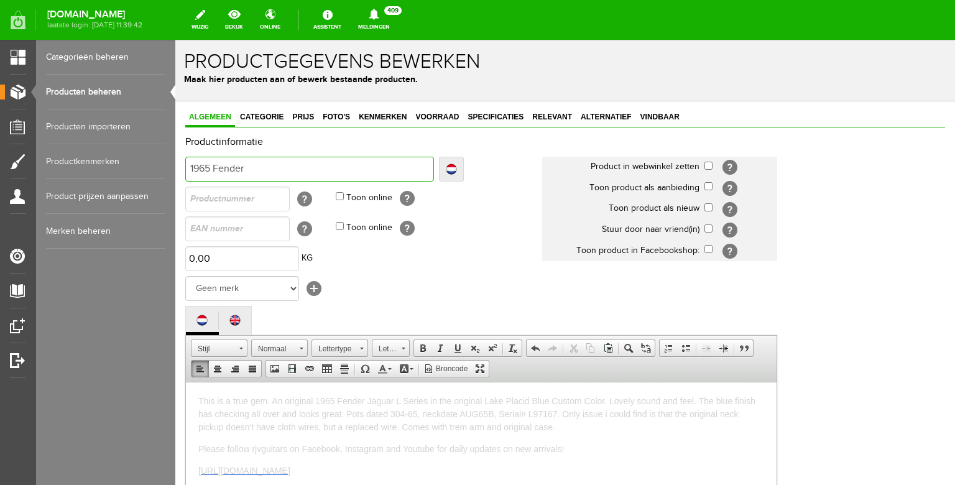
type input "1965 Fender J"
type input "1965 [PERSON_NAME]"
type input "1965 Fender Jag"
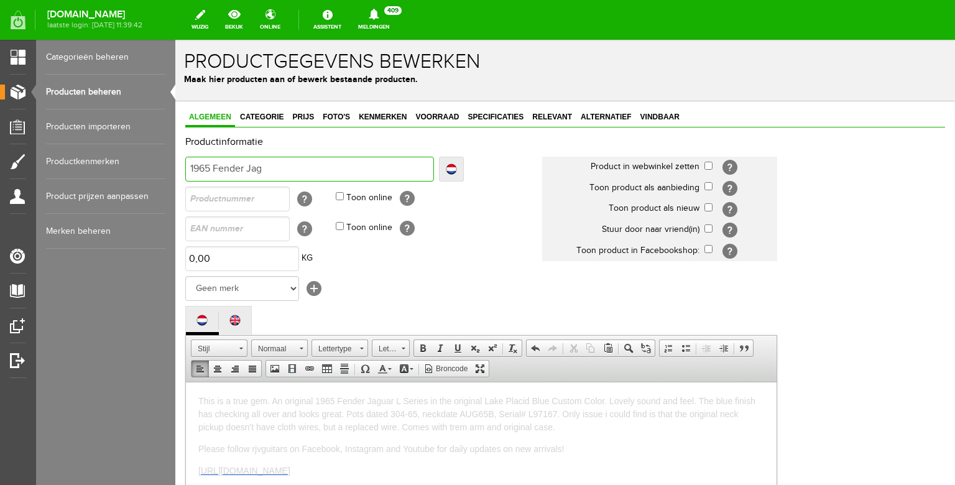
type input "1965 Fender Jag"
type input "1965 Fender Jagu"
type input "1965 Fender Jagua"
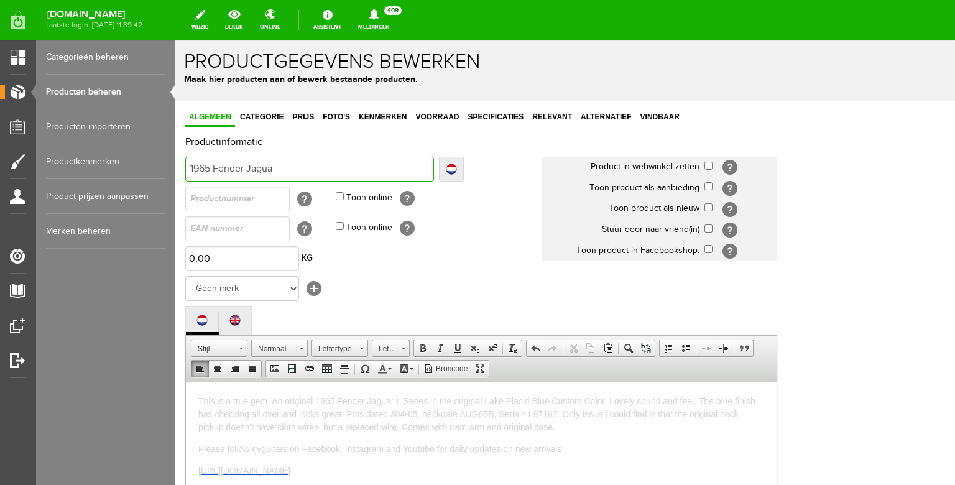
type input "1965 Fender Jaguar"
type input "1965 Fender Jaguar A"
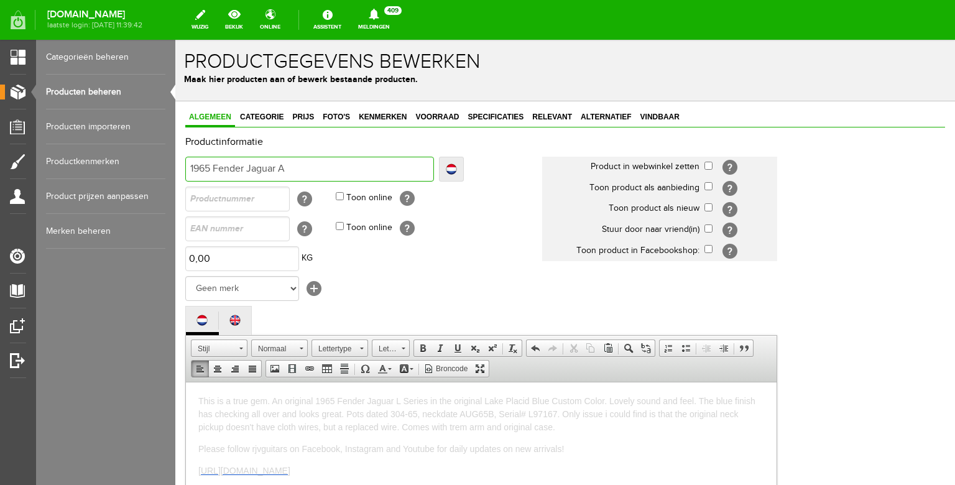
type input "1965 Fender Jaguar A"
type input "1965 Fender Jaguar Al"
type input "1965 Fender Jaguar All"
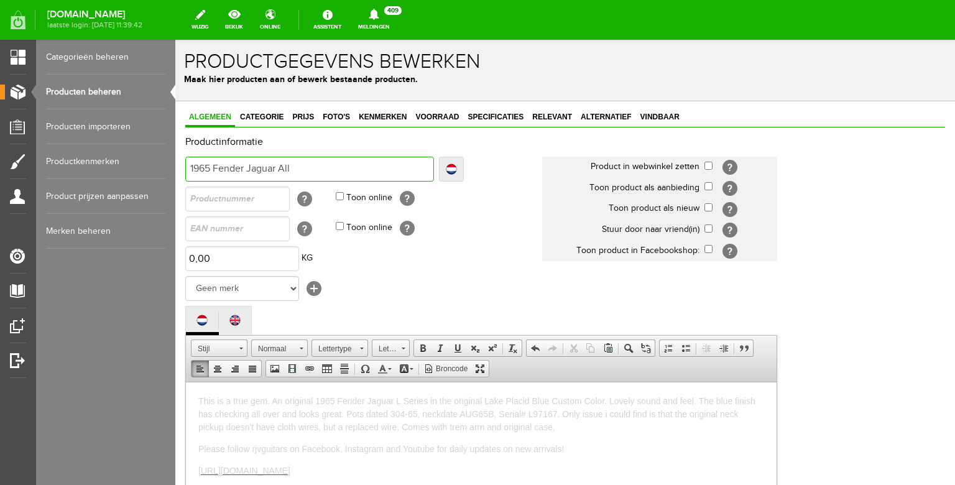
type input "1965 Fender Jaguar All"
type input "1965 Fender Jaguar All O"
type input "1965 Fender Jaguar All Or"
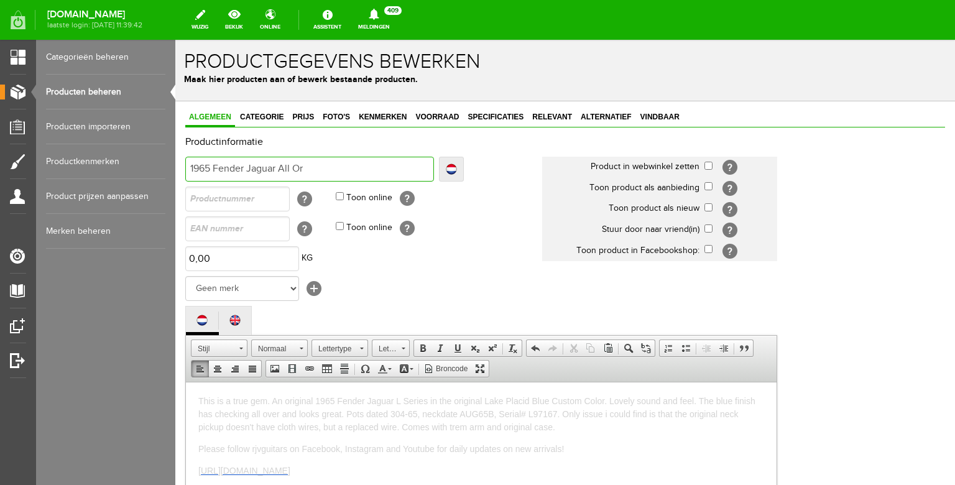
type input "1965 Fender Jaguar All Or"
type input "1965 Fender Jaguar All Ori"
type input "1965 Fender Jaguar All Orig"
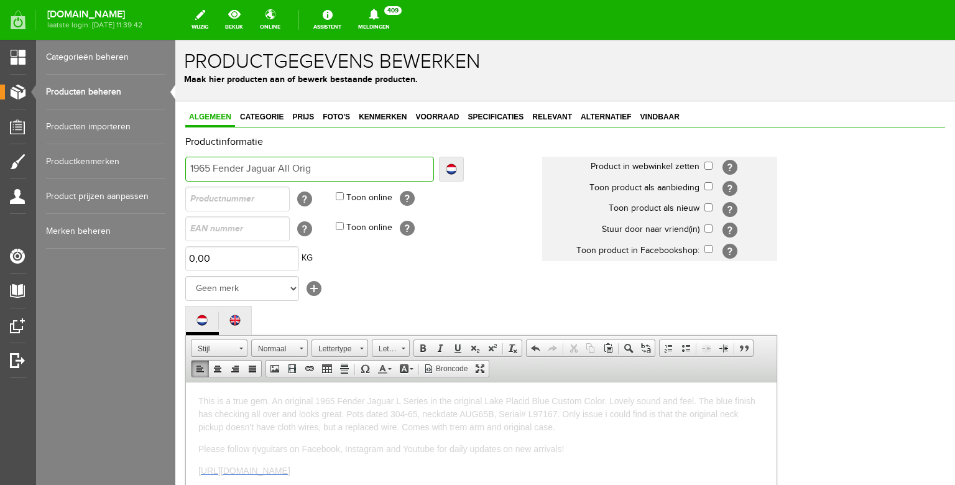
type input "1965 Fender Jaguar All Origi"
type input "1965 Fender Jaguar All Origin"
type input "1965 Fender Jaguar All Origina"
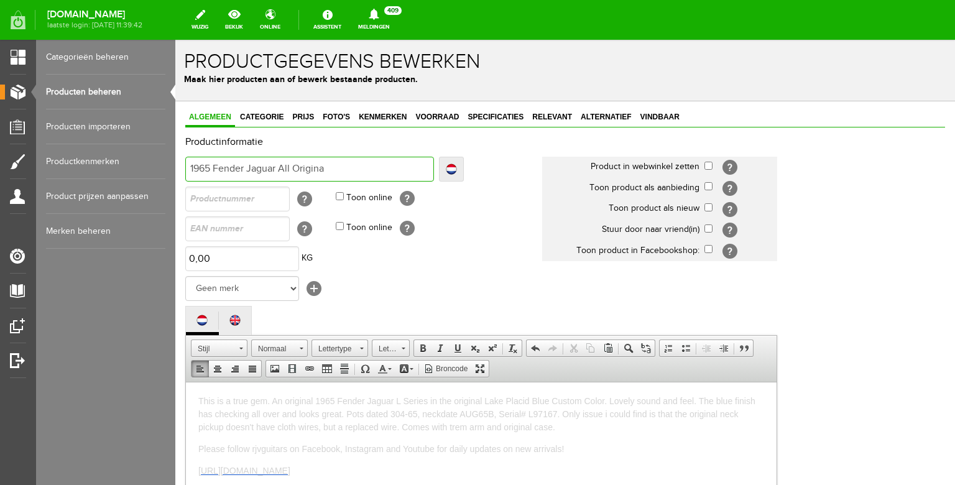
type input "1965 Fender Jaguar All Origina"
type input "1965 Fender Jaguar All Original"
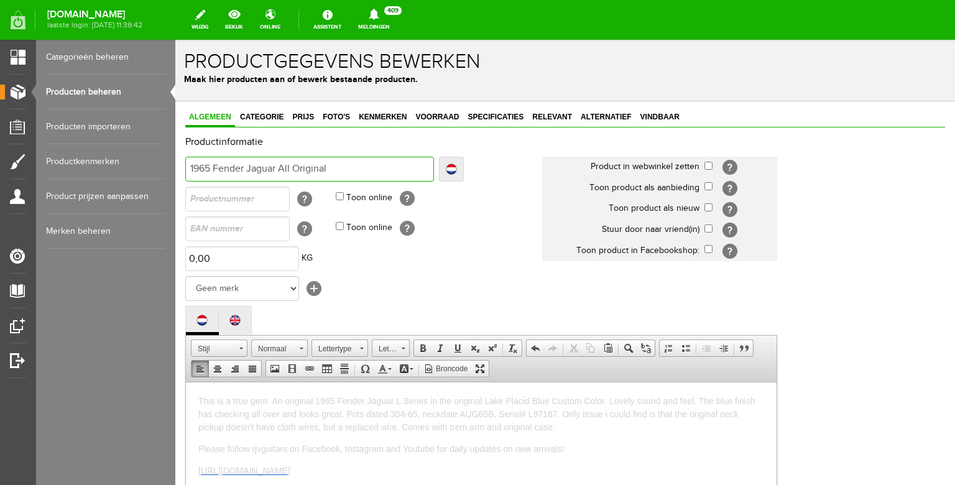
click at [279, 170] on input "1965 Fender Jaguar All Original" at bounding box center [309, 169] width 249 height 25
type input "1965 Fender Jaguar [PERSON_NAME] Original"
type input "1965 Fender Jaguar L All Original"
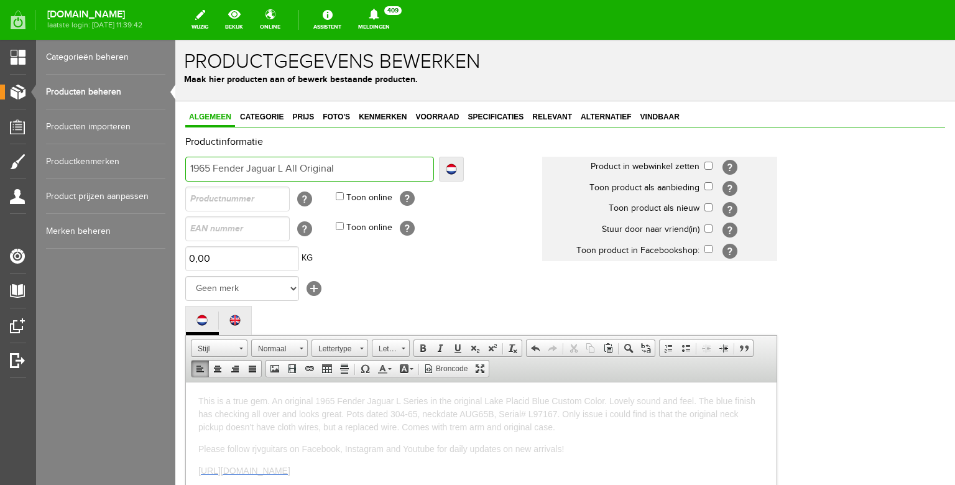
type input "1965 Fender Jaguar L [PERSON_NAME] Original"
type input "1965 Fender Jaguar L SeAll Original"
type input "1965 Fender Jaguar L SerAll Original"
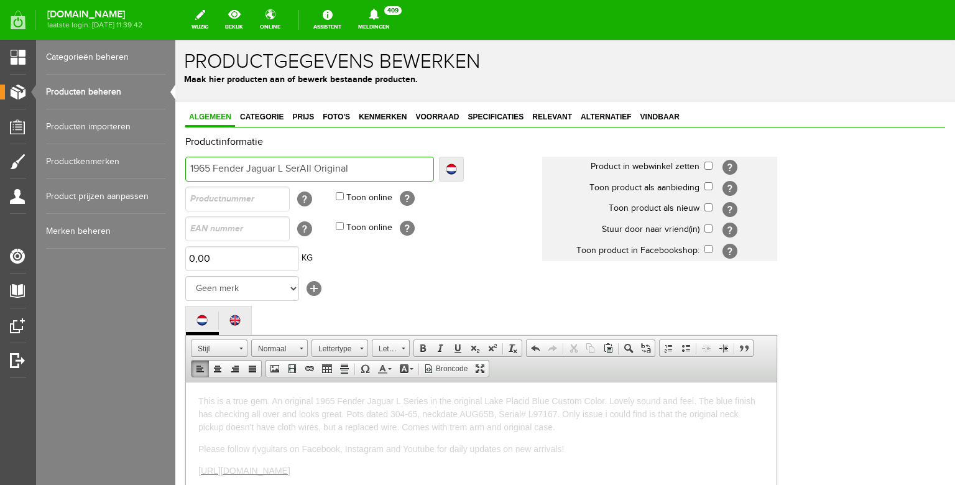
type input "1965 Fender Jaguar L SerAll Original"
type input "1965 Fender Jaguar L SeriAll Original"
type input "1965 Fender Jaguar L SerieAll Original"
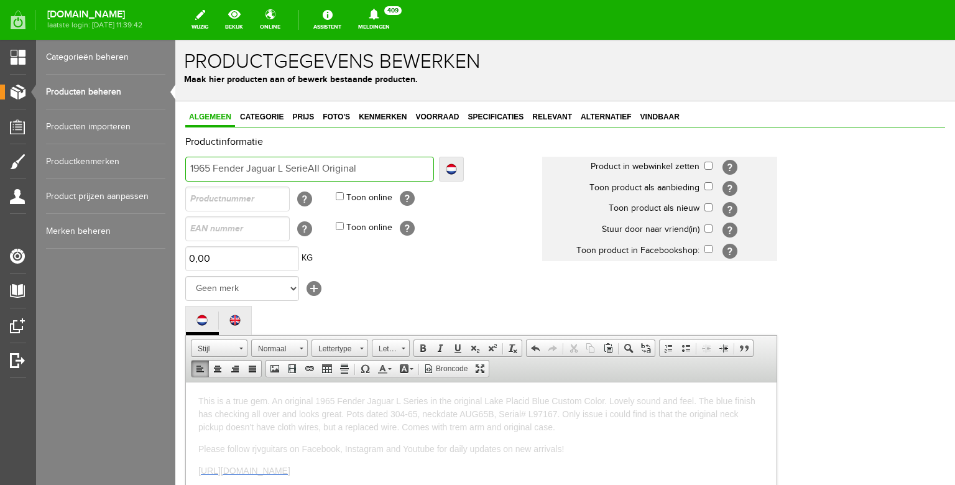
type input "1965 Fender Jaguar L SeriesAll Original"
type input "1965 Fender Jaguar L Series All Original"
type input "1965 Fender Jaguar L Series [PERSON_NAME] Original"
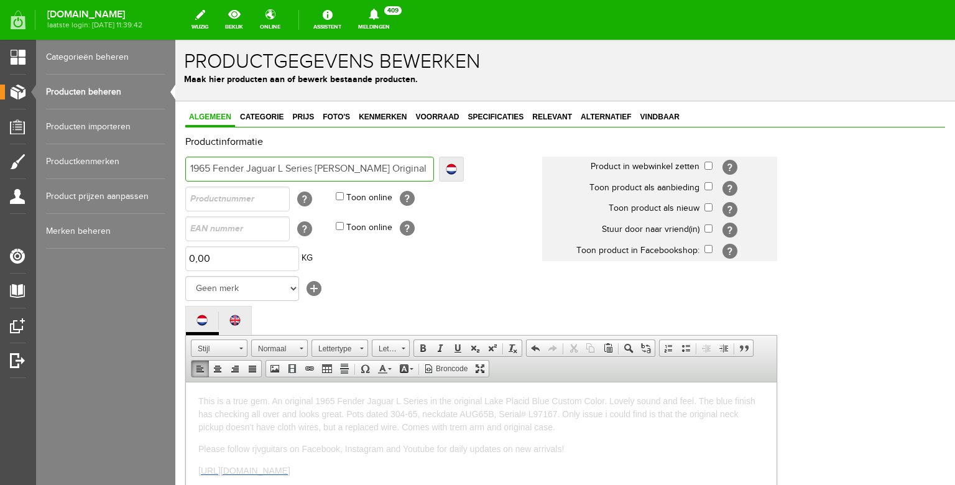
type input "1965 Fender Jaguar L Series [PERSON_NAME] Original"
type input "1965 Fender Jaguar L Series SuAll Original"
type input "1965 Fender Jaguar L Series SunAll Original"
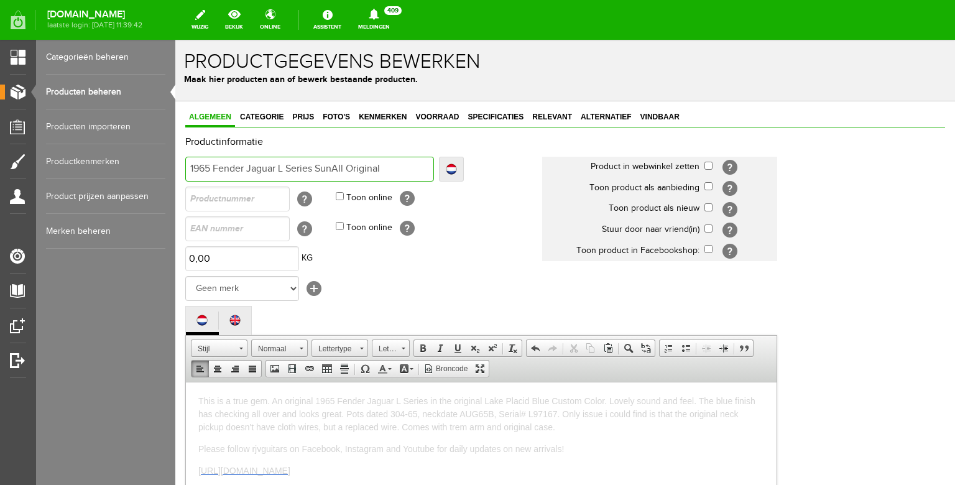
type input "1965 Fender Jaguar L Series SunbAll Original"
type input "1965 Fender Jaguar L Series SunbuAll Original"
type input "1965 Fender Jaguar L Series SunburAll Original"
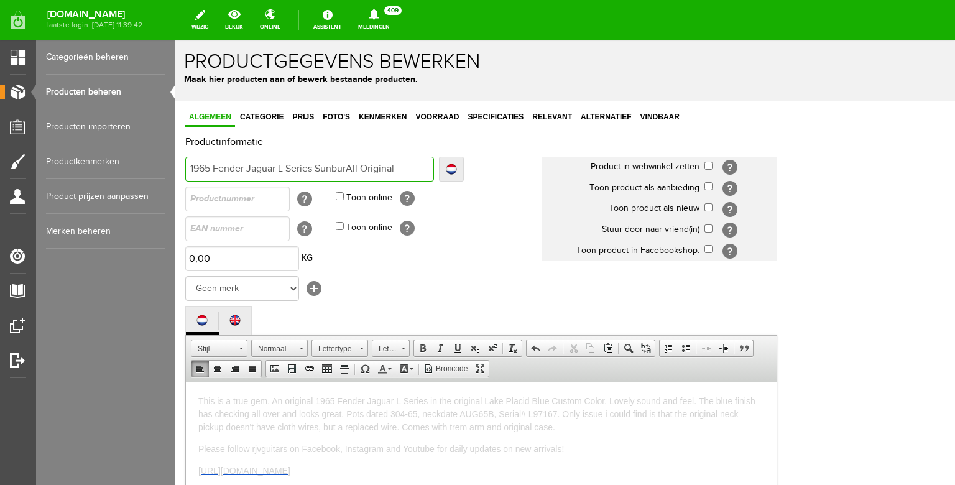
type input "1965 Fender Jaguar L Series SunburAll Original"
type input "1965 Fender Jaguar L Series SunbursAll Original"
type input "1965 Fender Jaguar L Series SunburstAll Original"
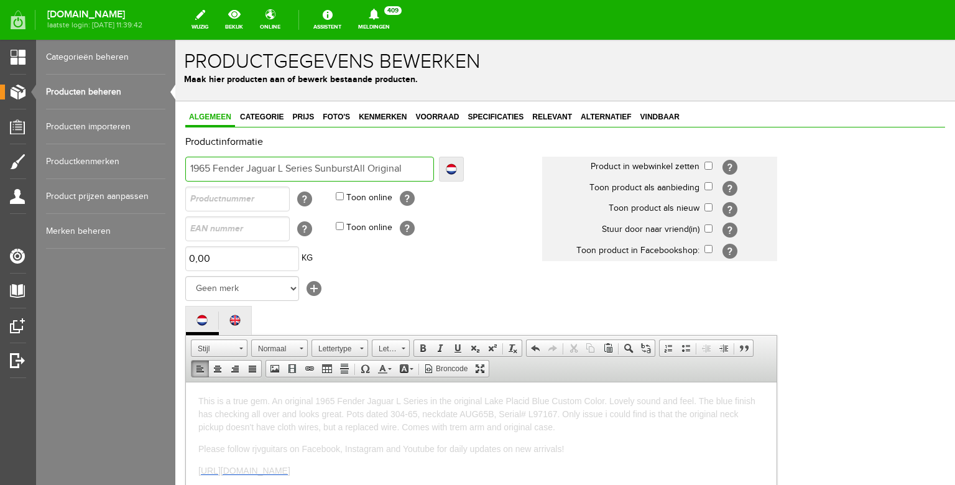
type input "1965 Fender Jaguar L Series Sunburst All Original"
click at [420, 170] on input "1965 Fender Jaguar L Series Sunburst All Original" at bounding box center [309, 169] width 249 height 25
type input "1965 Fender Jaguar L Series Sunburst All Original w"
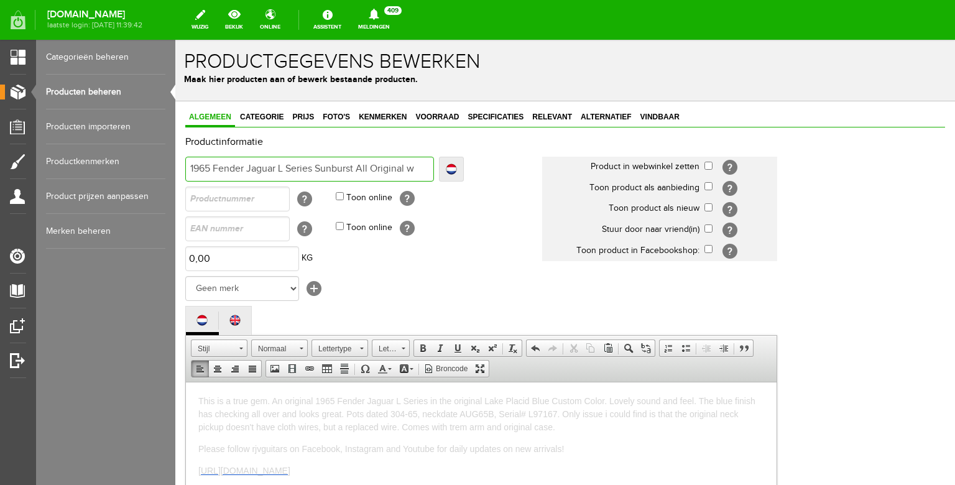
type input "1965 Fender Jaguar L Series Sunburst All Original wi"
type input "1965 Fender Jaguar L Series Sunburst All Original wit"
type input "1965 Fender Jaguar L Series Sunburst All Original with"
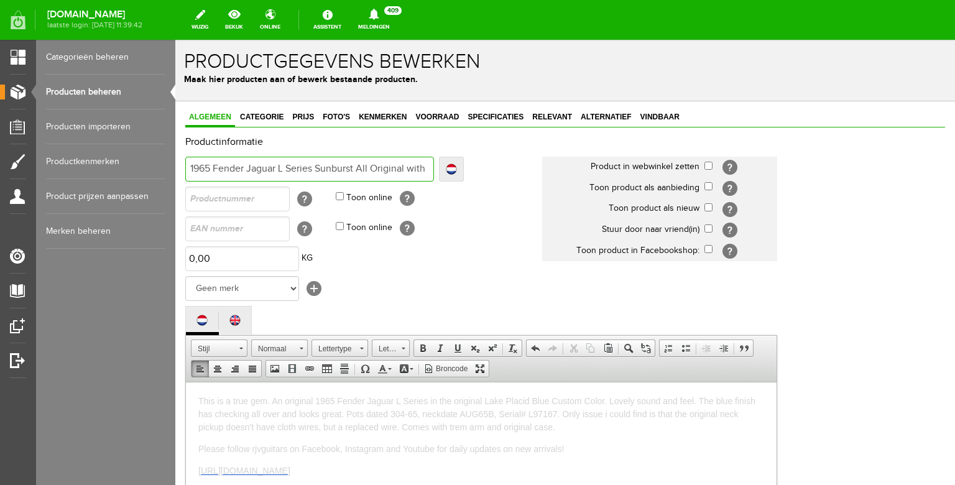
type input "1965 Fender Jaguar L Series Sunburst All Original with"
type input "1965 Fender Jaguar L Series Sunburst All Original with P"
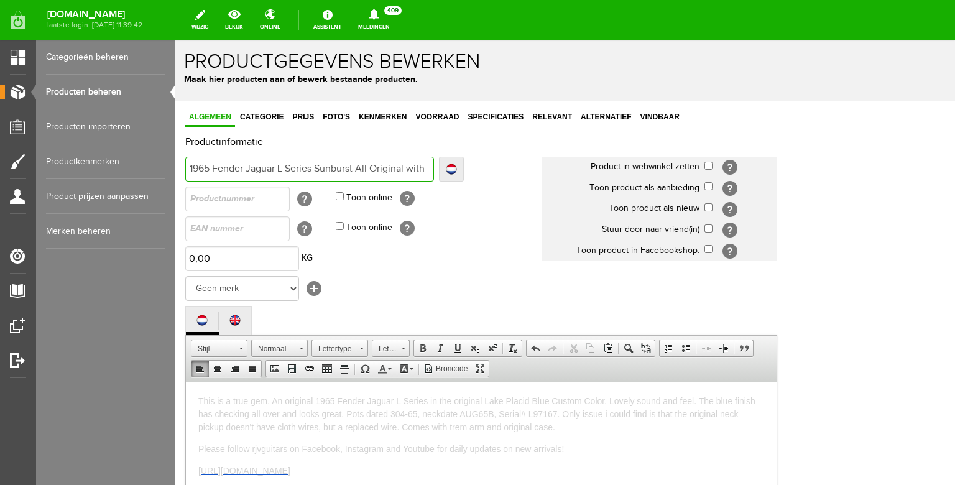
scroll to position [0, 6]
type input "1965 Fender Jaguar L Series Sunburst All Original with"
type input "1965 Fender Jaguar L Series Sunburst All Original with C"
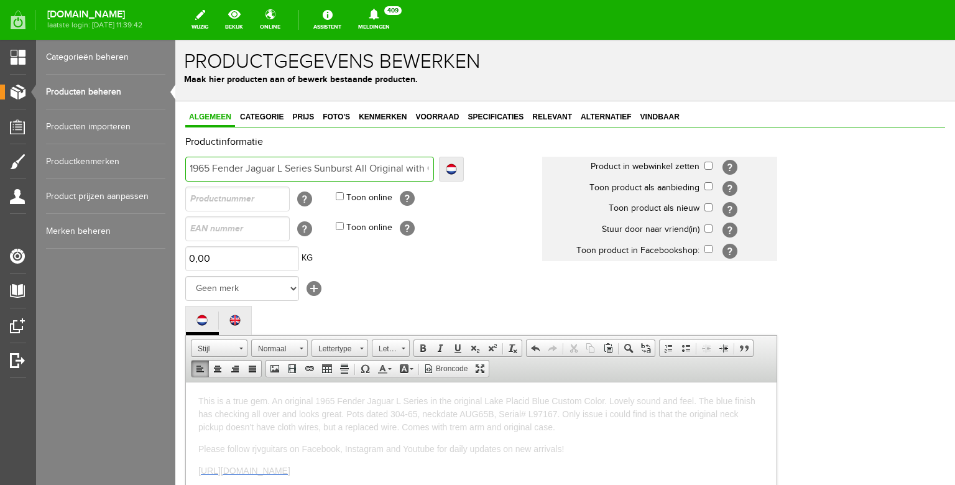
type input "1965 Fender Jaguar L Series Sunburst All Original with C"
type input "1965 Fender Jaguar L Series Sunburst All Original with Ca"
type input "1965 Fender Jaguar L Series Sunburst All Original with Cas"
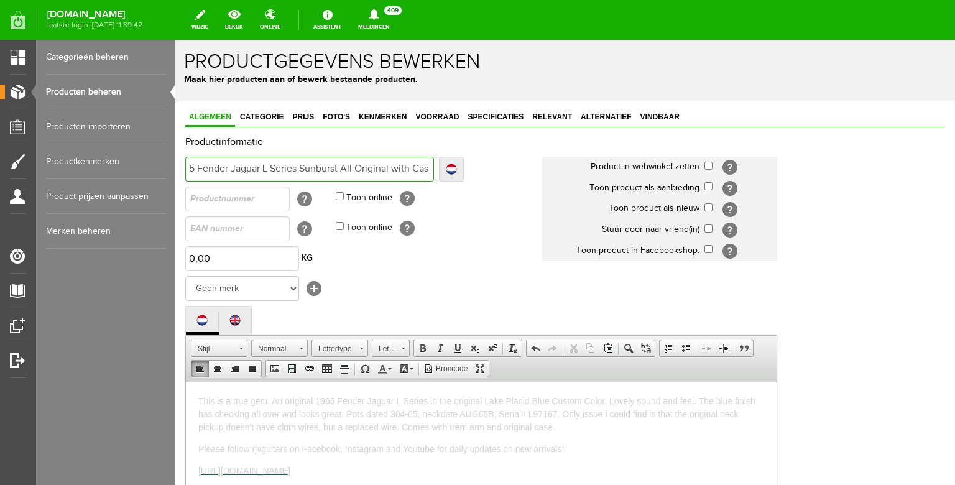
type input "1965 Fender Jaguar L Series Sunburst All Original with Case"
click at [709, 169] on input "checkbox" at bounding box center [709, 166] width 8 height 8
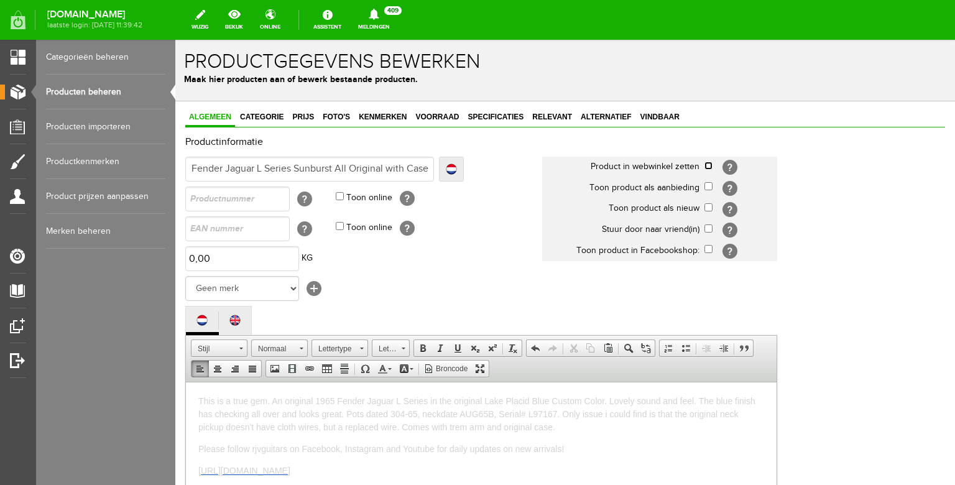
checkbox input "true"
click at [709, 209] on input "checkbox" at bounding box center [709, 207] width 8 height 8
checkbox input "true"
click at [185, 276] on select "Geen merk Hymn Peavey Vox Rickenbacker [PERSON_NAME] [PERSON_NAME] [PERSON_NAME…" at bounding box center [242, 288] width 114 height 25
select select "124516"
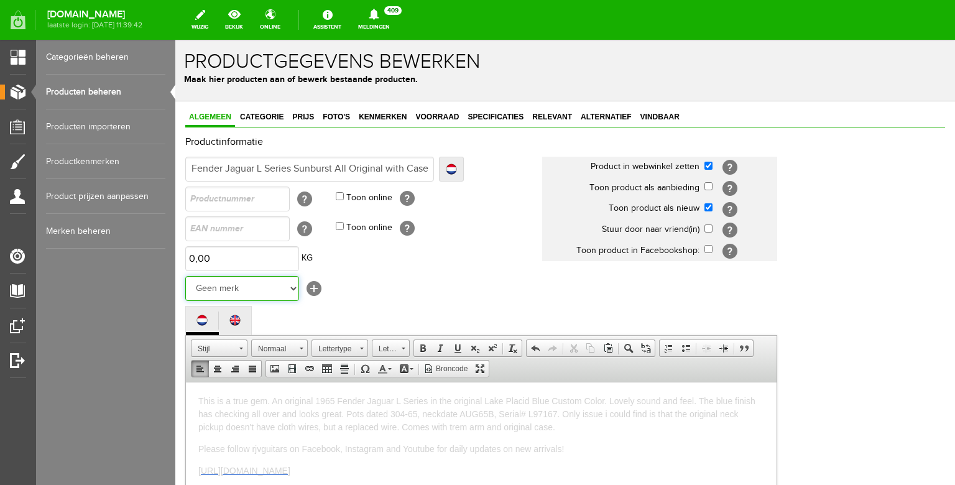
click option "Fender" at bounding box center [175, 40] width 0 height 0
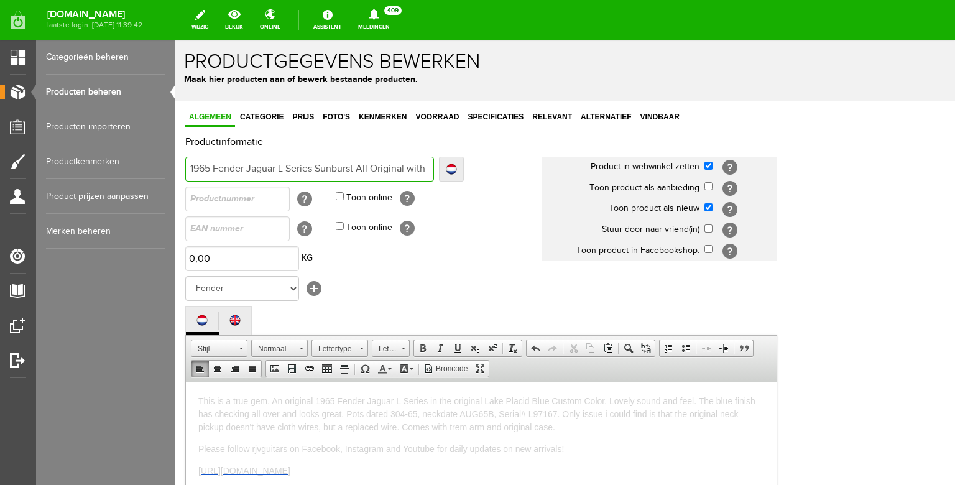
drag, startPoint x: 267, startPoint y: 172, endPoint x: 154, endPoint y: 161, distance: 113.1
click at [185, 161] on input "1965 Fender Jaguar L Series Sunburst All Original with Case" at bounding box center [309, 169] width 249 height 25
click at [410, 303] on td "Geen merk Hymn Peavey Vox Rickenbacker [PERSON_NAME] [PERSON_NAME] [PERSON_NAME…" at bounding box center [363, 289] width 357 height 30
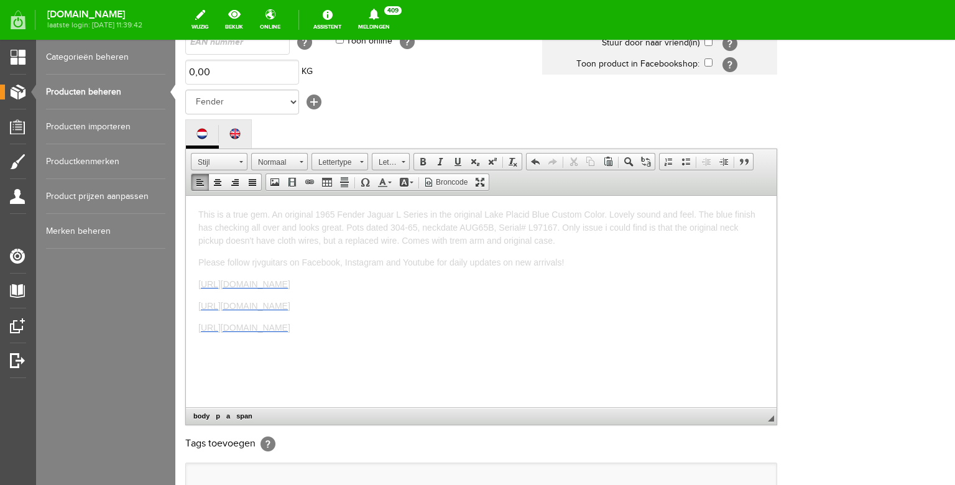
scroll to position [197, 0]
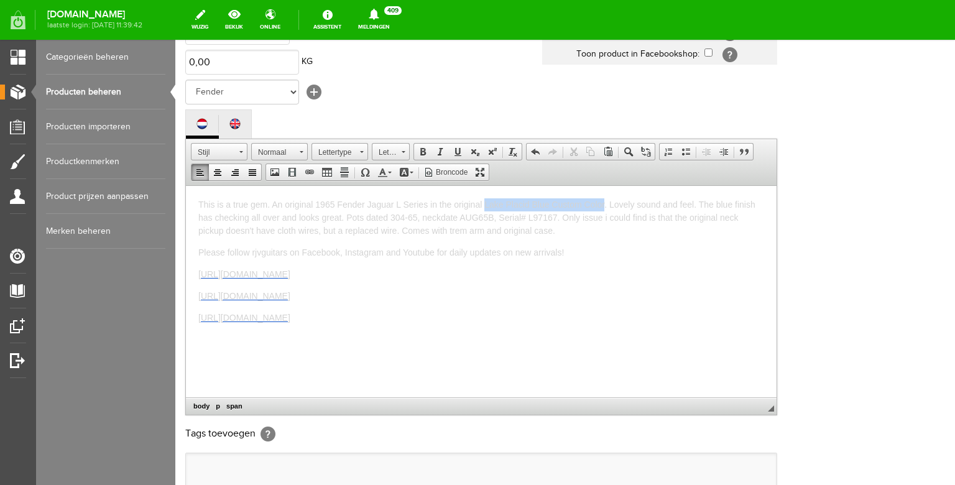
drag, startPoint x: 606, startPoint y: 201, endPoint x: 485, endPoint y: 204, distance: 120.7
click at [485, 204] on span "This is a true gem. An original 1965 Fender Jaguar L Series in the original Lak…" at bounding box center [476, 217] width 557 height 36
click at [593, 205] on span "This is a true gem. An original 1965 Fender Jaguar L Series in the original Sun…" at bounding box center [480, 217] width 565 height 36
click at [706, 208] on span "This is a true gem. An original 1965 Fender Jaguar L Series in the original Sun…" at bounding box center [479, 217] width 563 height 36
drag, startPoint x: 357, startPoint y: 217, endPoint x: 254, endPoint y: 215, distance: 103.3
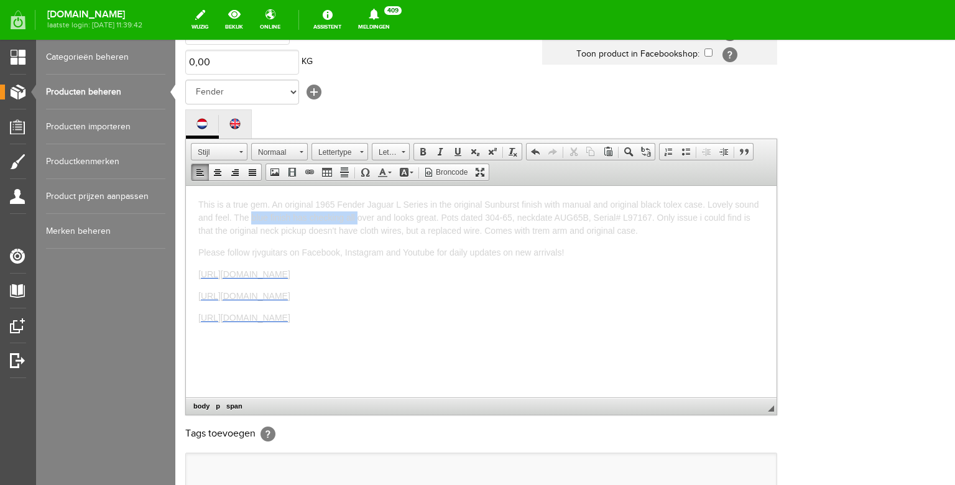
click at [254, 215] on span "This is a true gem. An original 1965 Fender Jaguar L Series in the original Sun…" at bounding box center [478, 217] width 560 height 36
